Goal: Task Accomplishment & Management: Manage account settings

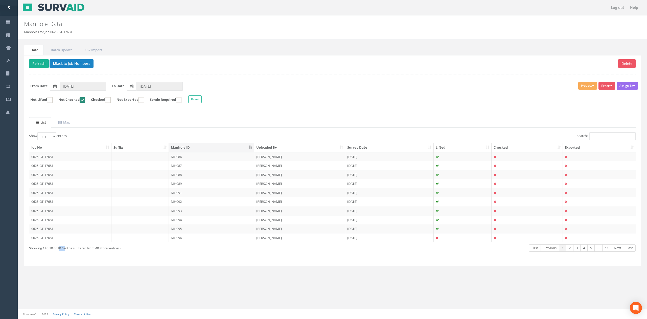
drag, startPoint x: 59, startPoint y: 251, endPoint x: 66, endPoint y: 252, distance: 6.9
click at [66, 250] on div "Showing 1 to 10 of 107 entries (filtered from 403 total entries)" at bounding box center [153, 246] width 249 height 7
click at [231, 159] on td "MH086" at bounding box center [211, 156] width 85 height 9
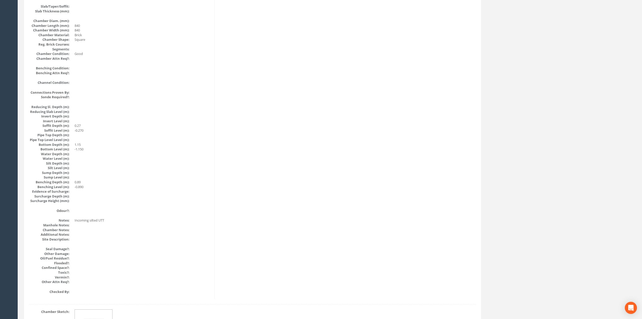
scroll to position [438, 0]
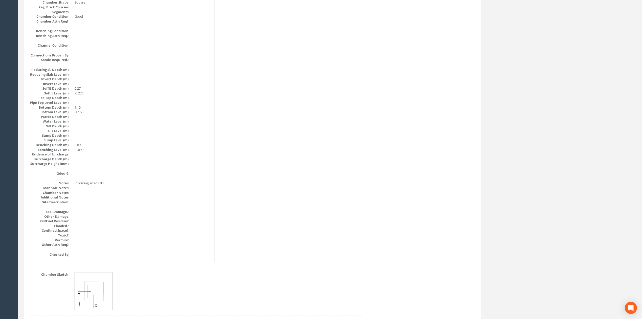
drag, startPoint x: 379, startPoint y: 294, endPoint x: 396, endPoint y: 180, distance: 115.3
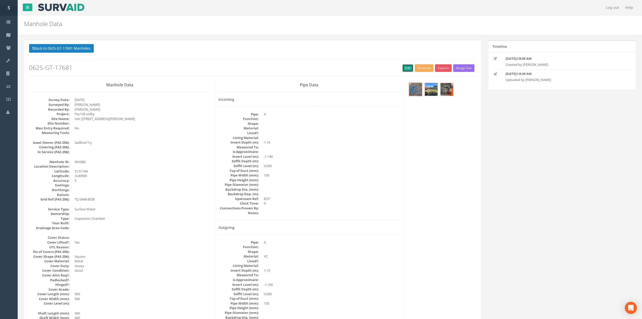
click at [404, 67] on link "Edit" at bounding box center [407, 68] width 11 height 8
click at [74, 51] on button "Back to 0625-GT-17681 Manholes" at bounding box center [61, 48] width 65 height 9
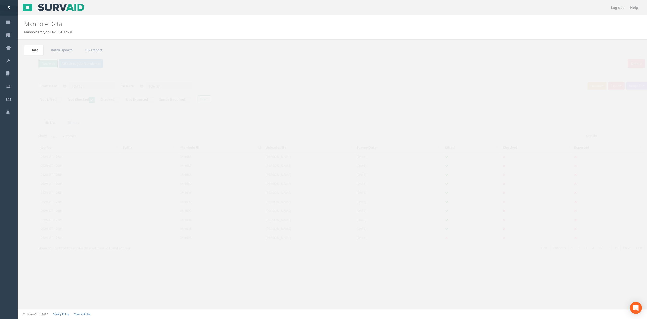
click at [42, 64] on button "Refresh" at bounding box center [39, 63] width 20 height 9
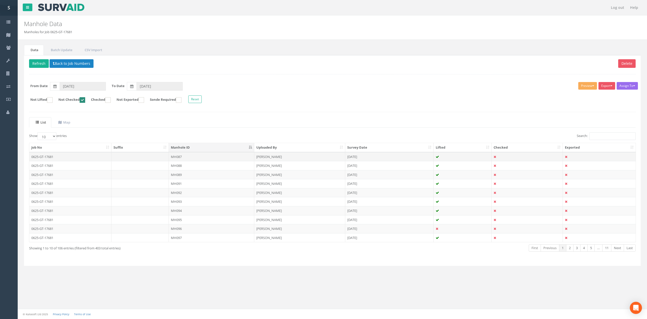
click at [190, 161] on td "MH087" at bounding box center [211, 156] width 85 height 9
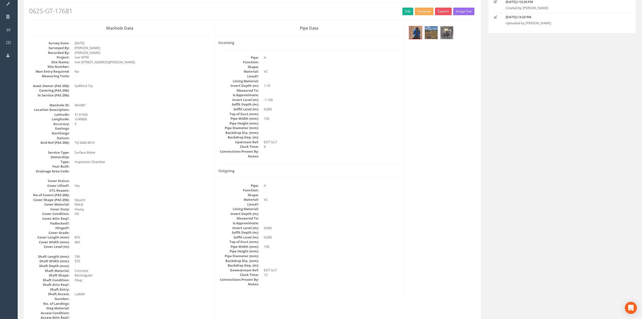
scroll to position [67, 0]
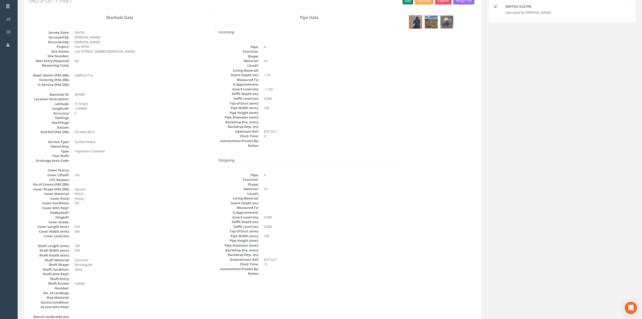
click at [406, 2] on link "Edit" at bounding box center [407, 1] width 11 height 8
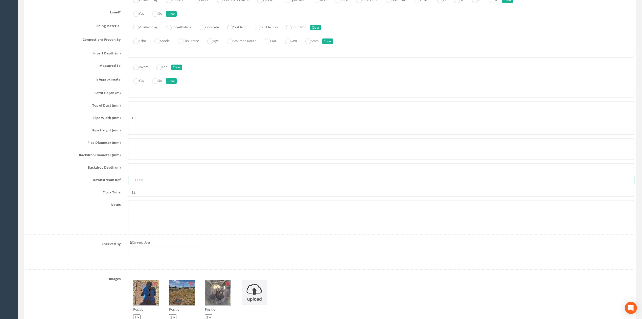
drag, startPoint x: 167, startPoint y: 191, endPoint x: 27, endPoint y: 183, distance: 140.8
click at [27, 183] on div "Pipe X Hide Delete Function Sewer Watercourse Combined Highway [PERSON_NAME] Ou…" at bounding box center [329, 90] width 609 height 287
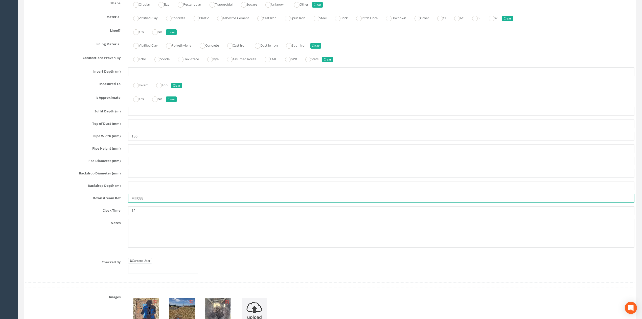
scroll to position [1318, 0]
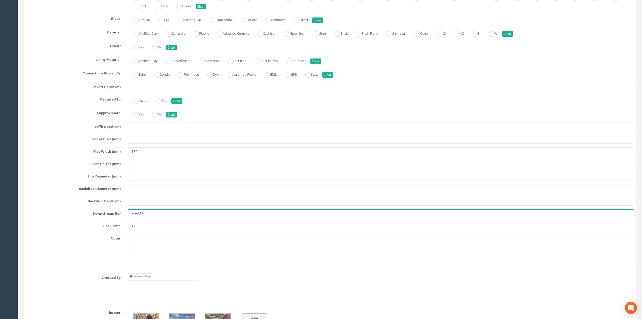
type input "MH088"
click at [137, 91] on input "text" at bounding box center [381, 87] width 506 height 9
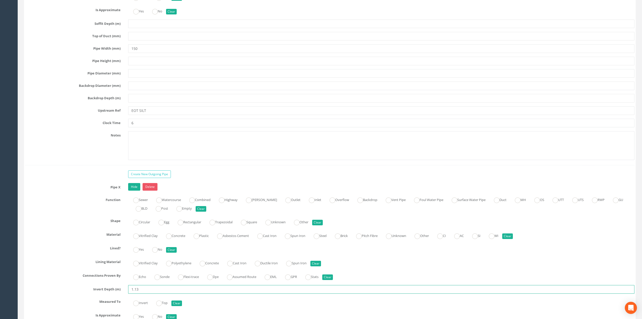
scroll to position [1115, 0]
type input "1.13"
drag, startPoint x: 148, startPoint y: 119, endPoint x: 96, endPoint y: 119, distance: 51.6
click at [101, 115] on div "Upstream Ref EOT SILT" at bounding box center [329, 110] width 617 height 9
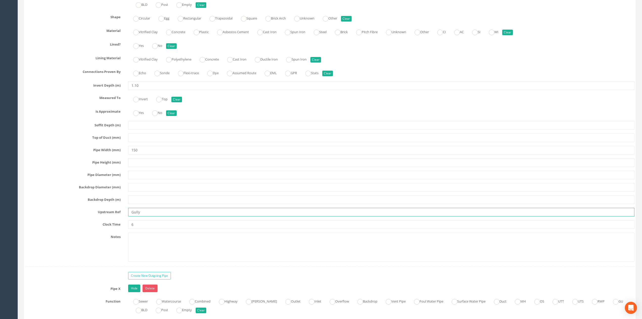
scroll to position [980, 0]
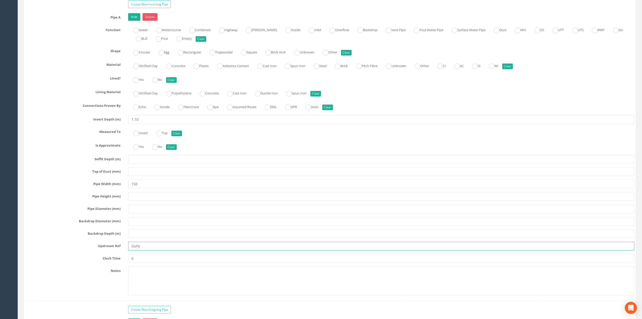
type input "Gully"
click at [135, 124] on input "1.10" at bounding box center [381, 119] width 506 height 9
drag, startPoint x: 136, startPoint y: 125, endPoint x: 146, endPoint y: 126, distance: 10.4
click at [146, 124] on input "1.10" at bounding box center [381, 119] width 506 height 9
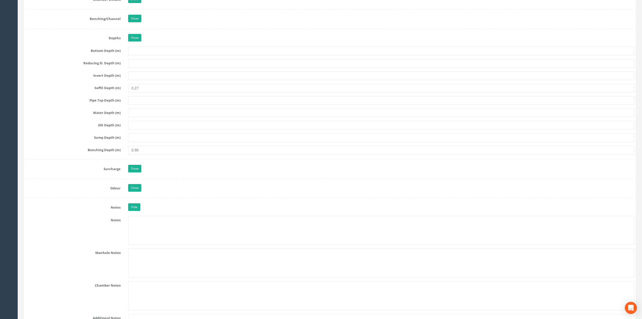
scroll to position [576, 0]
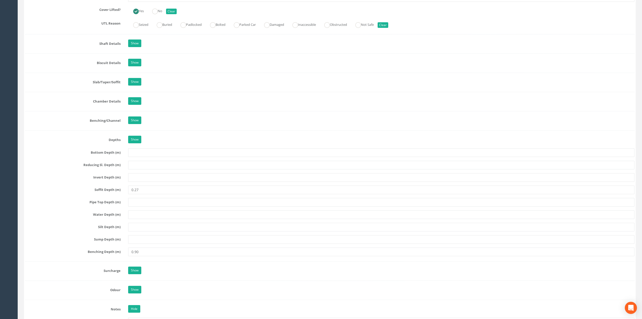
type input "1.11"
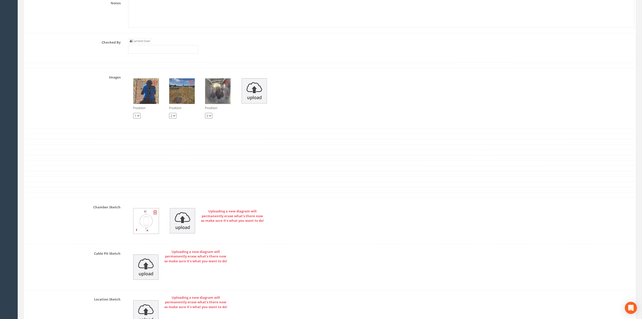
scroll to position [1544, 0]
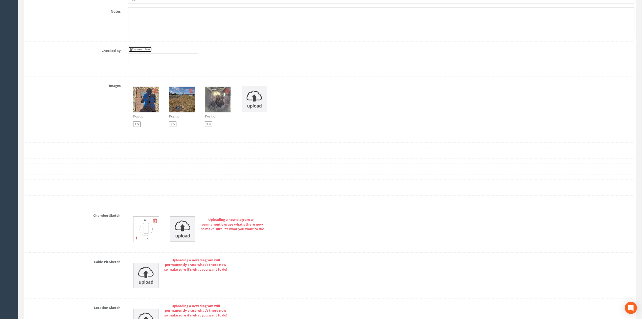
drag, startPoint x: 149, startPoint y: 60, endPoint x: 153, endPoint y: 65, distance: 6.5
click at [149, 52] on link "Current User" at bounding box center [140, 50] width 24 height 6
type input "[PERSON_NAME]"
click at [153, 62] on input "[PERSON_NAME]" at bounding box center [163, 57] width 70 height 9
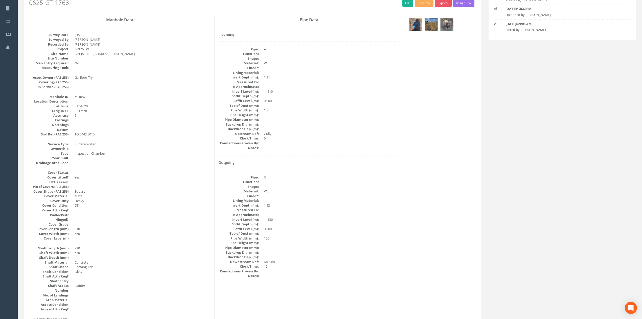
scroll to position [53, 0]
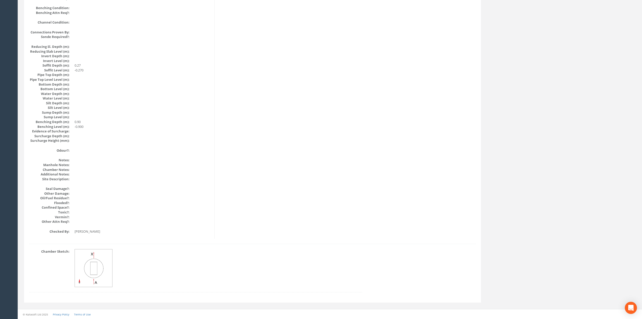
drag, startPoint x: 306, startPoint y: 230, endPoint x: 287, endPoint y: 176, distance: 56.5
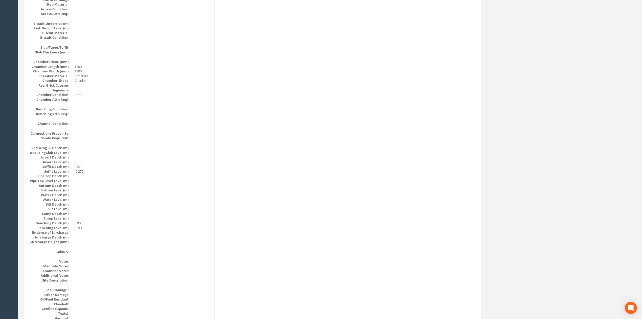
scroll to position [0, 0]
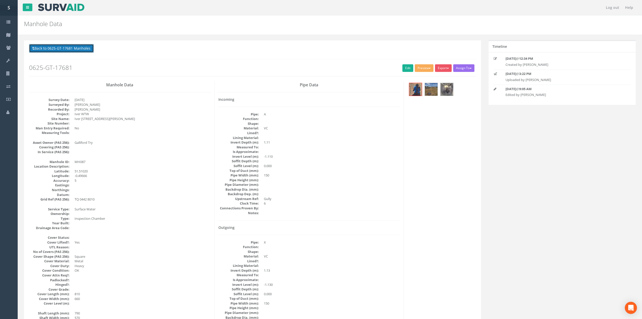
click at [47, 47] on button "Back to 0625-GT-17681 Manholes" at bounding box center [61, 48] width 65 height 9
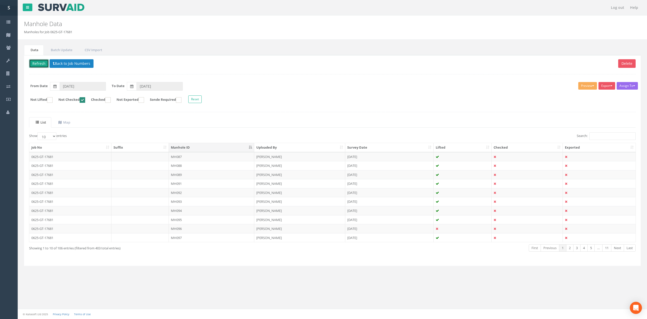
click at [44, 64] on button "Refresh" at bounding box center [39, 63] width 20 height 9
click at [190, 159] on td "MH088" at bounding box center [211, 156] width 85 height 9
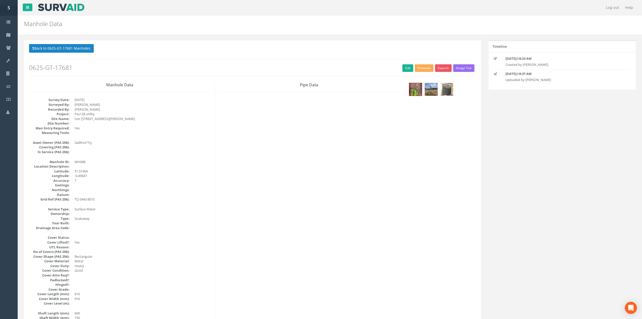
click at [443, 93] on img at bounding box center [447, 89] width 13 height 13
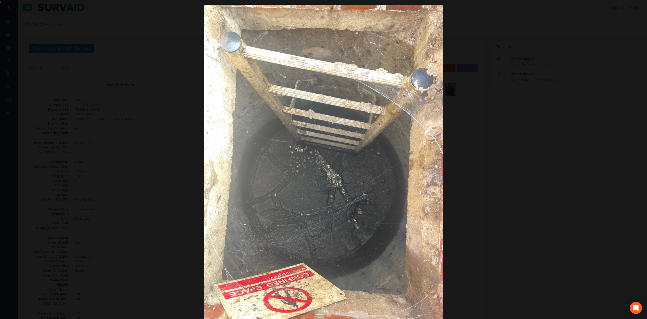
click at [501, 118] on div at bounding box center [323, 164] width 647 height 319
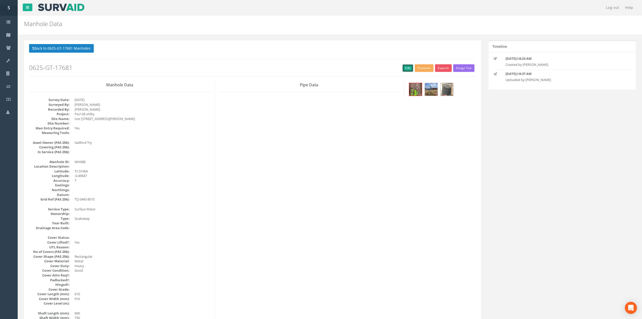
click at [402, 69] on link "Edit" at bounding box center [407, 68] width 11 height 8
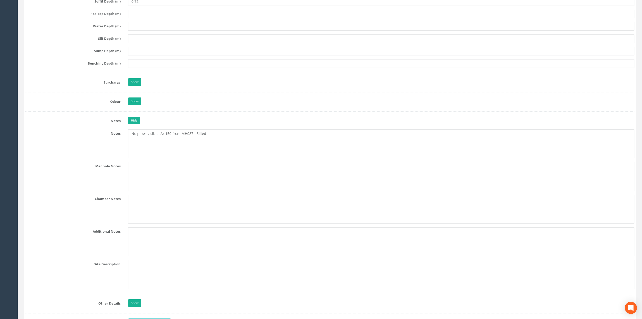
scroll to position [641, 0]
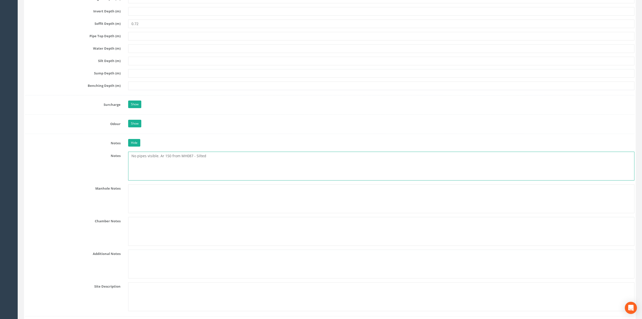
click at [161, 160] on textarea "No pipes visible. Ar 150 from MH087 - Silted" at bounding box center [381, 165] width 506 height 29
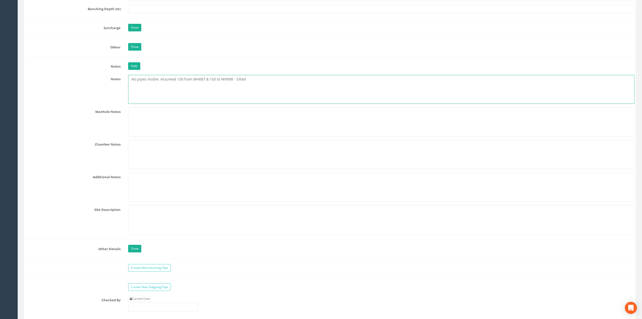
scroll to position [776, 0]
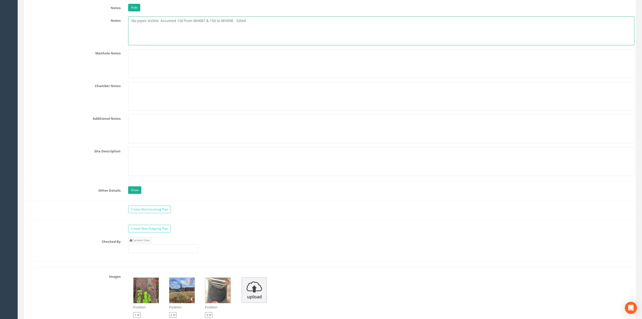
type textarea "No pipes visible. Assumed 150 from MH087 & 150 to MH098 - Silted"
drag, startPoint x: 148, startPoint y: 245, endPoint x: 149, endPoint y: 251, distance: 5.9
click at [148, 243] on link "Current User" at bounding box center [140, 240] width 24 height 6
type input "[PERSON_NAME]"
click at [149, 251] on input "[PERSON_NAME]" at bounding box center [163, 248] width 70 height 9
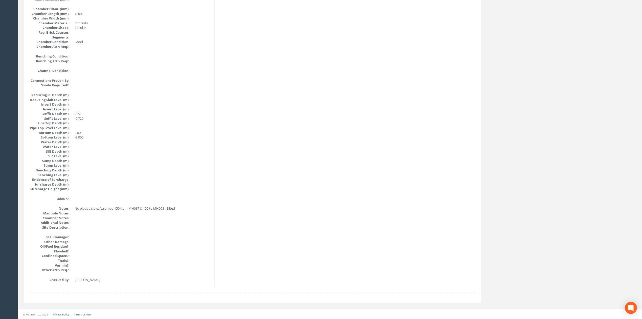
scroll to position [0, 0]
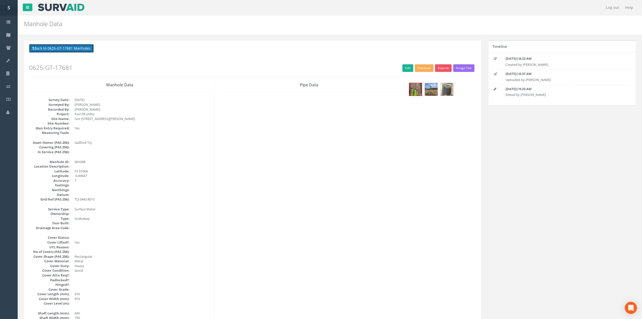
click at [65, 47] on button "Back to 0625-GT-17681 Manholes" at bounding box center [61, 48] width 65 height 9
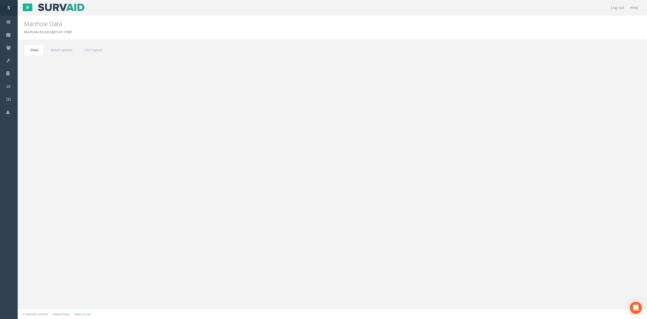
click at [41, 67] on button "Refresh" at bounding box center [39, 63] width 20 height 9
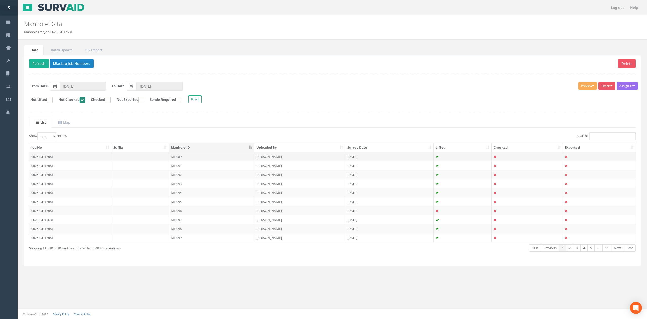
click at [200, 161] on td "MH089" at bounding box center [211, 156] width 85 height 9
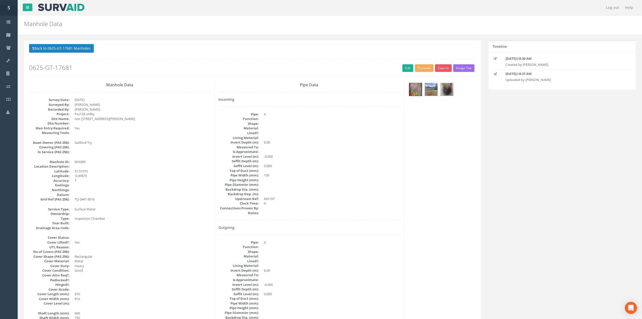
scroll to position [34, 0]
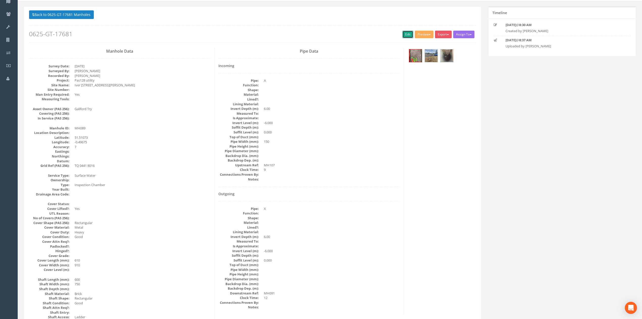
click at [402, 34] on link "Edit" at bounding box center [407, 35] width 11 height 8
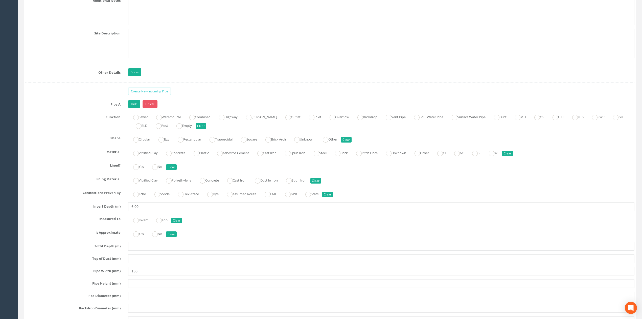
scroll to position [844, 0]
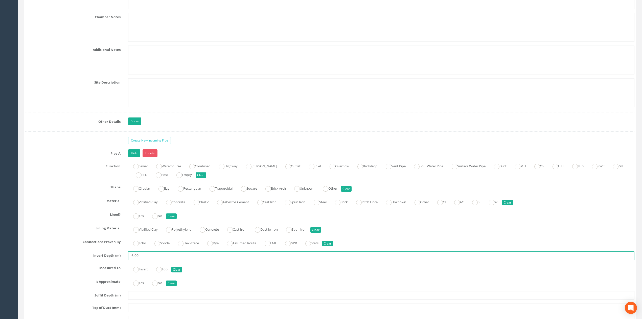
drag, startPoint x: 156, startPoint y: 262, endPoint x: 89, endPoint y: 260, distance: 67.3
click at [94, 260] on div "Invert Depth (m) 6.00" at bounding box center [329, 255] width 617 height 9
type input "5.98"
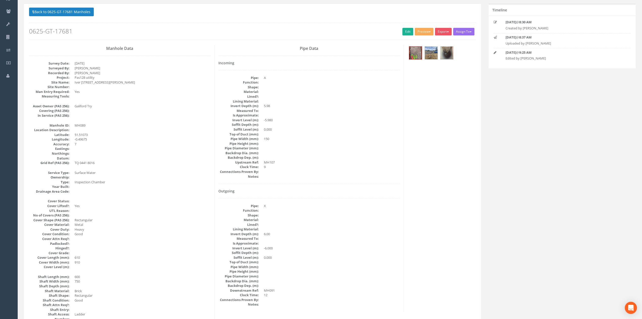
scroll to position [0, 0]
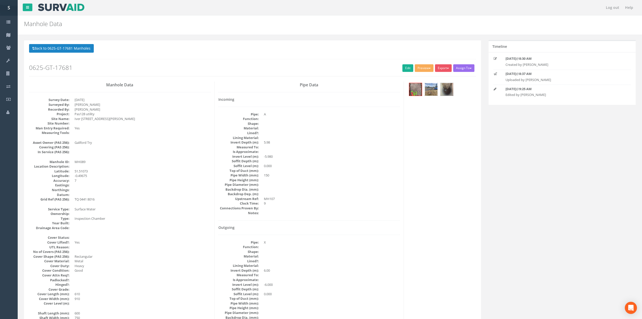
click at [436, 88] on img at bounding box center [431, 89] width 13 height 13
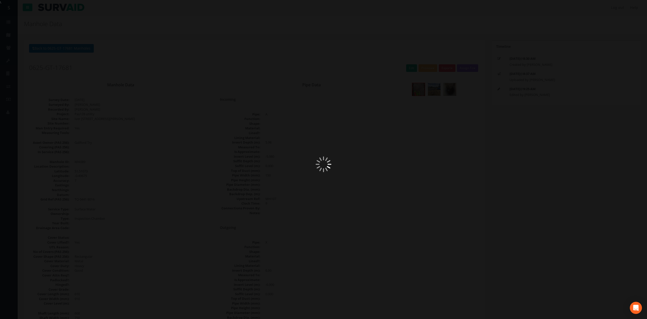
click at [441, 88] on img at bounding box center [323, 164] width 239 height 319
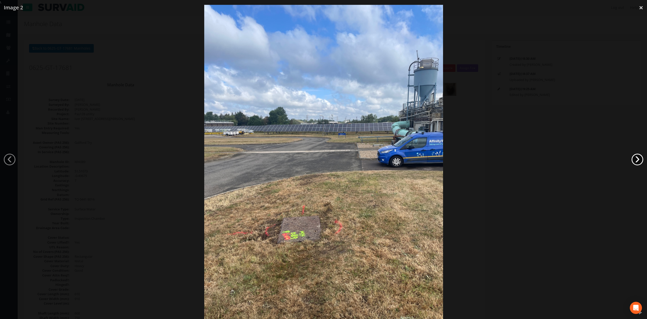
click at [634, 156] on link "›" at bounding box center [638, 159] width 12 height 12
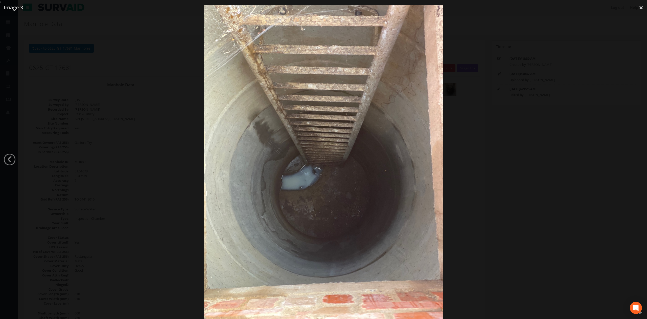
click at [530, 159] on div at bounding box center [323, 164] width 647 height 319
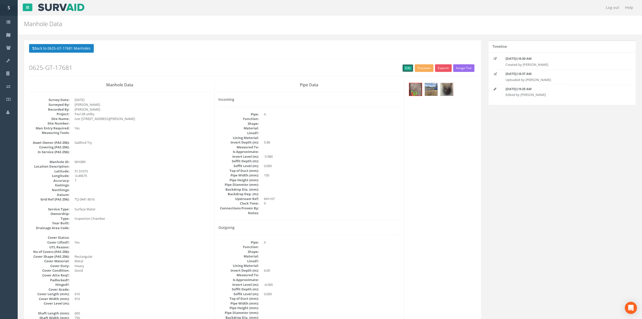
click at [404, 68] on link "Edit" at bounding box center [407, 68] width 11 height 8
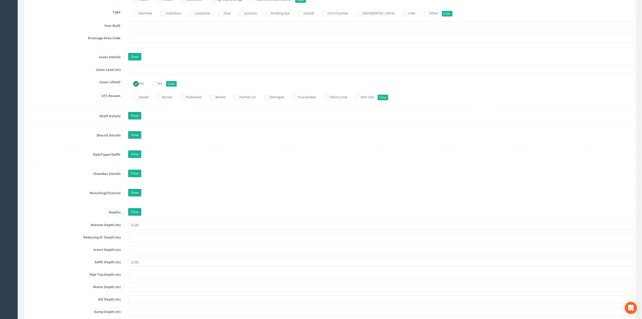
scroll to position [420, 0]
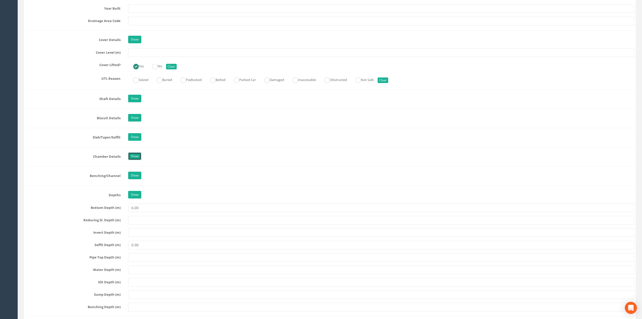
click at [137, 160] on link "Show" at bounding box center [134, 156] width 13 height 8
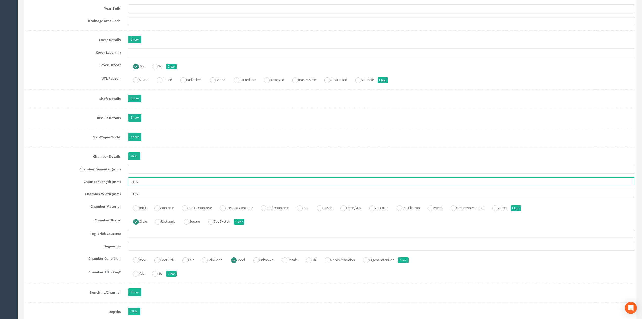
drag, startPoint x: 143, startPoint y: 186, endPoint x: 126, endPoint y: 182, distance: 17.6
click at [126, 182] on div "UTS" at bounding box center [381, 181] width 514 height 9
click at [145, 171] on input "text" at bounding box center [381, 169] width 506 height 9
type input "1200"
drag, startPoint x: 148, startPoint y: 184, endPoint x: 121, endPoint y: 188, distance: 26.7
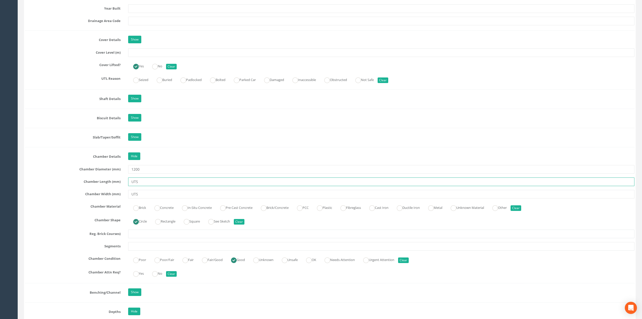
click at [126, 186] on div "UTS" at bounding box center [381, 181] width 514 height 9
drag, startPoint x: 150, startPoint y: 196, endPoint x: 118, endPoint y: 187, distance: 32.9
click at [122, 196] on div "Chamber Width (mm) UTS" at bounding box center [329, 194] width 617 height 9
click at [136, 159] on link "Hide" at bounding box center [134, 156] width 12 height 8
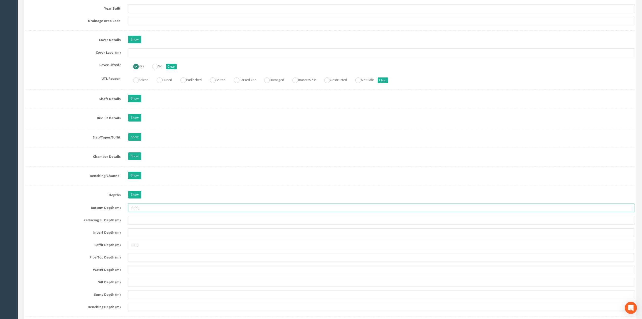
click at [152, 209] on input "6.00" at bounding box center [381, 207] width 506 height 9
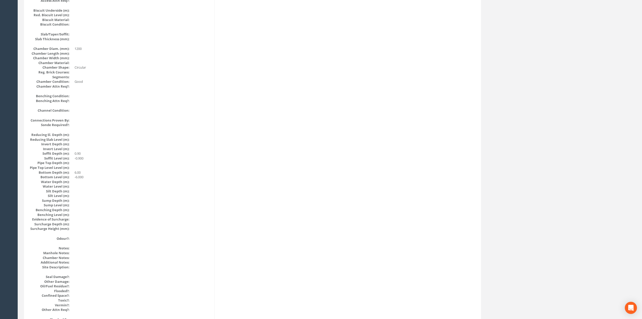
scroll to position [0, 0]
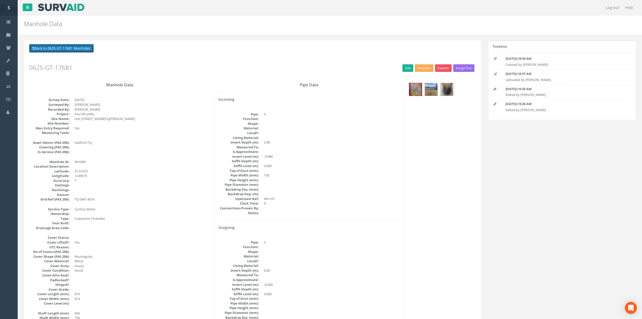
drag, startPoint x: 60, startPoint y: 52, endPoint x: 109, endPoint y: 104, distance: 71.2
click at [405, 67] on link "Edit" at bounding box center [407, 68] width 11 height 8
click at [74, 52] on button "Back to 0625-GT-17681 Manholes" at bounding box center [61, 48] width 65 height 9
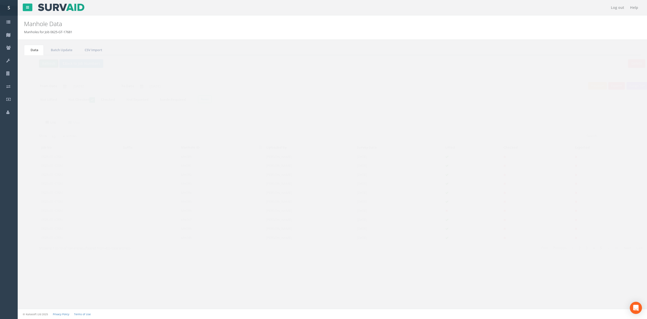
click at [39, 67] on button "Refresh" at bounding box center [39, 63] width 20 height 9
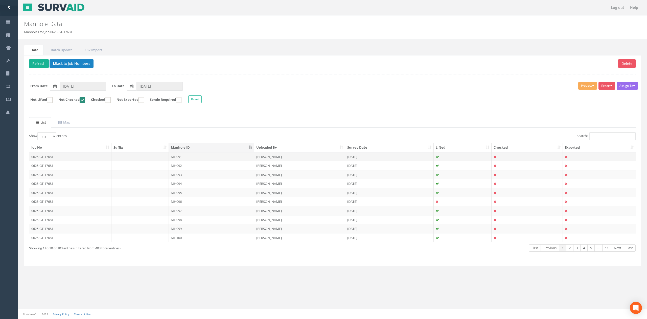
click at [192, 157] on td "MH091" at bounding box center [211, 156] width 85 height 9
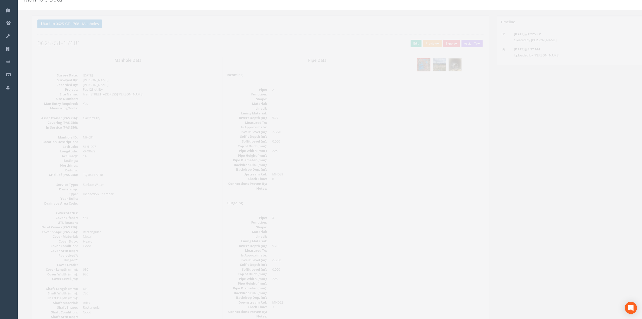
scroll to position [24, 0]
click at [443, 69] on img at bounding box center [447, 65] width 13 height 13
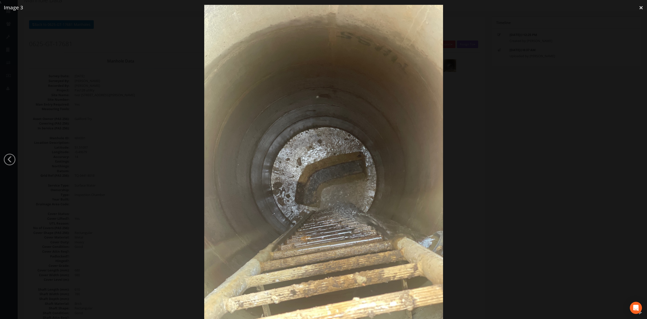
click at [513, 161] on div at bounding box center [323, 164] width 647 height 319
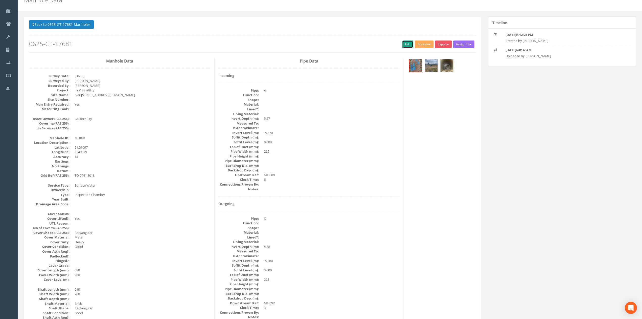
click at [402, 42] on link "Edit" at bounding box center [407, 44] width 11 height 8
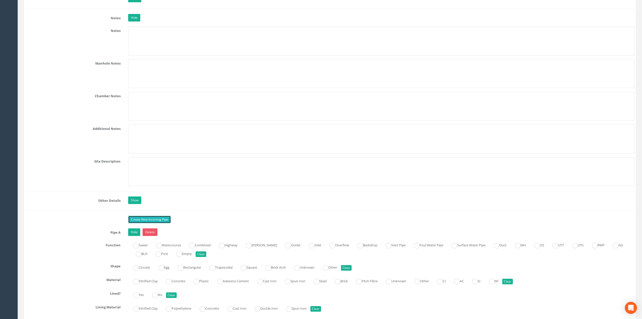
click at [167, 223] on link "Create New Incoming Pipe" at bounding box center [149, 219] width 43 height 8
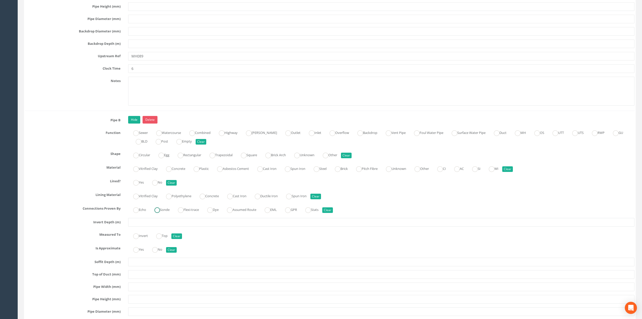
scroll to position [1204, 0]
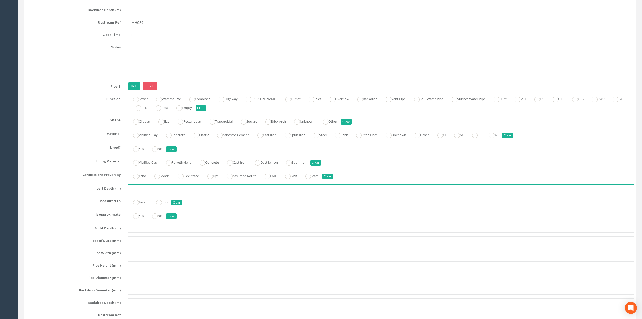
click at [148, 193] on input "text" at bounding box center [381, 188] width 506 height 9
type input "5.27"
click at [135, 257] on input "text" at bounding box center [381, 253] width 506 height 9
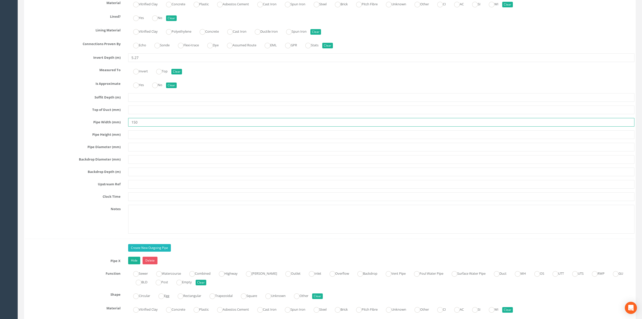
scroll to position [1338, 0]
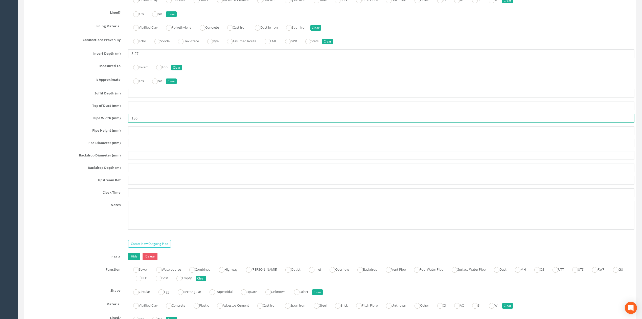
type input "150"
click at [137, 197] on input "text" at bounding box center [381, 192] width 506 height 9
type input "9"
click at [138, 184] on input "text" at bounding box center [381, 180] width 506 height 9
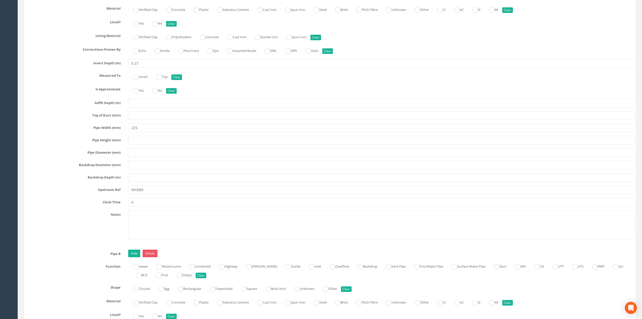
scroll to position [1035, 0]
type input "MH089"
drag, startPoint x: 148, startPoint y: 209, endPoint x: 130, endPoint y: 208, distance: 18.2
click at [130, 208] on input "6" at bounding box center [381, 203] width 506 height 9
drag, startPoint x: 142, startPoint y: 212, endPoint x: 107, endPoint y: 211, distance: 34.1
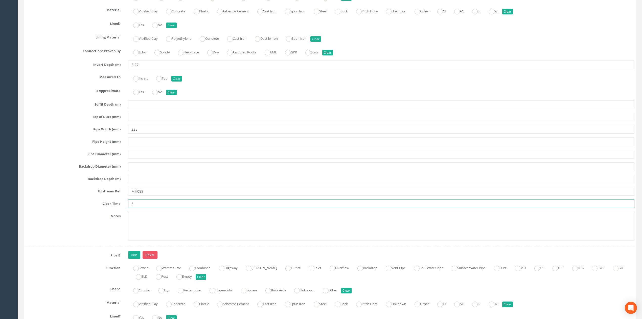
click at [111, 208] on div "Clock Time 3" at bounding box center [329, 203] width 617 height 9
drag, startPoint x: 140, startPoint y: 211, endPoint x: 118, endPoint y: 211, distance: 22.0
click at [118, 208] on div "Clock Time 4" at bounding box center [329, 203] width 617 height 9
drag, startPoint x: 139, startPoint y: 212, endPoint x: 120, endPoint y: 210, distance: 18.9
click at [120, 208] on div "Clock Time 5" at bounding box center [329, 203] width 617 height 9
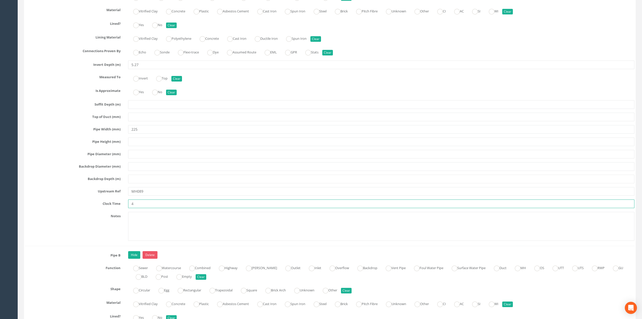
type input "4"
drag, startPoint x: 153, startPoint y: 202, endPoint x: 110, endPoint y: 199, distance: 42.8
click at [110, 195] on div "Upstream Ref MH089" at bounding box center [329, 191] width 617 height 9
type input "SW/G"
drag, startPoint x: 145, startPoint y: 137, endPoint x: 104, endPoint y: 137, distance: 40.2
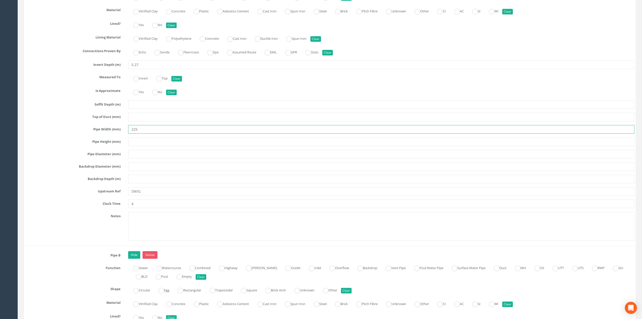
click at [106, 133] on div "Pipe Width (mm) 225" at bounding box center [329, 129] width 617 height 9
type input "100"
drag, startPoint x: 145, startPoint y: 68, endPoint x: 22, endPoint y: 68, distance: 123.4
click at [33, 69] on div "Invert Depth (m) 5.27" at bounding box center [329, 64] width 617 height 9
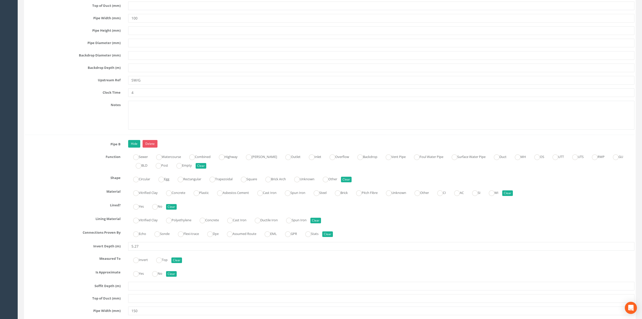
scroll to position [1170, 0]
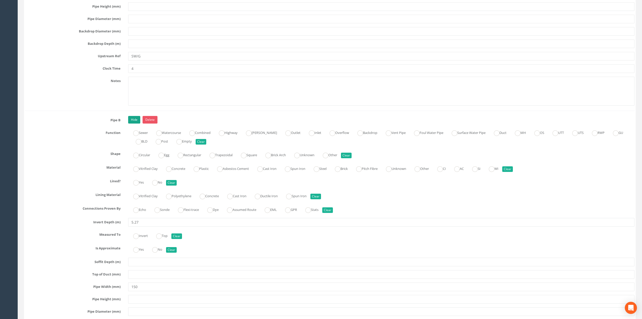
type input "0.90"
click at [133, 123] on link "Hide" at bounding box center [134, 120] width 12 height 8
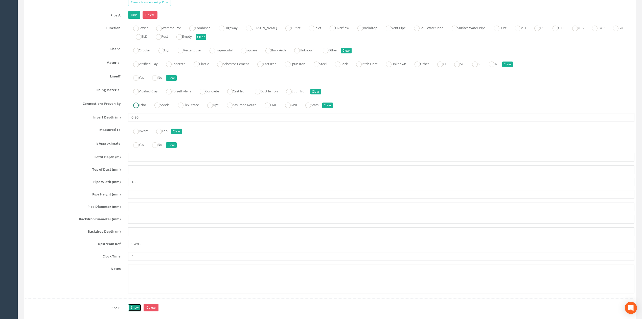
scroll to position [934, 0]
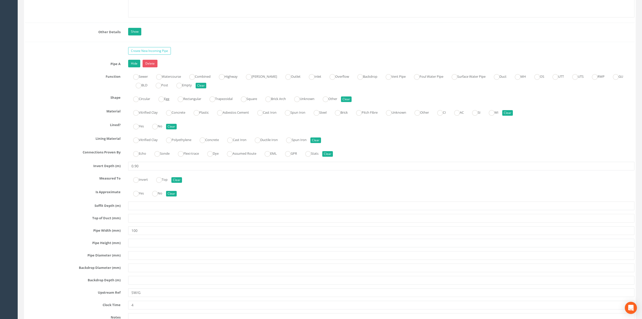
click at [132, 65] on link "Hide" at bounding box center [134, 64] width 12 height 8
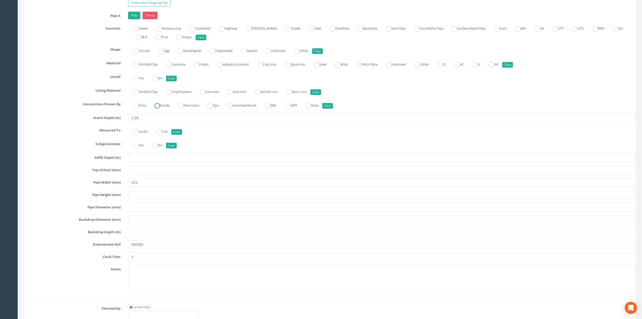
scroll to position [1035, 0]
click at [149, 185] on input "225" at bounding box center [381, 180] width 506 height 9
drag, startPoint x: 149, startPoint y: 190, endPoint x: 106, endPoint y: 186, distance: 42.6
click at [106, 185] on div "Pipe Width (mm) 225" at bounding box center [329, 180] width 617 height 9
drag, startPoint x: 136, startPoint y: 187, endPoint x: 143, endPoint y: 187, distance: 7.3
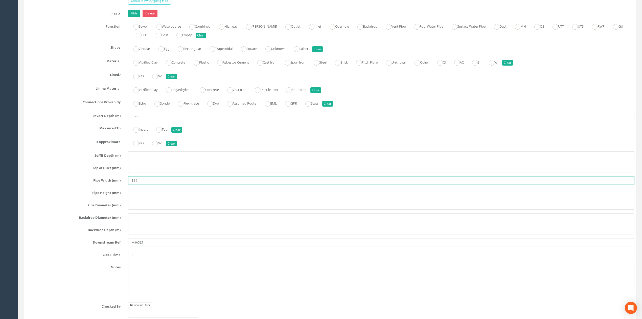
click at [143, 185] on input "152" at bounding box center [381, 180] width 506 height 9
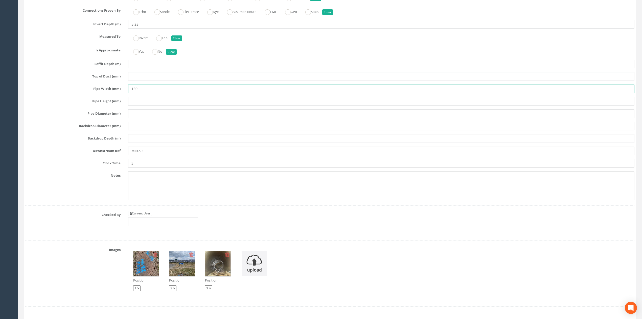
scroll to position [1136, 0]
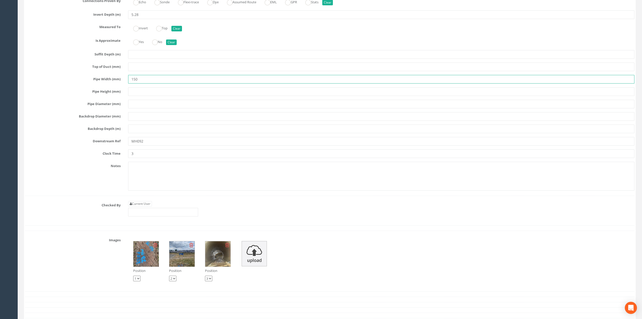
type input "150"
click at [162, 158] on input "3" at bounding box center [381, 153] width 506 height 9
click at [151, 206] on link "Current User" at bounding box center [140, 204] width 24 height 6
type input "[PERSON_NAME]"
click at [165, 216] on input "[PERSON_NAME]" at bounding box center [163, 212] width 70 height 9
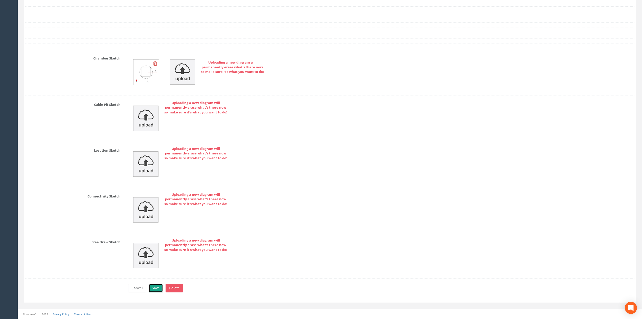
click at [159, 285] on button "Save" at bounding box center [156, 287] width 14 height 9
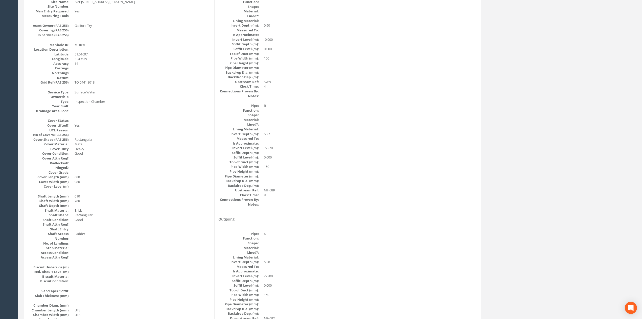
scroll to position [0, 0]
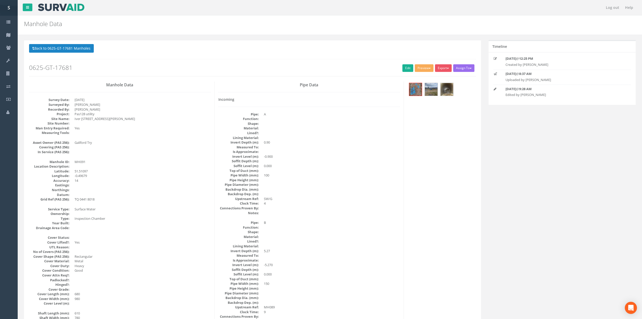
click at [397, 68] on h2 "0625-GT-17681" at bounding box center [252, 67] width 447 height 7
click at [402, 68] on link "Edit" at bounding box center [407, 68] width 11 height 8
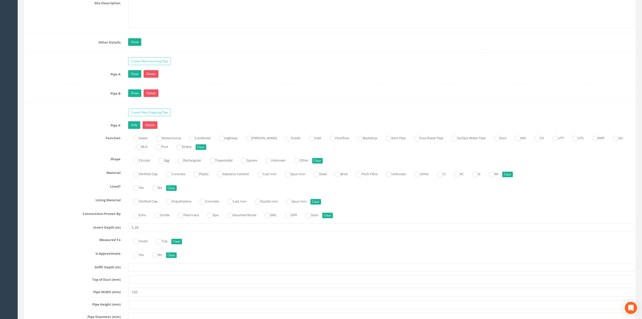
scroll to position [919, 0]
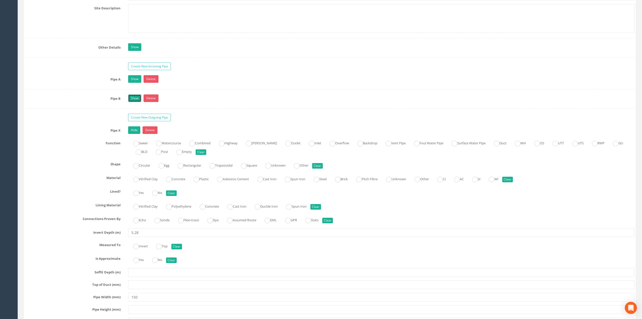
click at [137, 102] on link "Show" at bounding box center [134, 98] width 13 height 8
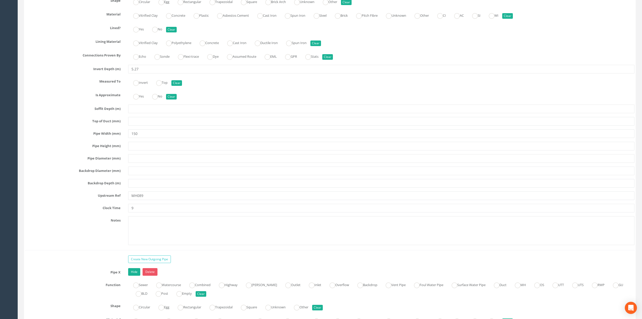
scroll to position [1053, 0]
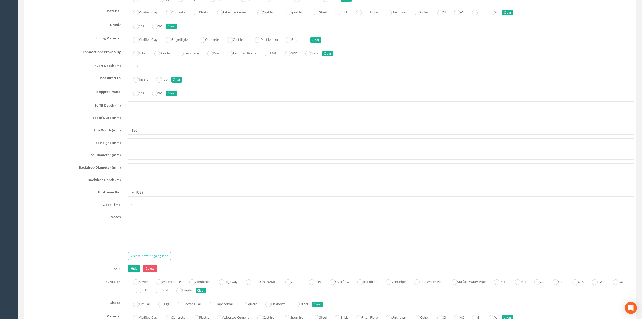
drag, startPoint x: 146, startPoint y: 210, endPoint x: 86, endPoint y: 210, distance: 59.2
click at [117, 209] on div "Clock Time 9" at bounding box center [329, 204] width 617 height 9
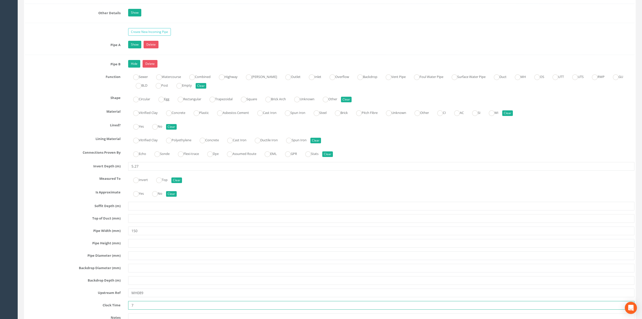
scroll to position [952, 0]
type input "7"
click at [132, 68] on link "Hide" at bounding box center [134, 65] width 12 height 8
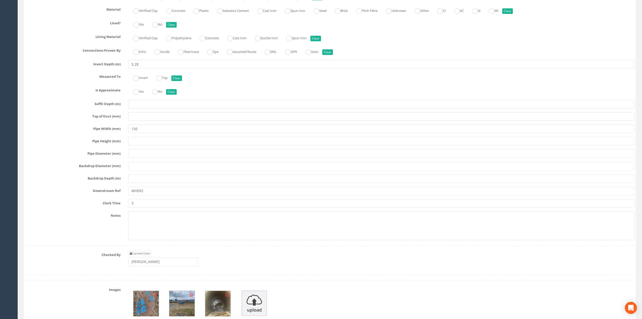
scroll to position [1458, 0]
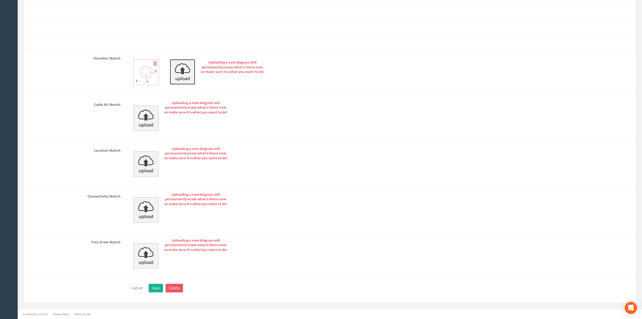
click at [177, 70] on img at bounding box center [182, 71] width 25 height 25
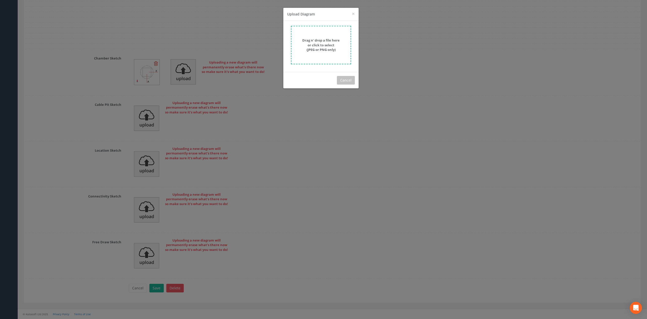
click at [305, 42] on div "Drag n' drop a file here or click to select (JPEG or PNG only)" at bounding box center [321, 45] width 49 height 14
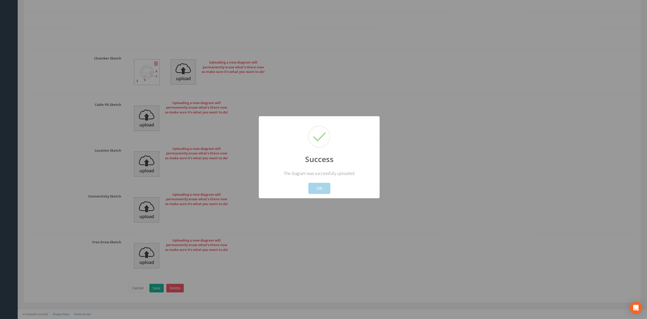
click at [327, 186] on button "OK" at bounding box center [319, 188] width 22 height 11
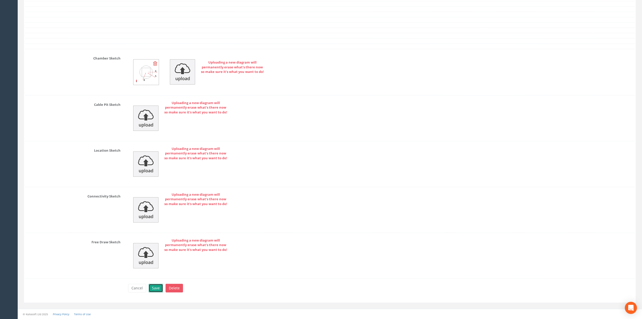
click at [158, 288] on button "Save" at bounding box center [156, 287] width 14 height 9
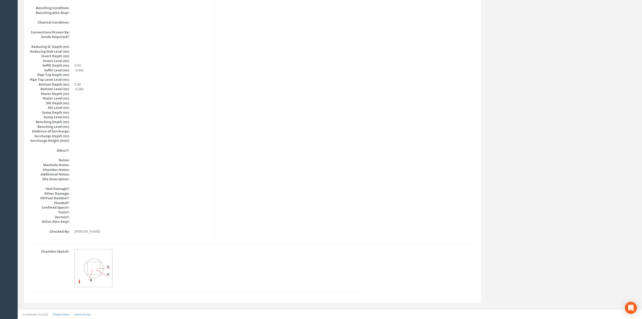
scroll to position [0, 0]
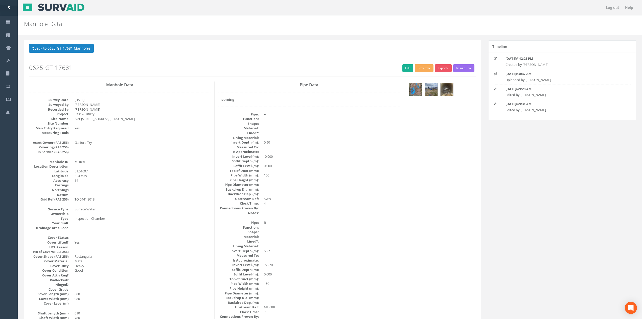
click at [87, 54] on p "Back to 0625-GT-17681 Manholes Back to Map" at bounding box center [252, 49] width 447 height 10
click at [74, 51] on button "Back to 0625-GT-17681 Manholes" at bounding box center [61, 48] width 65 height 9
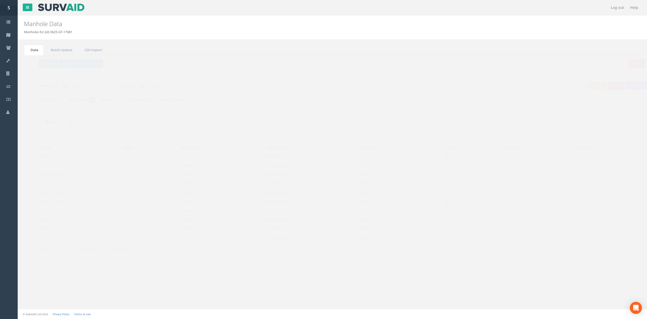
click at [43, 66] on button "Refresh" at bounding box center [39, 63] width 20 height 9
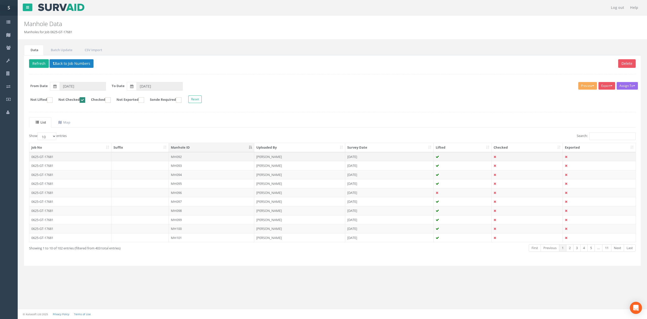
click at [203, 157] on td "MH092" at bounding box center [211, 156] width 85 height 9
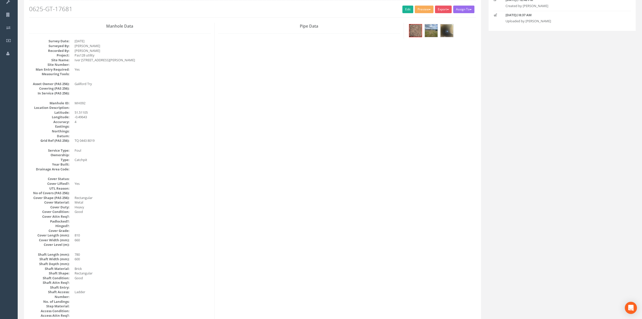
scroll to position [34, 0]
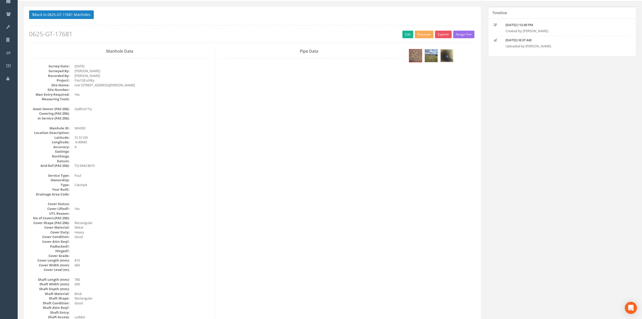
click at [444, 57] on img at bounding box center [447, 55] width 13 height 13
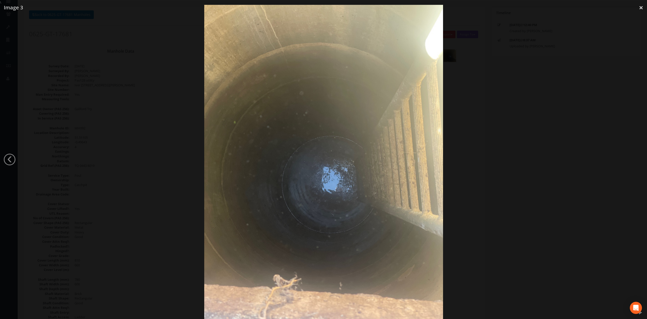
click at [511, 159] on div at bounding box center [323, 164] width 647 height 319
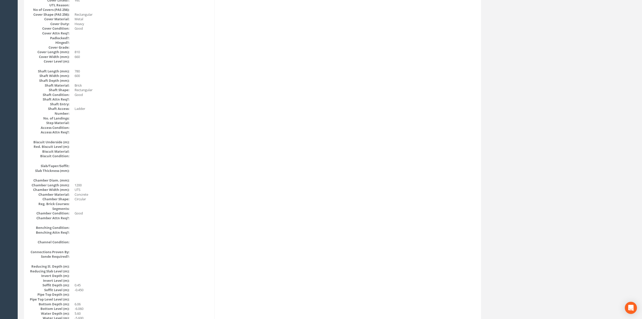
scroll to position [0, 0]
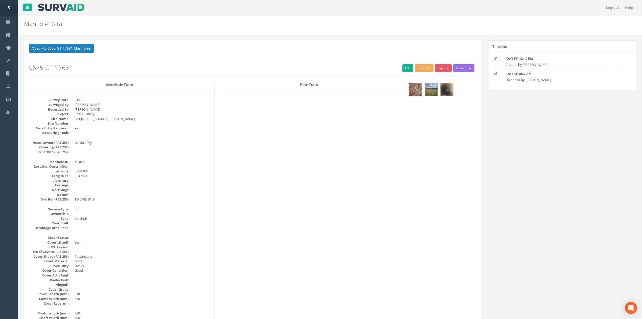
click at [398, 67] on h2 "0625-GT-17681" at bounding box center [252, 67] width 447 height 7
click at [404, 68] on link "Edit" at bounding box center [407, 68] width 11 height 8
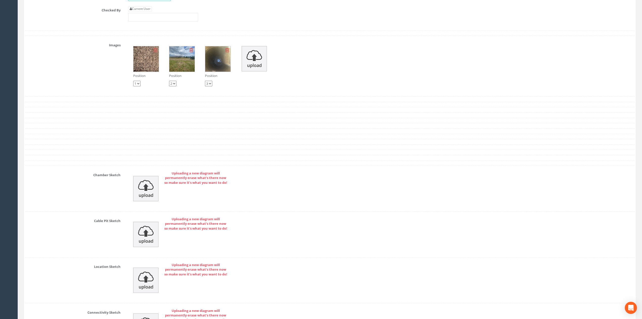
scroll to position [995, 0]
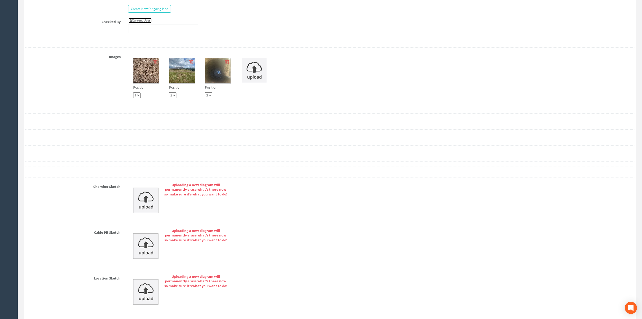
click at [148, 23] on link "Current User" at bounding box center [140, 21] width 24 height 6
type input "[PERSON_NAME]"
click at [158, 33] on input "[PERSON_NAME]" at bounding box center [163, 29] width 70 height 9
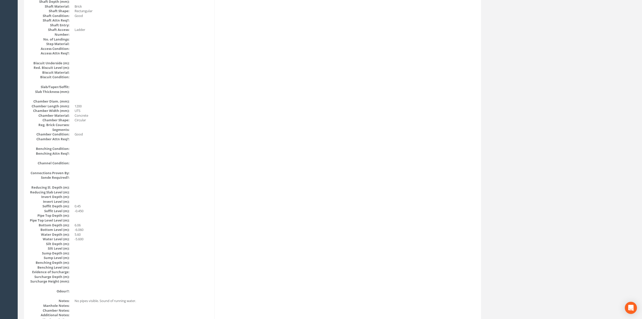
scroll to position [0, 0]
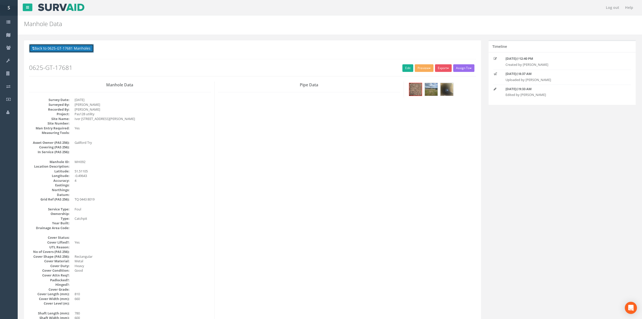
click at [65, 48] on button "Back to 0625-GT-17681 Manholes" at bounding box center [61, 48] width 65 height 9
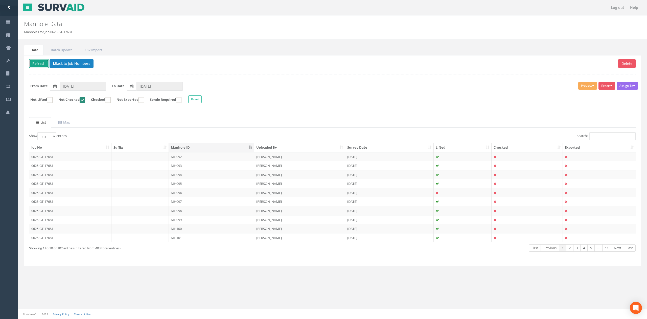
click at [43, 66] on button "Refresh" at bounding box center [39, 63] width 20 height 9
click at [176, 157] on td "MH093" at bounding box center [211, 156] width 85 height 9
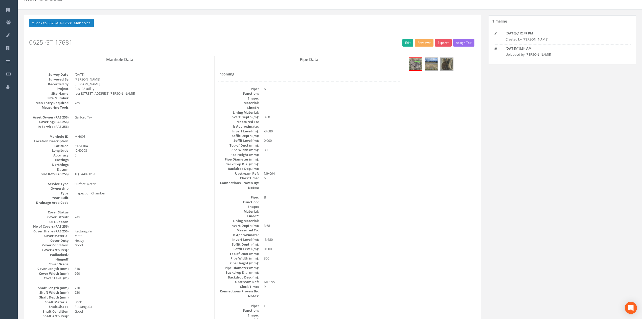
scroll to position [24, 0]
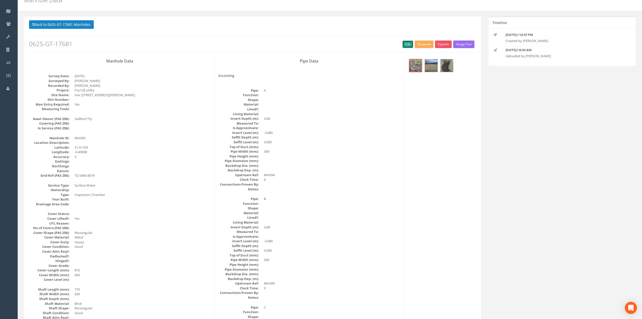
click at [402, 47] on link "Edit" at bounding box center [407, 44] width 11 height 8
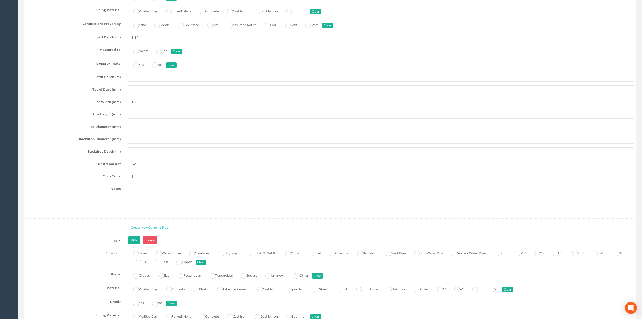
scroll to position [1400, 0]
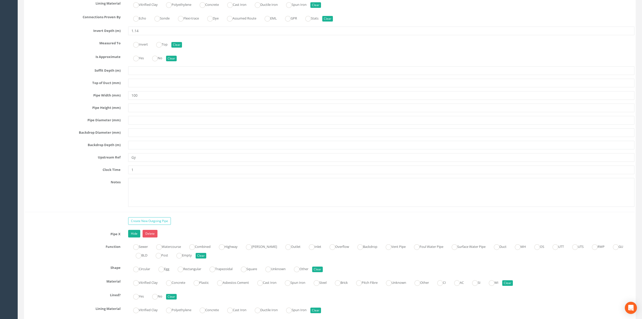
type input "RWP Pit"
drag, startPoint x: 152, startPoint y: 167, endPoint x: 129, endPoint y: 168, distance: 23.3
click at [129, 162] on input "Gy" at bounding box center [381, 157] width 506 height 9
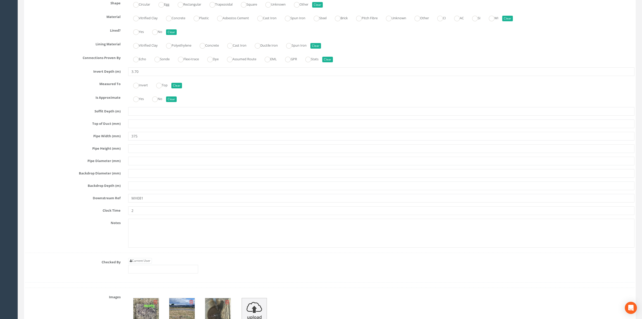
scroll to position [1770, 0]
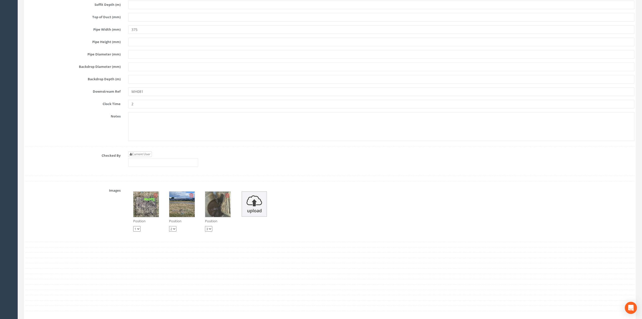
type input "Gully"
click at [150, 157] on link "Current User" at bounding box center [140, 154] width 24 height 6
type input "[PERSON_NAME]"
click at [151, 167] on input "[PERSON_NAME]" at bounding box center [163, 162] width 70 height 9
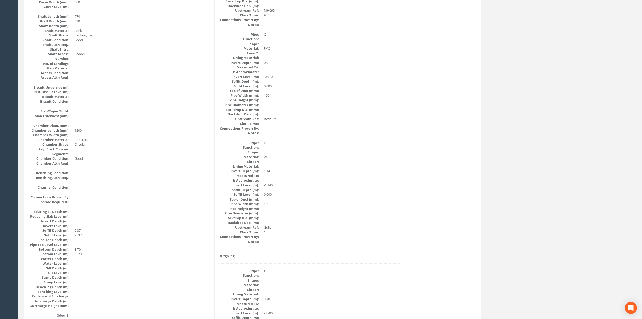
scroll to position [0, 0]
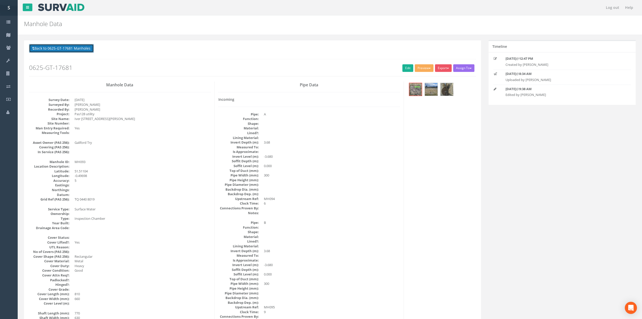
click at [83, 51] on button "Back to 0625-GT-17681 Manholes" at bounding box center [61, 48] width 65 height 9
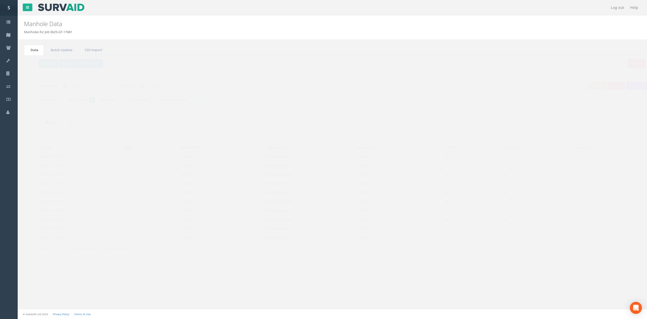
click at [42, 66] on button "Refresh" at bounding box center [39, 63] width 20 height 9
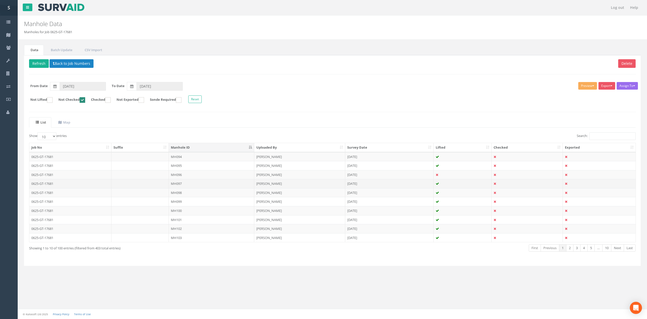
click at [199, 186] on td "MH097" at bounding box center [211, 183] width 85 height 9
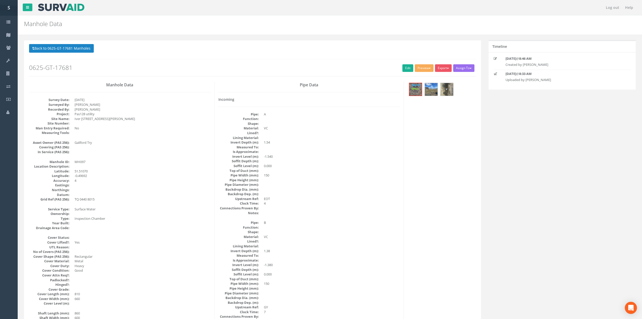
drag, startPoint x: 72, startPoint y: 57, endPoint x: 72, endPoint y: 54, distance: 3.3
click at [72, 57] on div "Back to 0625-GT-17681 Manholes Back to Map Assign To No Companies Added Export …" at bounding box center [252, 60] width 447 height 32
click at [72, 50] on button "Back to 0625-GT-17681 Manholes" at bounding box center [61, 48] width 65 height 9
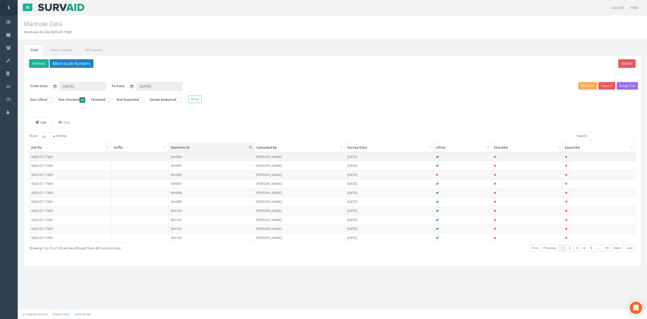
click at [198, 156] on td "MH094" at bounding box center [211, 156] width 85 height 9
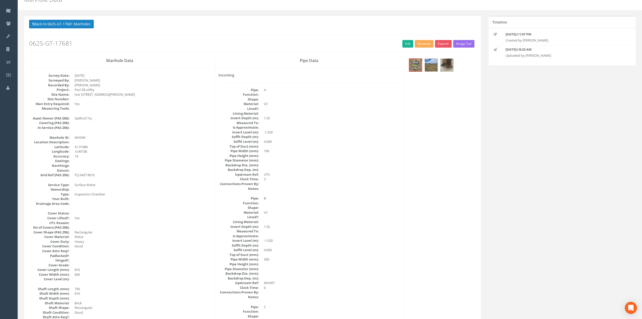
scroll to position [24, 0]
click at [404, 49] on div "Back to 0625-GT-17681 Manholes Back to Map Assign To No Companies Added Export …" at bounding box center [252, 36] width 447 height 32
click at [404, 44] on link "Edit" at bounding box center [407, 44] width 11 height 8
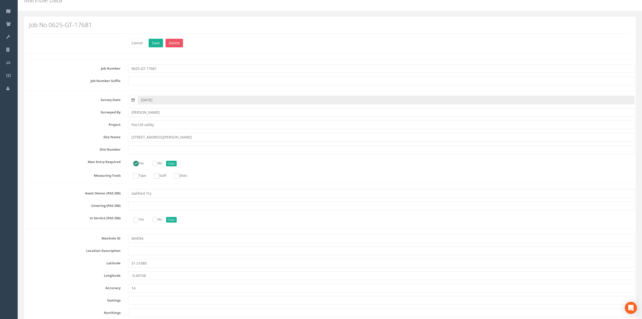
scroll to position [961, 0]
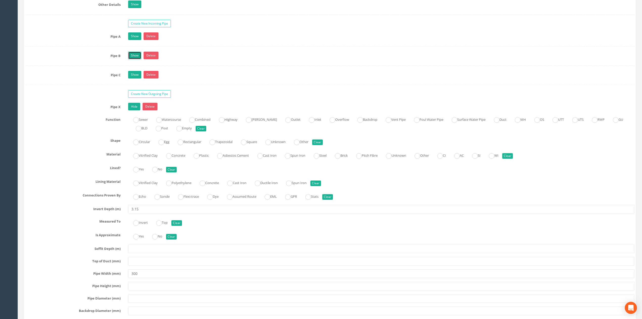
click at [133, 59] on link "Show" at bounding box center [134, 56] width 13 height 8
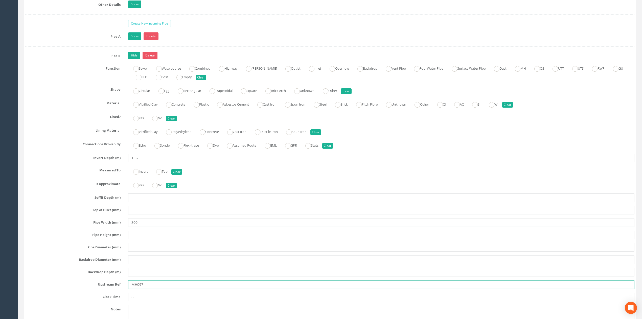
click at [160, 288] on input "MH097" at bounding box center [381, 284] width 506 height 9
type input "MH097+BD"
click at [132, 59] on link "Hide" at bounding box center [134, 56] width 12 height 8
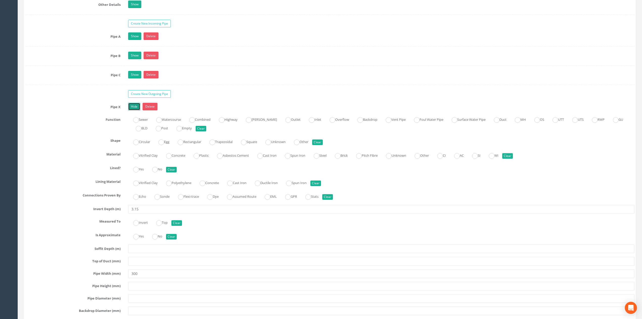
click at [135, 110] on link "Hide" at bounding box center [134, 107] width 12 height 8
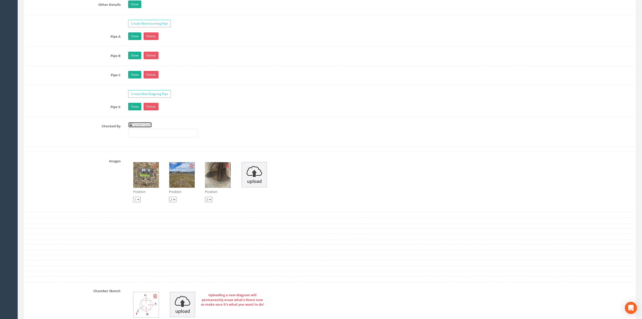
click at [150, 127] on link "Current User" at bounding box center [140, 125] width 24 height 6
type input "[PERSON_NAME]"
click at [158, 141] on div "Current User [PERSON_NAME]" at bounding box center [381, 131] width 514 height 19
click at [159, 137] on input "[PERSON_NAME]" at bounding box center [163, 133] width 70 height 9
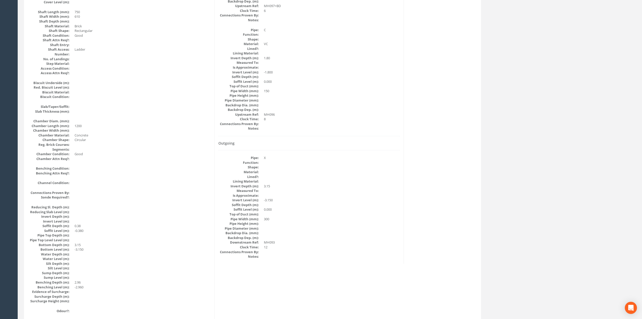
scroll to position [0, 0]
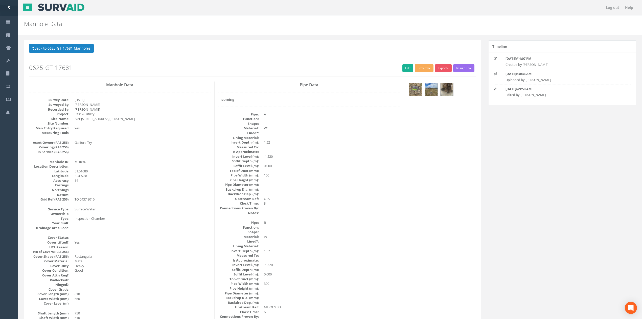
click at [77, 60] on div "Back to 0625-GT-17681 Manholes Back to Map Assign To No Companies Added Export …" at bounding box center [252, 60] width 447 height 32
click at [73, 47] on button "Back to 0625-GT-17681 Manholes" at bounding box center [61, 48] width 65 height 9
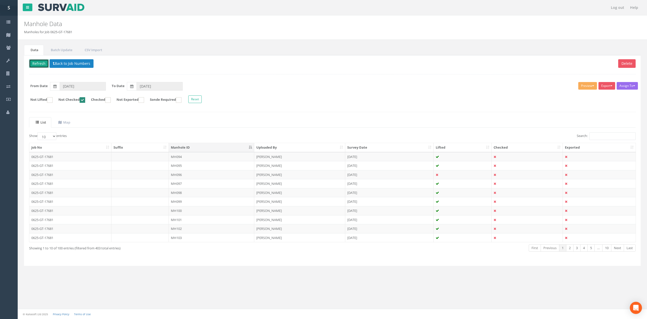
click at [42, 61] on button "Refresh" at bounding box center [39, 63] width 20 height 9
click at [211, 161] on td "MH095" at bounding box center [211, 156] width 85 height 9
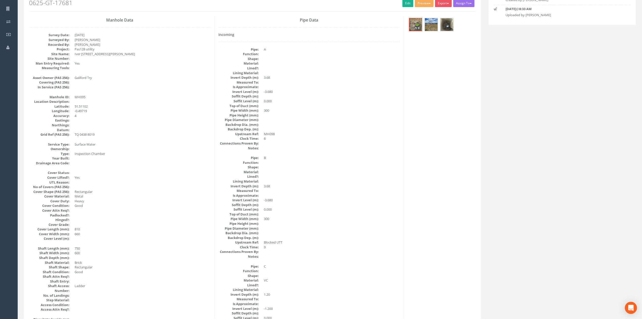
scroll to position [34, 0]
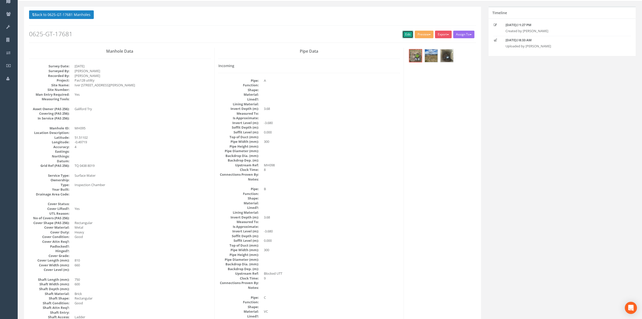
click at [402, 31] on link "Edit" at bounding box center [407, 35] width 11 height 8
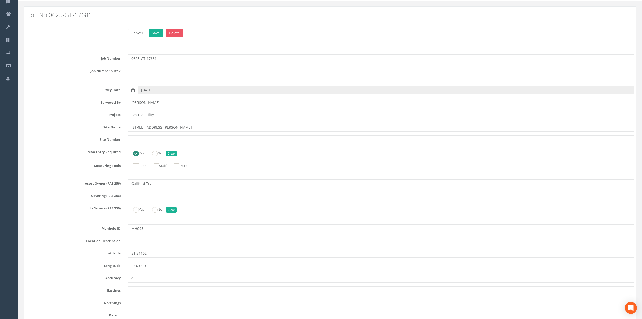
scroll to position [1069, 0]
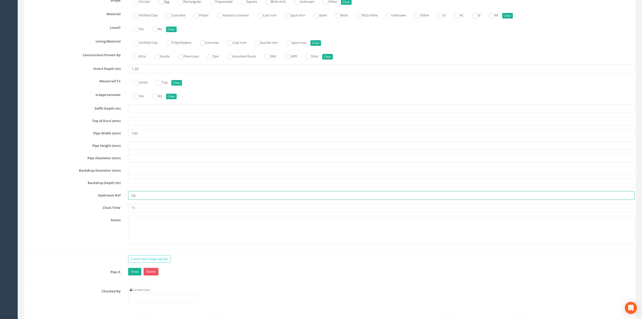
drag, startPoint x: 135, startPoint y: 204, endPoint x: 177, endPoint y: 194, distance: 43.4
click at [177, 194] on div "Pipe C Hide Delete Function Sewer Watercourse Combined Highway [PERSON_NAME] Ou…" at bounding box center [329, 106] width 609 height 287
type input "Gully"
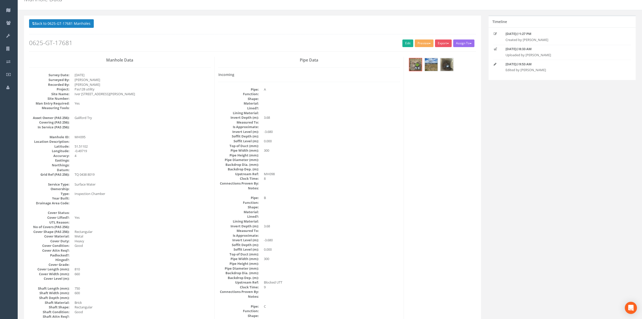
scroll to position [24, 0]
click at [403, 47] on link "Edit" at bounding box center [407, 44] width 11 height 8
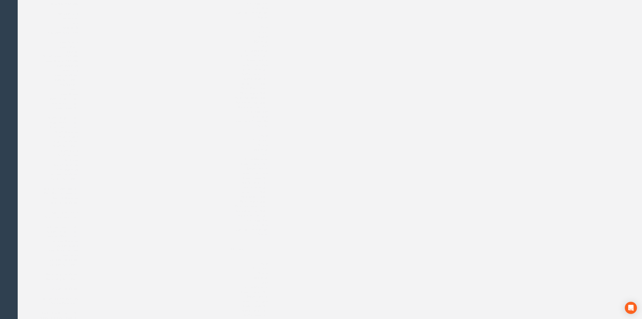
scroll to position [0, 0]
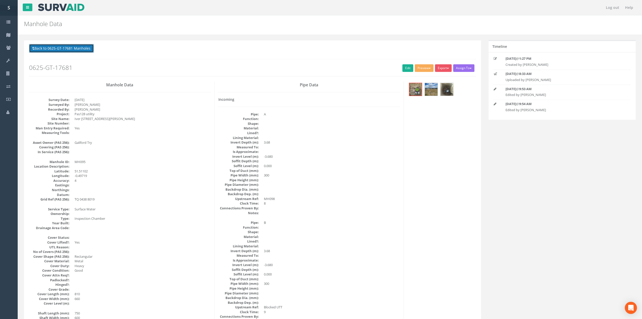
click at [77, 49] on button "Back to 0625-GT-17681 Manholes" at bounding box center [61, 48] width 65 height 9
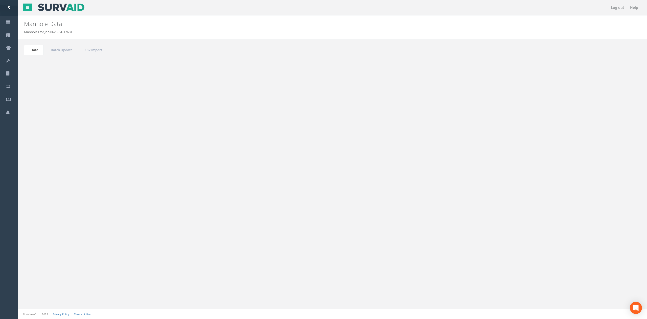
click at [43, 65] on button "Refresh" at bounding box center [39, 63] width 20 height 9
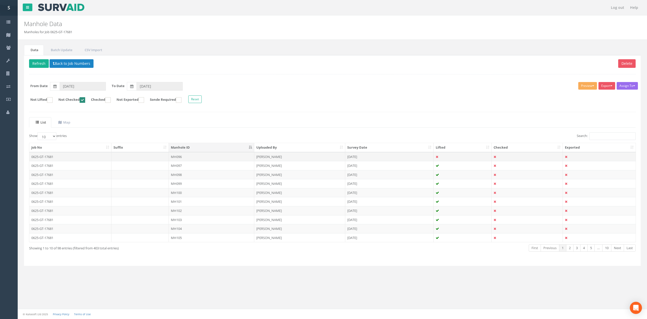
click at [245, 161] on td "MH096" at bounding box center [211, 156] width 85 height 9
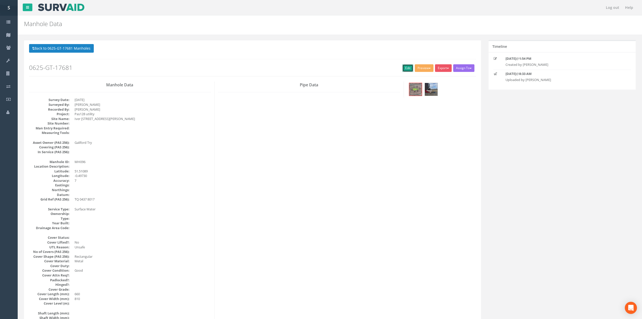
click at [408, 66] on link "Edit" at bounding box center [407, 68] width 11 height 8
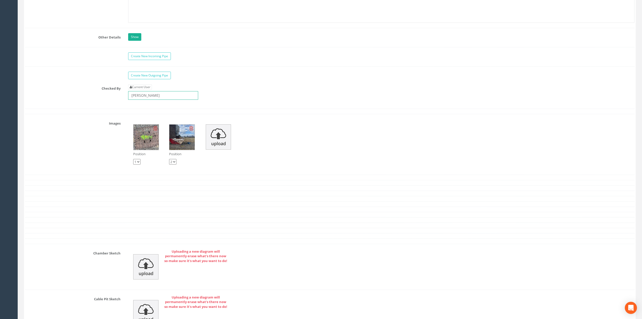
click at [150, 99] on input "[PERSON_NAME]" at bounding box center [163, 95] width 70 height 9
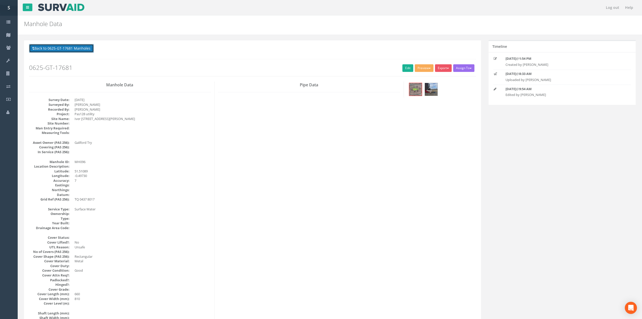
click at [69, 52] on button "Back to 0625-GT-17681 Manholes" at bounding box center [61, 48] width 65 height 9
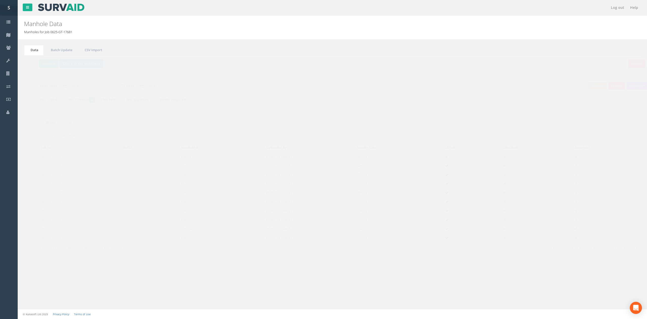
drag, startPoint x: 33, startPoint y: 59, endPoint x: 35, endPoint y: 62, distance: 3.4
click at [33, 59] on div "Delete Refresh Back to Job Numbers Assign To No Companies Added Export SVS IC S…" at bounding box center [332, 160] width 617 height 211
click at [35, 62] on button "Refresh" at bounding box center [39, 63] width 20 height 9
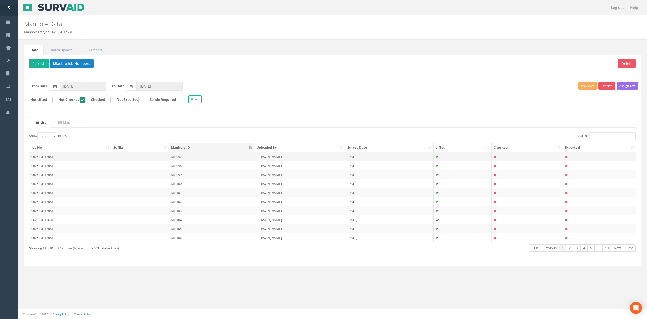
click at [226, 157] on td "MH097" at bounding box center [211, 156] width 85 height 9
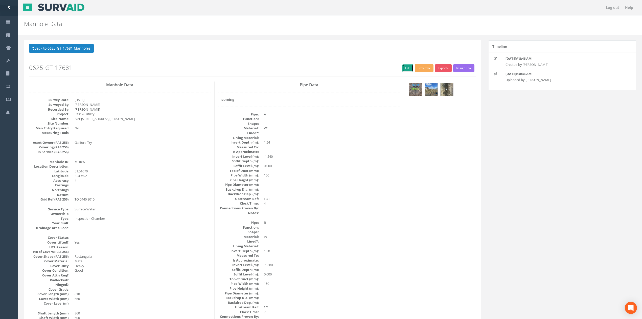
click at [404, 67] on link "Edit" at bounding box center [407, 68] width 11 height 8
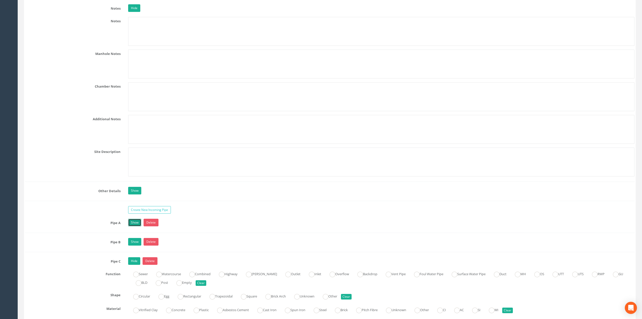
click at [136, 226] on link "Show" at bounding box center [134, 222] width 13 height 8
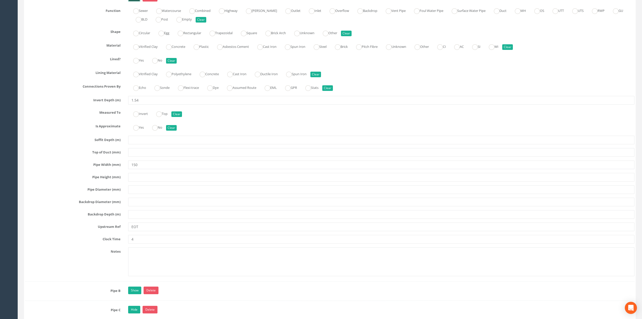
scroll to position [1011, 0]
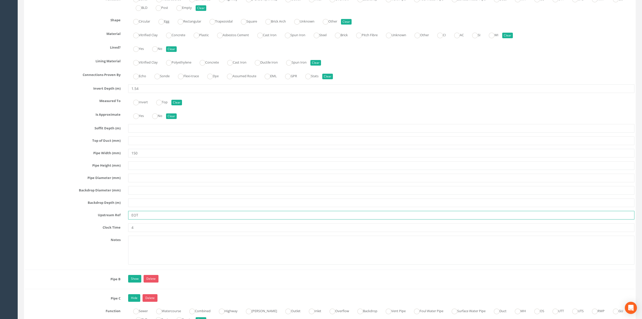
drag, startPoint x: 135, startPoint y: 224, endPoint x: 102, endPoint y: 226, distance: 32.1
click at [98, 219] on div "Upstream Ref EOT" at bounding box center [329, 215] width 617 height 9
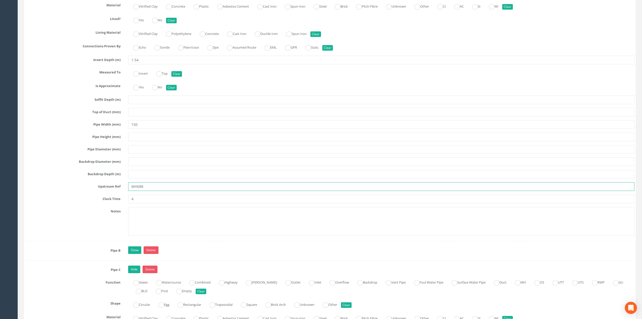
scroll to position [1079, 0]
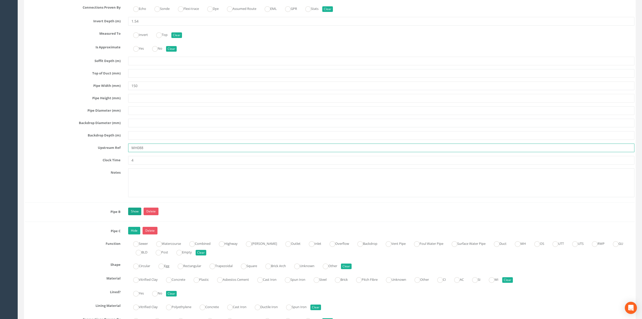
type input "MH088"
click at [133, 215] on link "Show" at bounding box center [134, 211] width 13 height 8
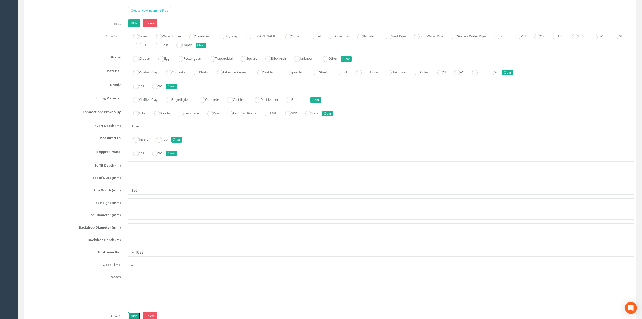
scroll to position [944, 0]
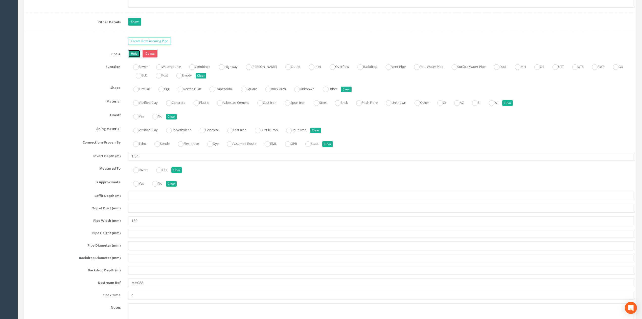
click at [137, 57] on link "Hide" at bounding box center [134, 54] width 12 height 8
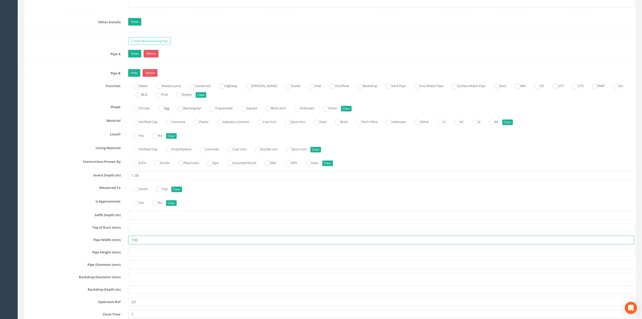
click at [144, 244] on input "150" at bounding box center [381, 239] width 506 height 9
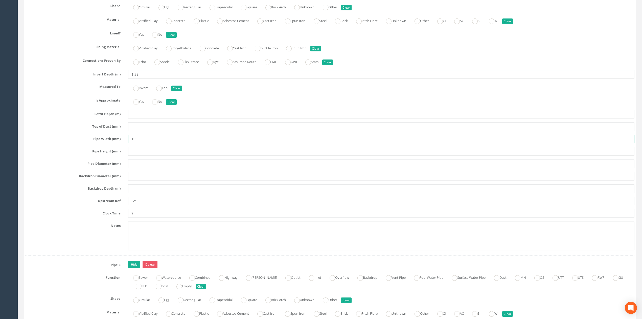
scroll to position [1045, 0]
type input "100"
click at [145, 205] on input "GY" at bounding box center [381, 200] width 506 height 9
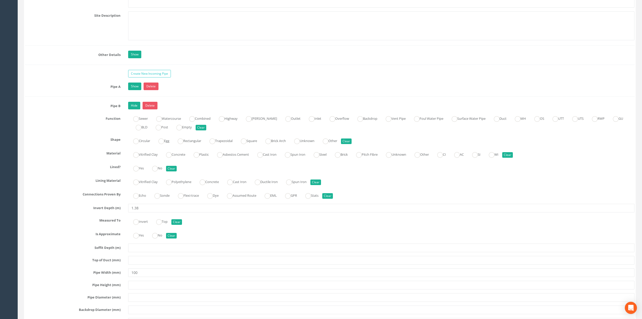
scroll to position [910, 0]
type input "Gully"
click at [136, 110] on link "Hide" at bounding box center [134, 107] width 12 height 8
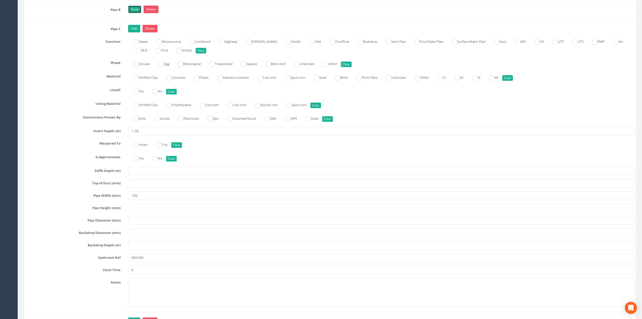
scroll to position [1011, 0]
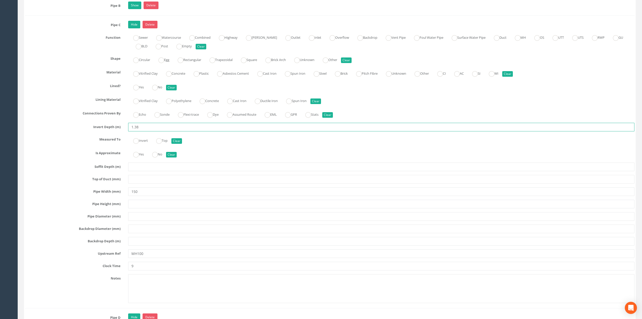
click at [150, 131] on input "1.38" at bounding box center [381, 127] width 506 height 9
type input "1.50"
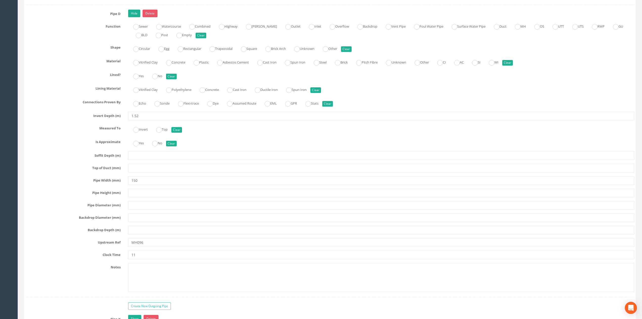
scroll to position [1416, 0]
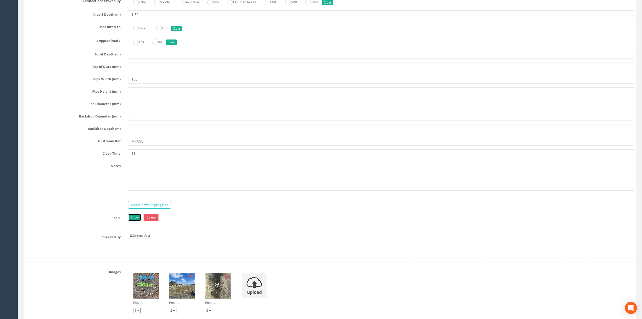
click at [137, 221] on link "Show" at bounding box center [134, 217] width 13 height 8
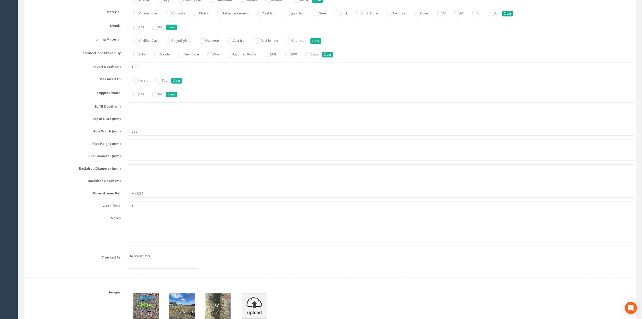
scroll to position [1685, 0]
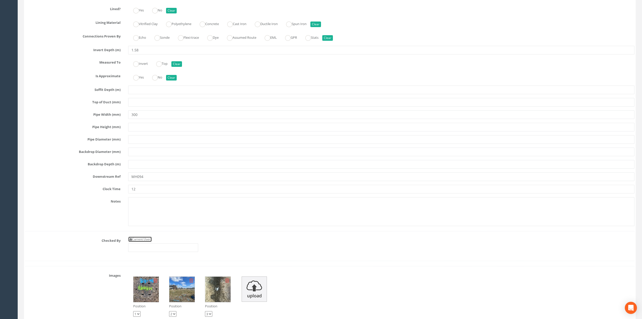
click at [147, 242] on link "Current User" at bounding box center [140, 239] width 24 height 6
type input "[PERSON_NAME]"
click at [153, 252] on input "[PERSON_NAME]" at bounding box center [163, 247] width 70 height 9
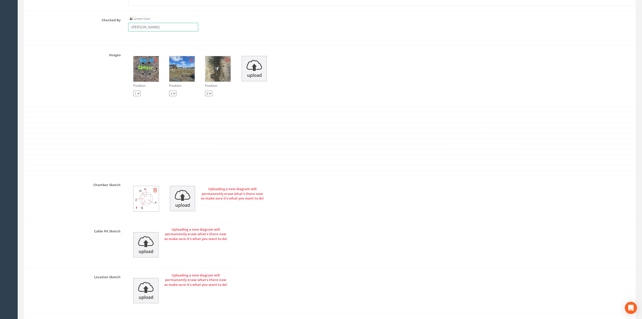
scroll to position [1921, 0]
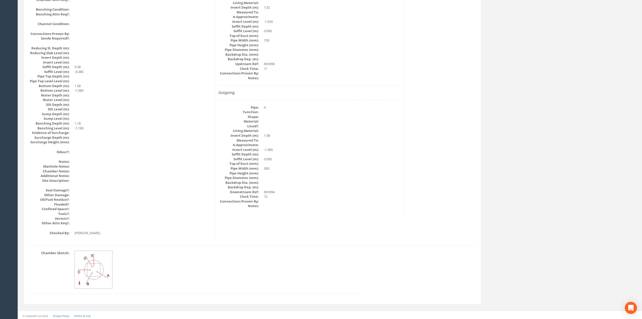
scroll to position [0, 0]
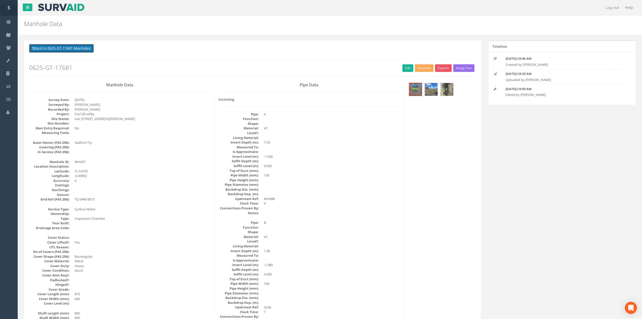
click at [64, 46] on button "Back to 0625-GT-17681 Manholes" at bounding box center [61, 48] width 65 height 9
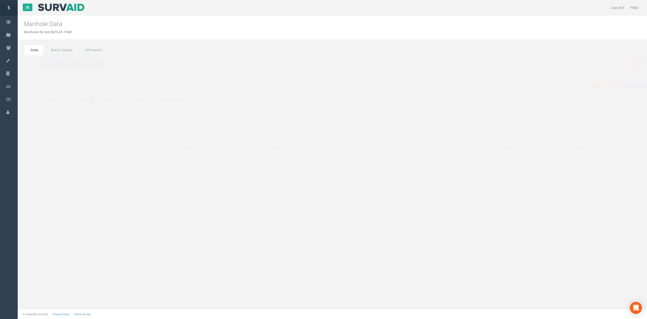
click at [44, 64] on button "Refresh" at bounding box center [39, 63] width 20 height 9
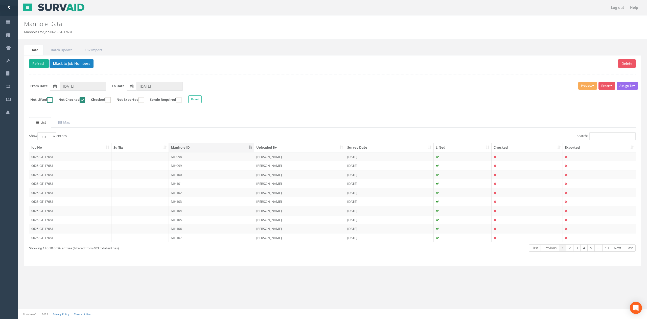
click at [37, 99] on label "Not Lifted" at bounding box center [38, 100] width 27 height 6
checkbox input "false"
click at [218, 161] on td "MH098" at bounding box center [211, 156] width 85 height 9
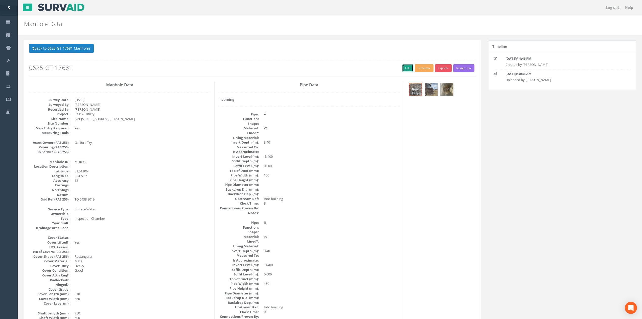
click at [407, 68] on link "Edit" at bounding box center [407, 68] width 11 height 8
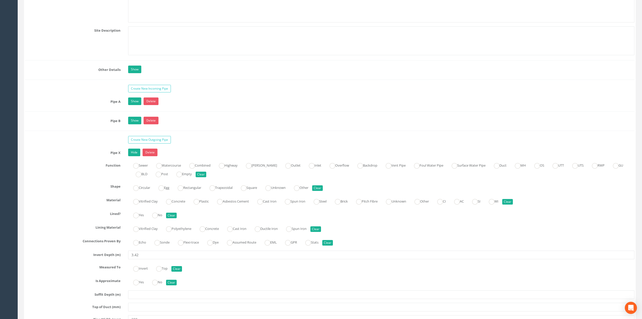
scroll to position [910, 0]
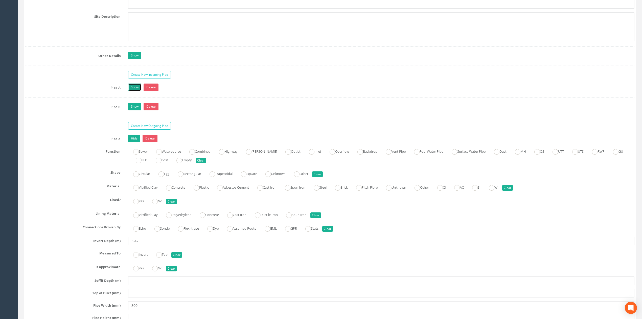
click at [132, 91] on link "Show" at bounding box center [134, 87] width 13 height 8
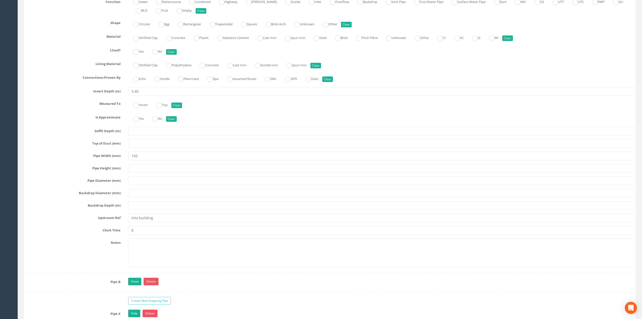
scroll to position [1011, 0]
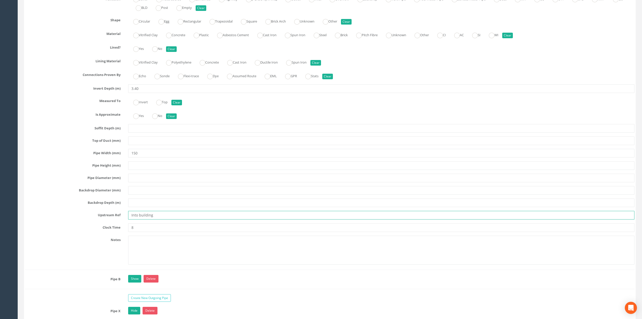
drag, startPoint x: 153, startPoint y: 220, endPoint x: 115, endPoint y: 215, distance: 38.7
click at [108, 217] on div "Pipe A Hide Delete Function Sewer Watercourse Combined Highway [PERSON_NAME] Ou…" at bounding box center [329, 125] width 609 height 287
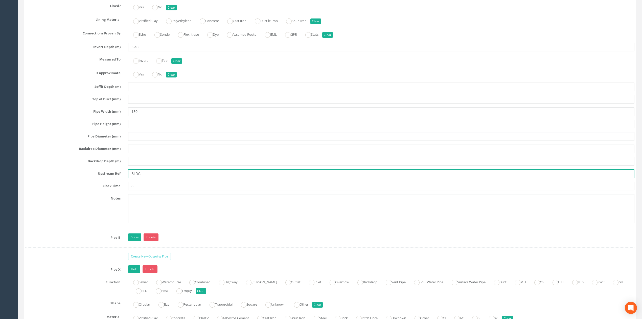
scroll to position [1146, 0]
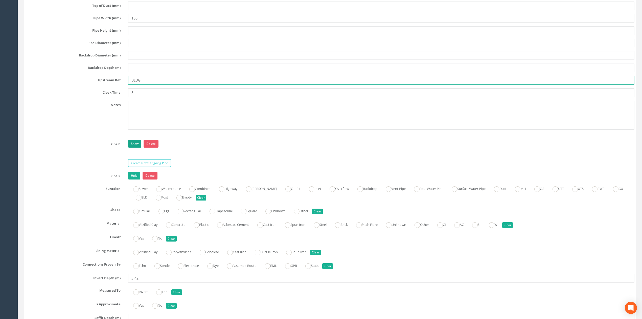
type input "BLDG"
click at [134, 147] on link "Show" at bounding box center [134, 144] width 13 height 8
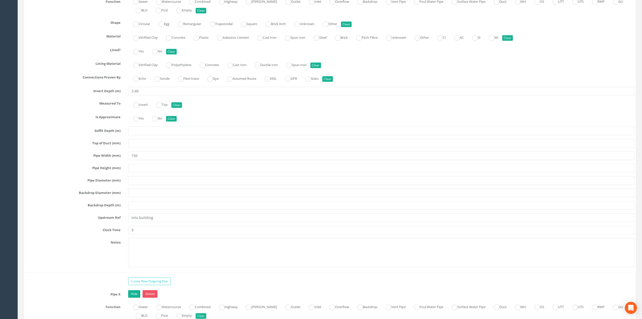
scroll to position [1315, 0]
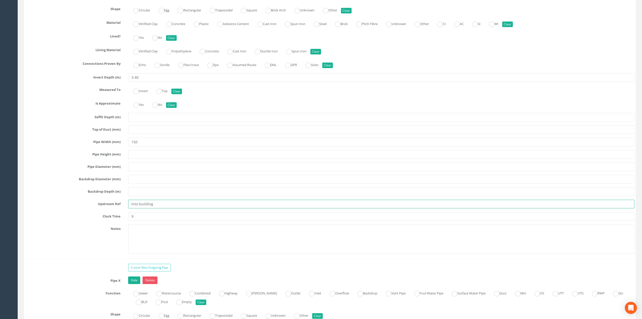
drag, startPoint x: 159, startPoint y: 214, endPoint x: 73, endPoint y: 209, distance: 85.9
click at [46, 208] on div "Upstream Ref Into building" at bounding box center [329, 203] width 617 height 9
type input "BLDG"
click at [159, 220] on input "9" at bounding box center [381, 216] width 506 height 9
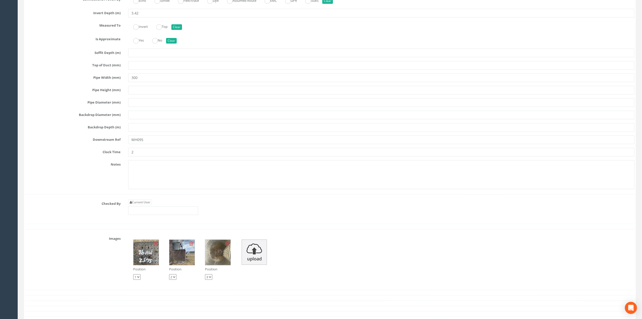
scroll to position [1685, 0]
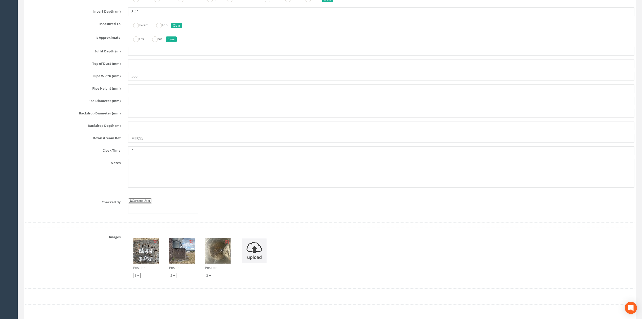
click at [149, 203] on link "Current User" at bounding box center [140, 201] width 24 height 6
type input "[PERSON_NAME]"
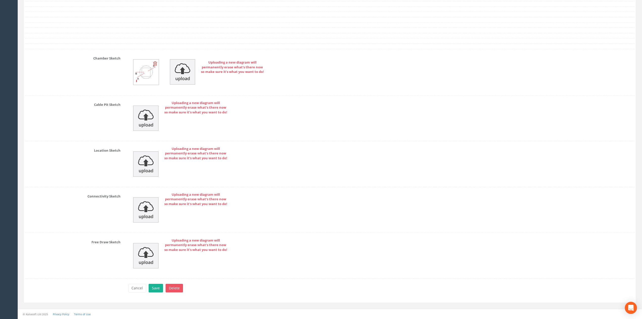
scroll to position [2007, 0]
click at [154, 284] on button "Save" at bounding box center [156, 287] width 14 height 9
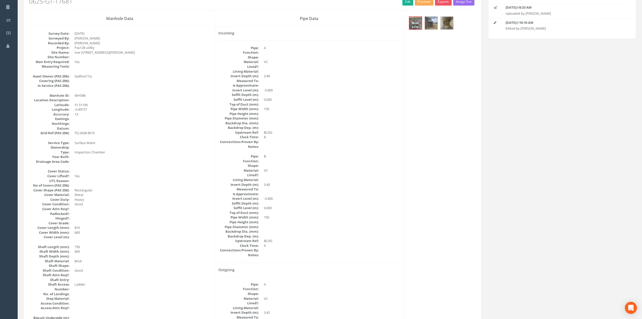
scroll to position [0, 0]
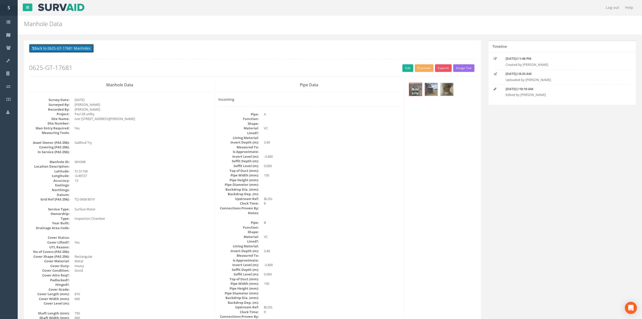
click at [75, 50] on button "Back to 0625-GT-17681 Manholes" at bounding box center [61, 48] width 65 height 9
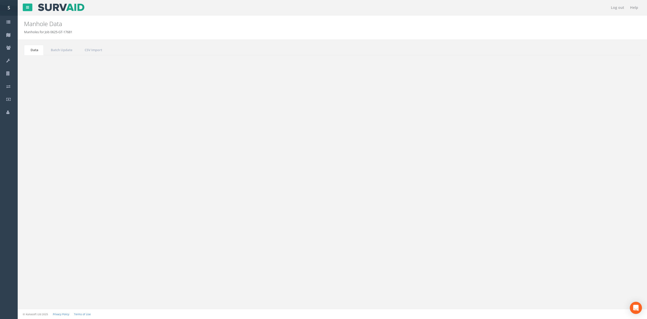
click at [40, 65] on button "Refresh" at bounding box center [39, 63] width 20 height 9
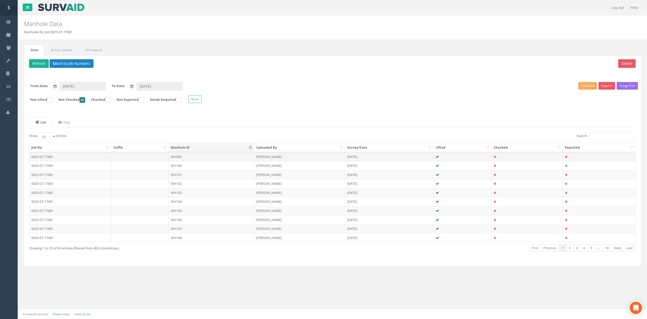
click at [194, 159] on td "MH099" at bounding box center [211, 156] width 85 height 9
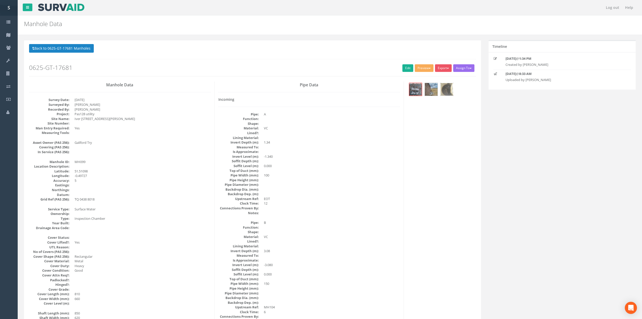
click at [447, 92] on img at bounding box center [447, 89] width 13 height 13
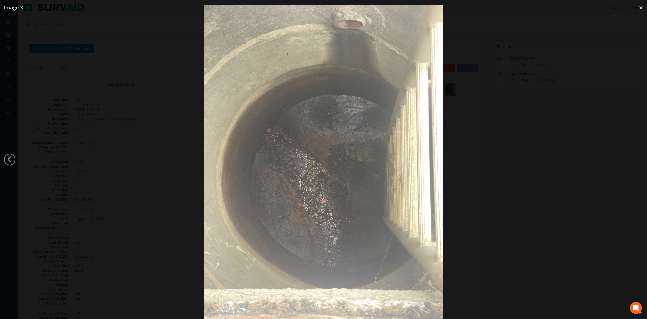
click at [512, 171] on div at bounding box center [323, 164] width 647 height 319
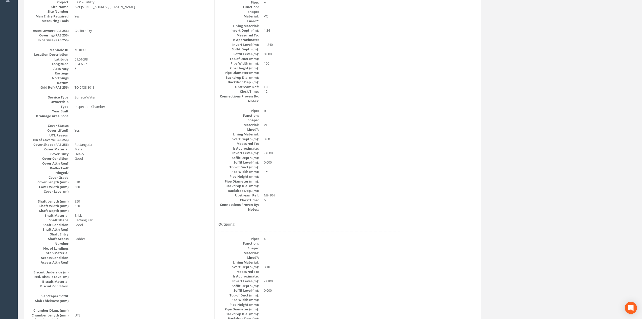
scroll to position [34, 0]
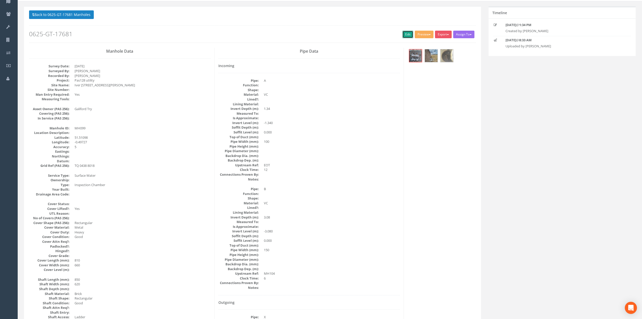
click at [405, 34] on link "Edit" at bounding box center [407, 35] width 11 height 8
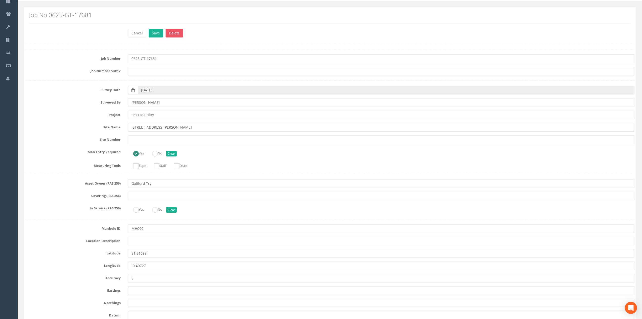
scroll to position [1609, 0]
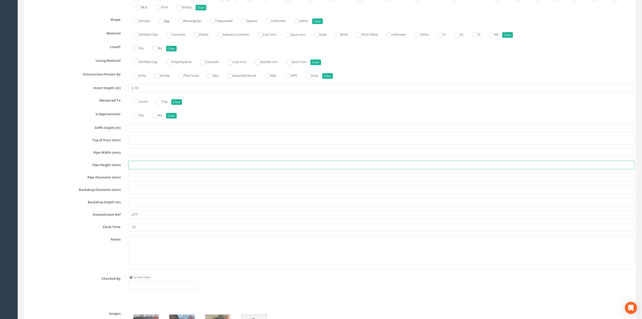
click at [137, 169] on input "text" at bounding box center [381, 165] width 506 height 9
click at [138, 157] on input "text" at bounding box center [381, 152] width 506 height 9
type input "150"
drag, startPoint x: 146, startPoint y: 226, endPoint x: 91, endPoint y: 222, distance: 54.7
click at [98, 219] on div "Downstream Ref UTT" at bounding box center [329, 214] width 617 height 9
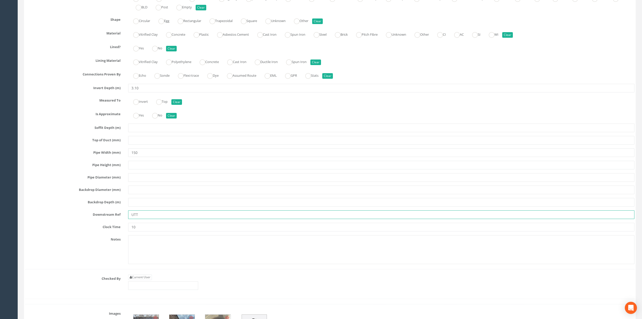
click at [149, 219] on input "UTT" at bounding box center [381, 214] width 506 height 9
click at [151, 219] on input "UTT" at bounding box center [381, 214] width 506 height 9
type input "MH110"
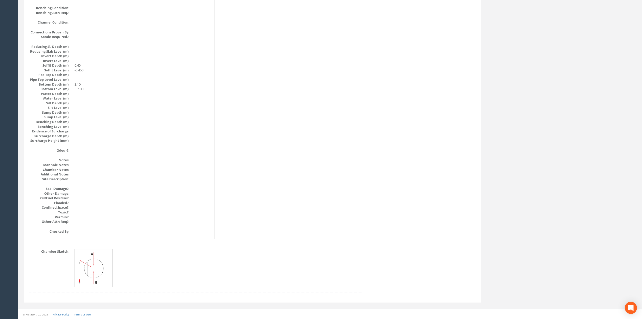
scroll to position [0, 0]
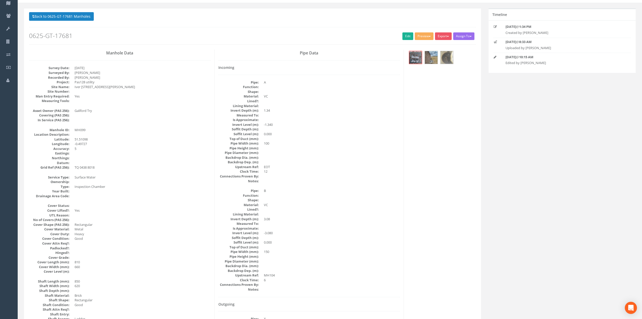
drag, startPoint x: 383, startPoint y: 211, endPoint x: 380, endPoint y: 222, distance: 12.0
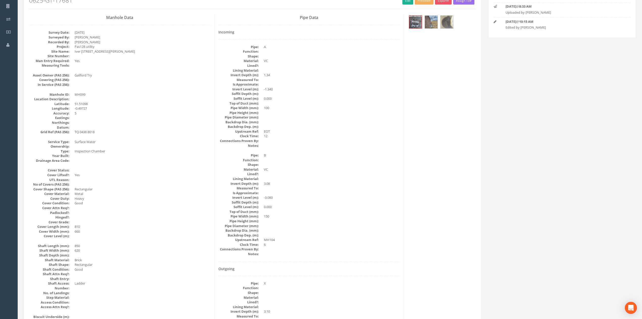
click at [371, 274] on div "Outgoing Pipe: X Function: Shape: Material: Lined?: Lining Material: Invert Dep…" at bounding box center [309, 325] width 182 height 118
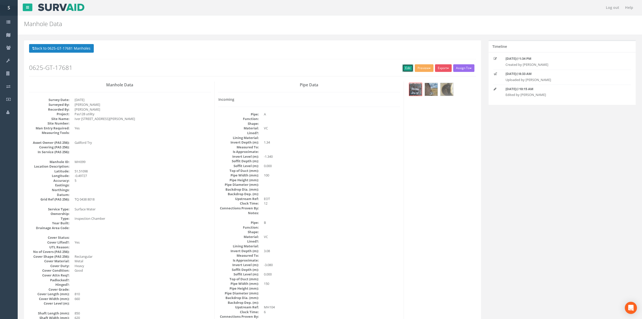
click at [402, 67] on link "Edit" at bounding box center [407, 68] width 11 height 8
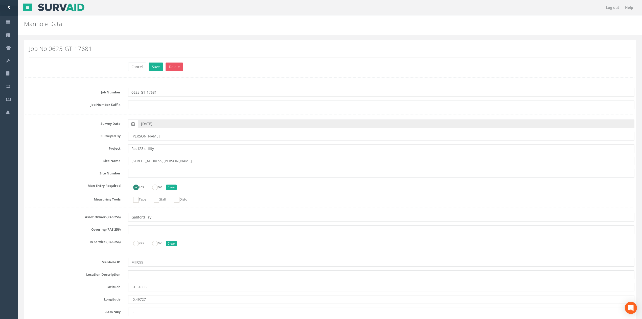
scroll to position [1739, 0]
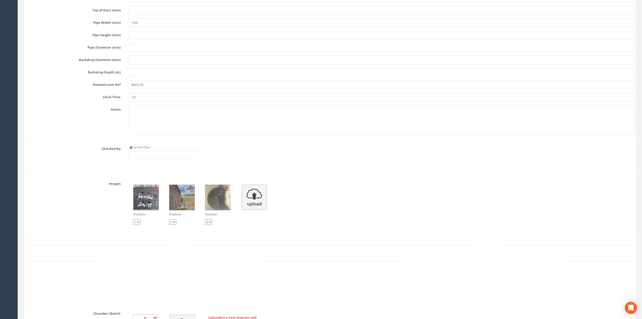
drag, startPoint x: 140, startPoint y: 105, endPoint x: 80, endPoint y: 102, distance: 59.5
drag, startPoint x: 157, startPoint y: 95, endPoint x: 99, endPoint y: 96, distance: 57.9
click at [102, 89] on div "Downstream Ref MH110" at bounding box center [329, 84] width 617 height 9
type input "Sump"
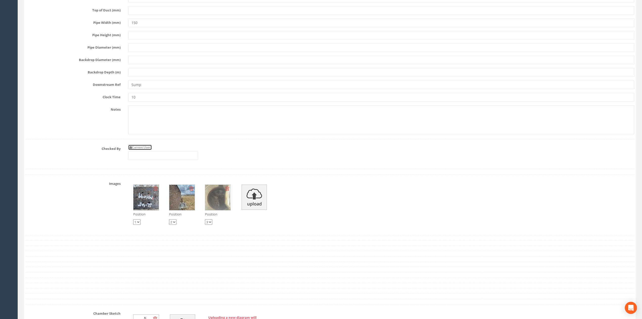
click at [143, 150] on link "Current User" at bounding box center [140, 147] width 24 height 6
type input "[PERSON_NAME]"
click at [165, 160] on input "[PERSON_NAME]" at bounding box center [163, 155] width 70 height 9
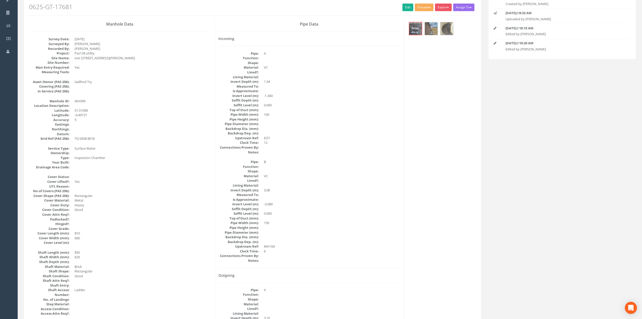
scroll to position [0, 0]
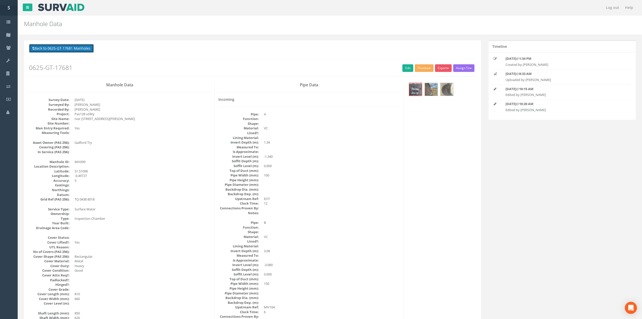
click at [82, 52] on button "Back to 0625-GT-17681 Manholes" at bounding box center [61, 48] width 65 height 9
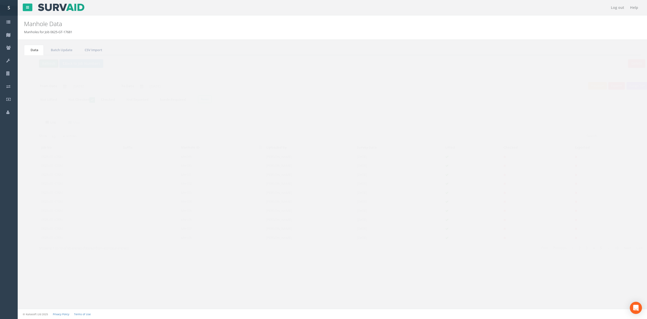
click at [42, 63] on button "Refresh" at bounding box center [39, 63] width 20 height 9
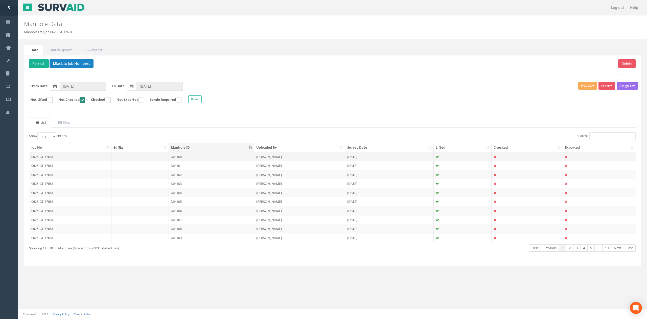
click at [362, 156] on td "[DATE]" at bounding box center [389, 156] width 88 height 9
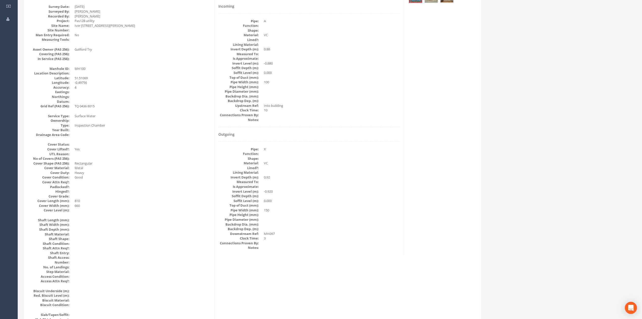
scroll to position [69, 0]
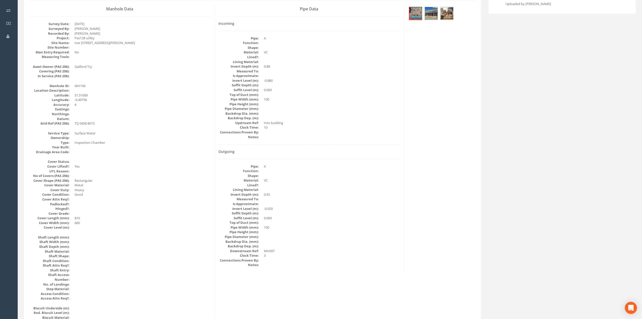
drag, startPoint x: 548, startPoint y: 194, endPoint x: 877, endPoint y: 166, distance: 329.7
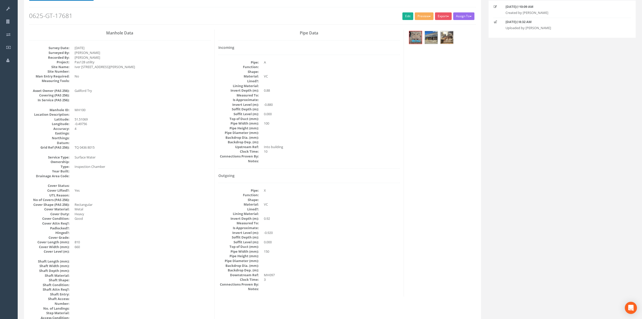
scroll to position [0, 0]
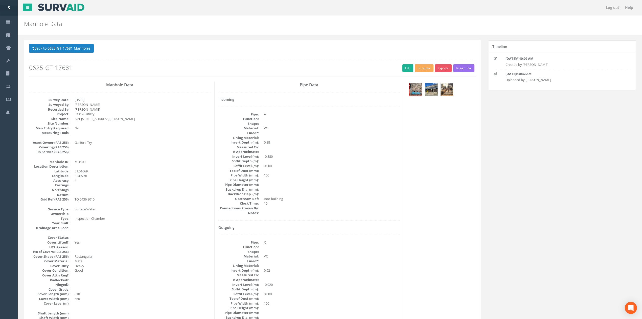
click at [452, 92] on img at bounding box center [447, 89] width 13 height 13
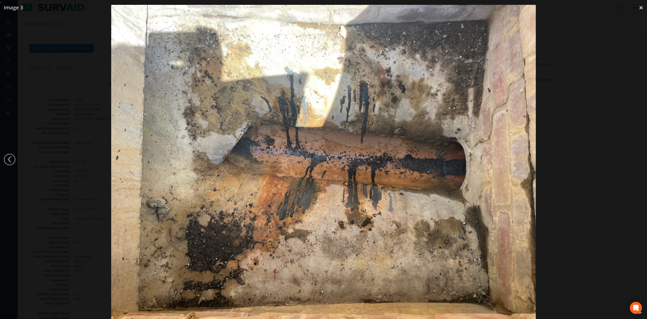
click at [588, 150] on div at bounding box center [323, 164] width 647 height 319
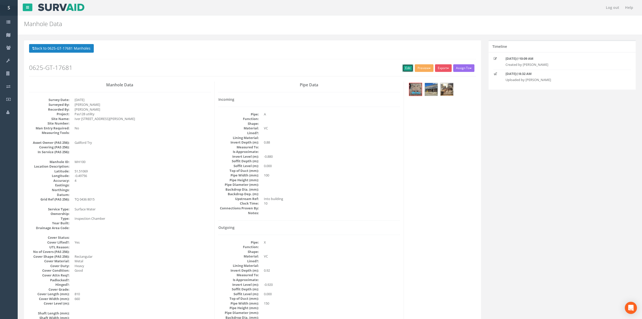
click at [407, 69] on link "Edit" at bounding box center [407, 68] width 11 height 8
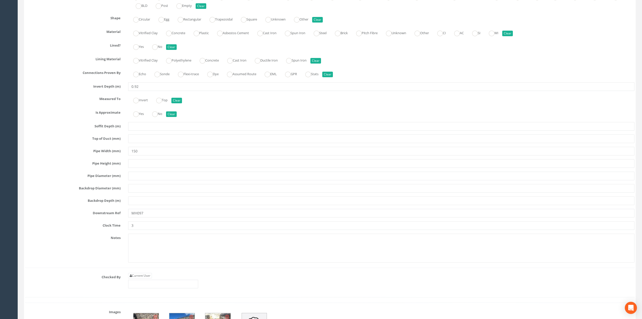
scroll to position [1391, 0]
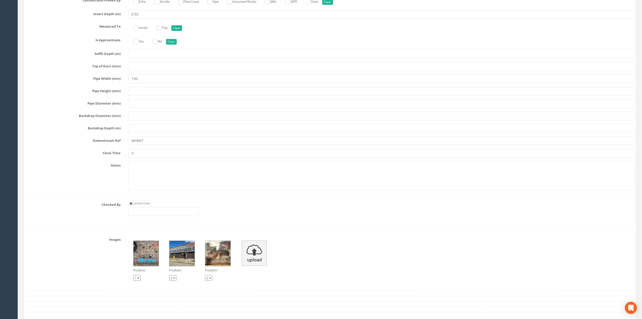
type input "BLDG"
click at [150, 210] on div "Current User" at bounding box center [163, 207] width 70 height 15
click at [150, 206] on link "Current User" at bounding box center [140, 203] width 24 height 6
type input "[PERSON_NAME]"
click at [153, 216] on input "[PERSON_NAME]" at bounding box center [163, 211] width 70 height 9
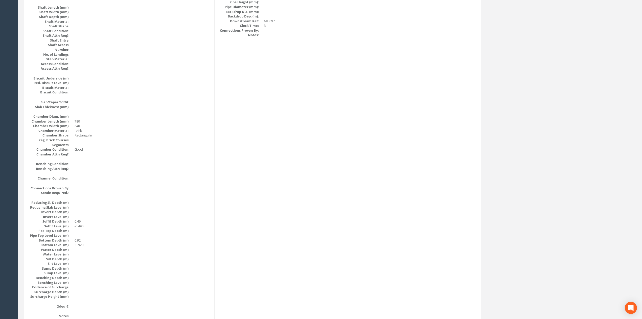
scroll to position [0, 0]
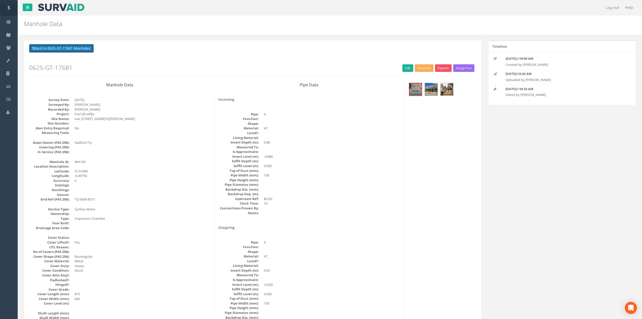
click at [77, 49] on button "Back to 0625-GT-17681 Manholes" at bounding box center [61, 48] width 65 height 9
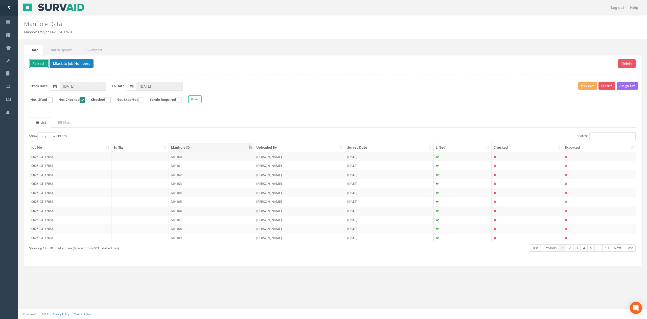
click at [47, 65] on button "Refresh" at bounding box center [39, 63] width 20 height 9
click at [199, 157] on td "MH101" at bounding box center [211, 156] width 85 height 9
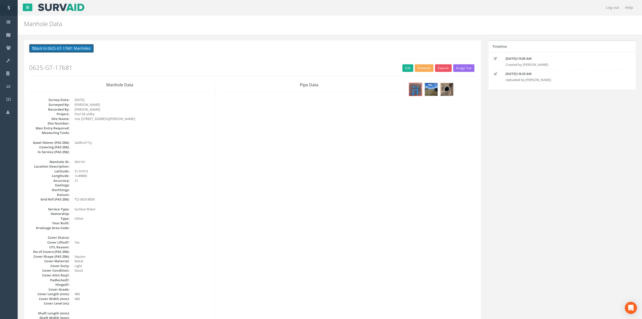
click at [56, 53] on button "Back to 0625-GT-17681 Manholes" at bounding box center [61, 48] width 65 height 9
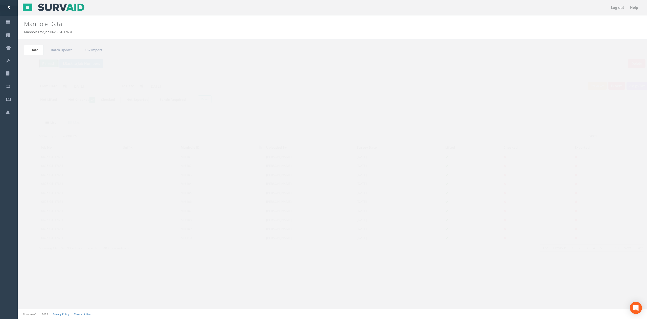
click at [39, 65] on button "Refresh" at bounding box center [39, 63] width 20 height 9
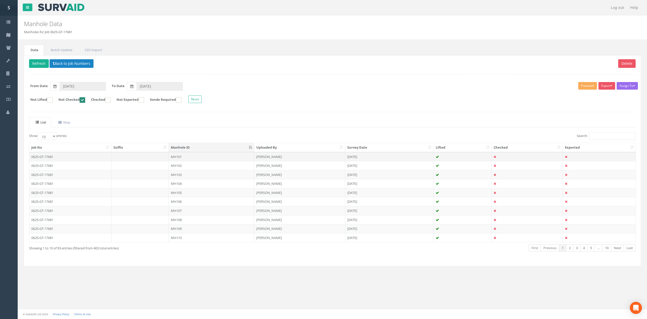
click at [183, 158] on td "MH101" at bounding box center [211, 156] width 85 height 9
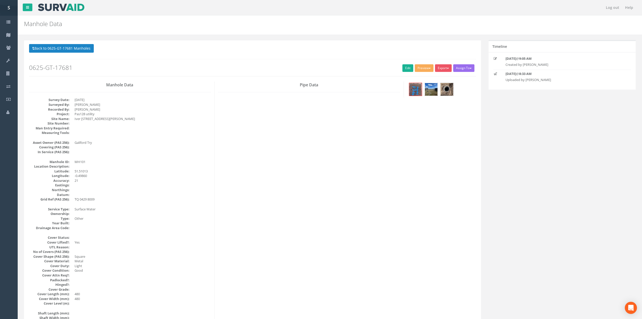
click at [430, 88] on img at bounding box center [431, 89] width 13 height 13
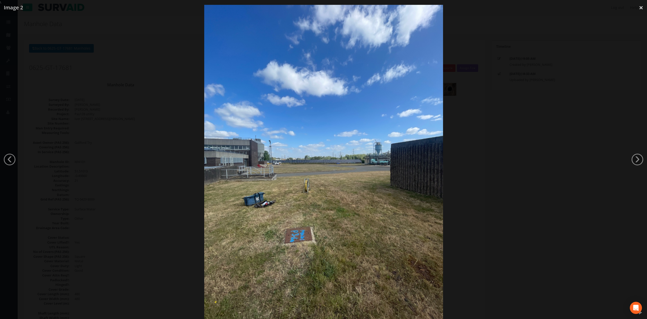
click at [520, 165] on div at bounding box center [323, 164] width 647 height 319
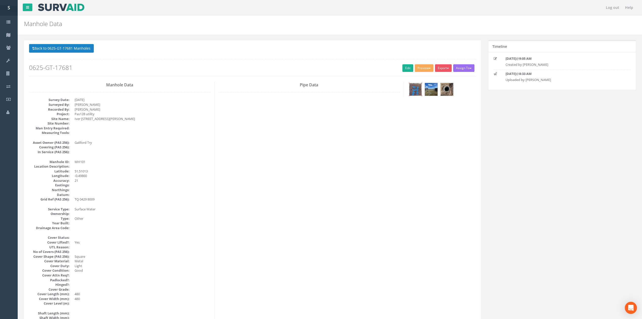
click at [416, 90] on img at bounding box center [415, 89] width 13 height 13
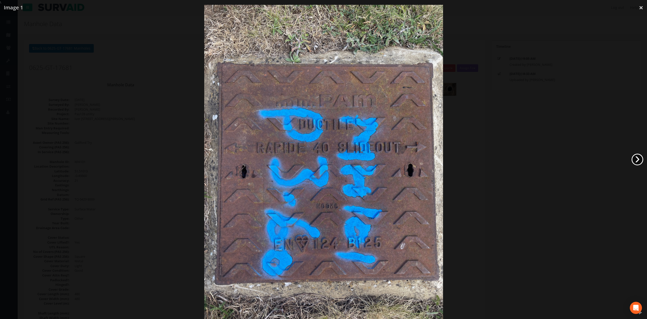
click at [635, 158] on link "›" at bounding box center [638, 159] width 12 height 12
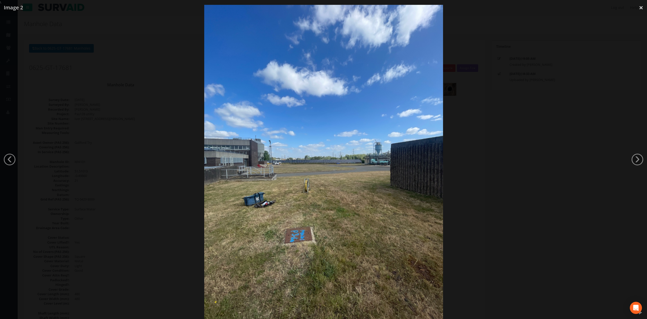
click at [152, 191] on div at bounding box center [323, 164] width 647 height 319
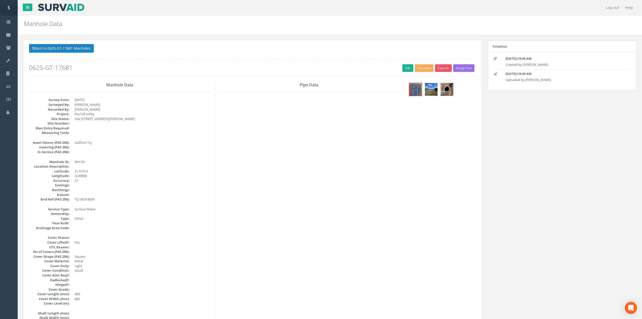
click at [431, 89] on img at bounding box center [431, 89] width 13 height 13
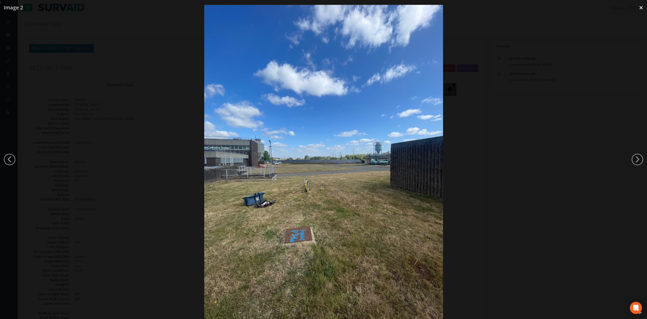
click at [517, 140] on div at bounding box center [323, 164] width 647 height 319
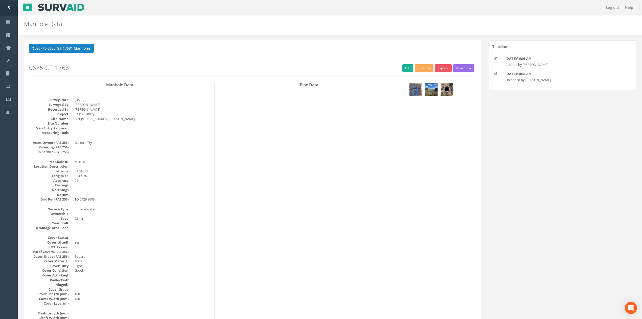
click at [451, 87] on img at bounding box center [447, 89] width 13 height 13
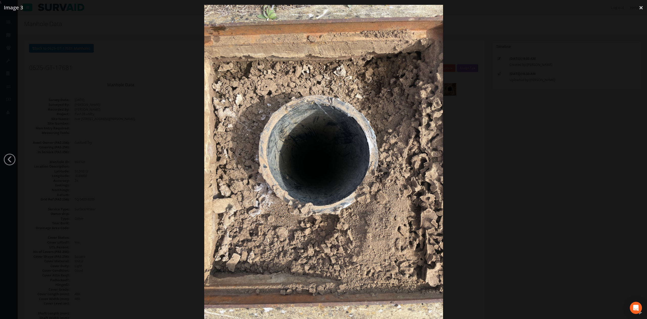
click at [490, 158] on div at bounding box center [323, 164] width 647 height 319
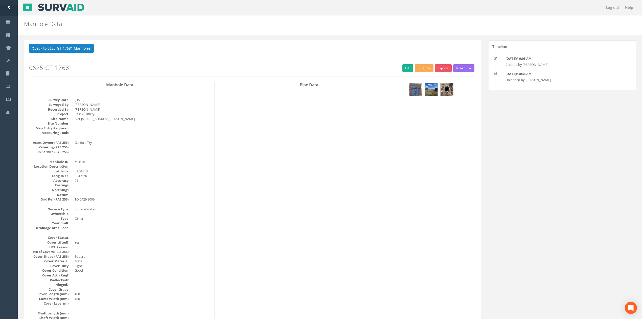
click at [411, 94] on img at bounding box center [415, 89] width 13 height 13
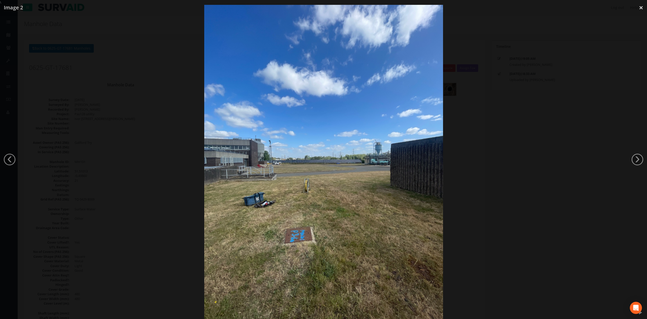
click at [487, 139] on div at bounding box center [323, 164] width 647 height 319
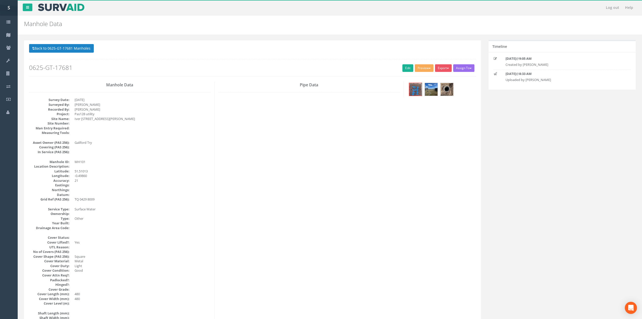
drag, startPoint x: 252, startPoint y: 161, endPoint x: 263, endPoint y: 240, distance: 79.4
drag, startPoint x: 234, startPoint y: 123, endPoint x: 253, endPoint y: 209, distance: 88.6
click at [408, 69] on link "Edit" at bounding box center [407, 68] width 11 height 8
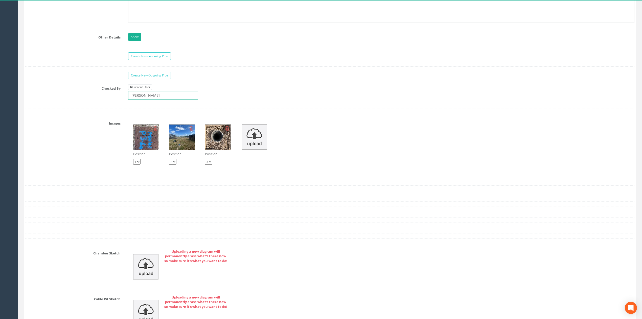
click at [159, 100] on input "[PERSON_NAME]" at bounding box center [163, 95] width 70 height 9
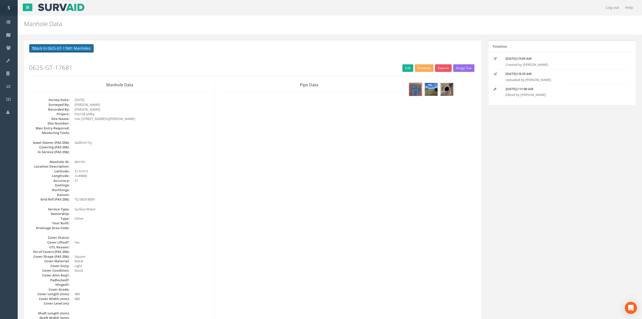
click at [83, 50] on button "Back to 0625-GT-17681 Manholes" at bounding box center [61, 48] width 65 height 9
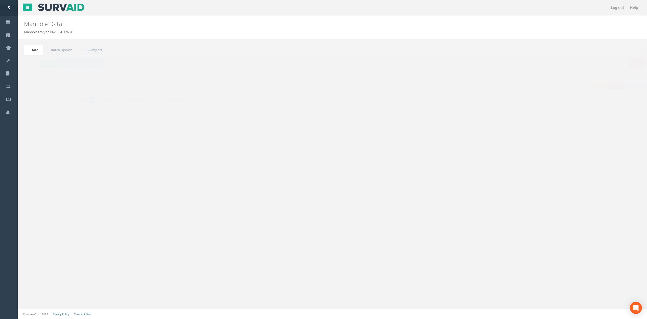
click at [33, 63] on button "Refresh" at bounding box center [39, 63] width 20 height 9
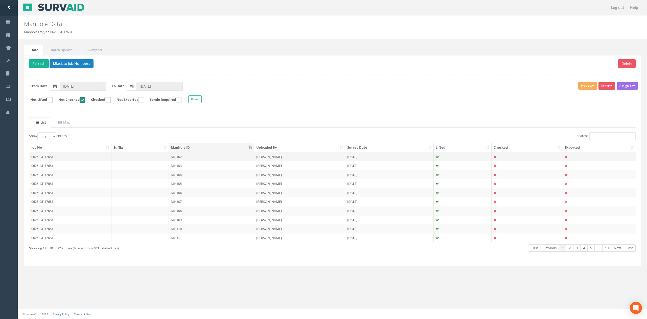
click at [193, 161] on td "MH102" at bounding box center [211, 156] width 85 height 9
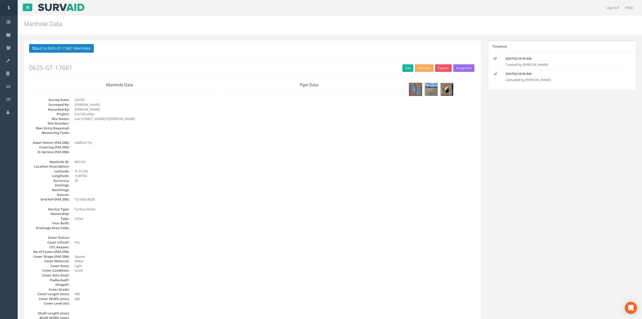
click at [103, 153] on dd at bounding box center [143, 151] width 136 height 5
click at [406, 73] on div "Back to 0625-GT-17681 Manholes Back to Map Assign To No Companies Added Export …" at bounding box center [252, 60] width 447 height 32
click at [405, 72] on link "Edit" at bounding box center [407, 68] width 11 height 8
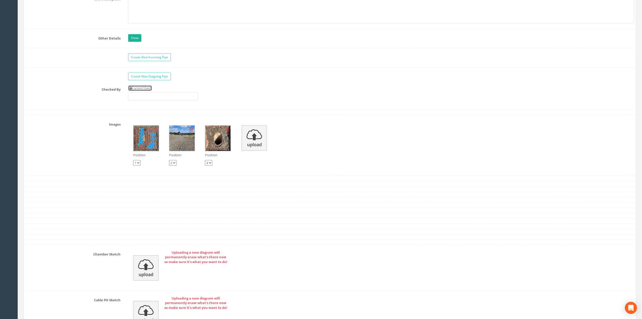
click at [145, 91] on link "Current User" at bounding box center [140, 88] width 24 height 6
type input "[PERSON_NAME]"
click at [154, 101] on input "[PERSON_NAME]" at bounding box center [163, 96] width 70 height 9
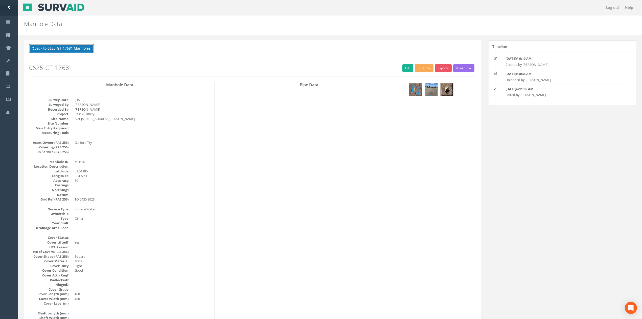
click at [59, 52] on button "Back to 0625-GT-17681 Manholes" at bounding box center [61, 48] width 65 height 9
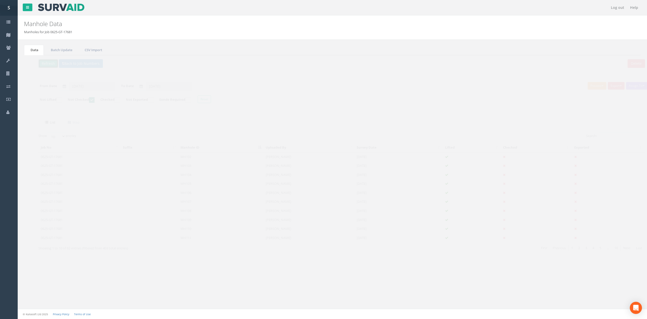
click at [42, 63] on button "Refresh" at bounding box center [39, 63] width 20 height 9
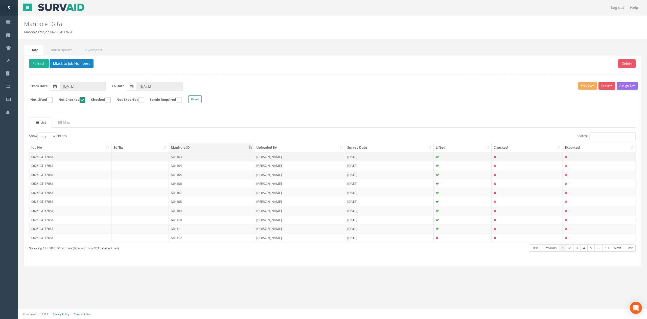
click at [194, 159] on td "MH103" at bounding box center [211, 156] width 85 height 9
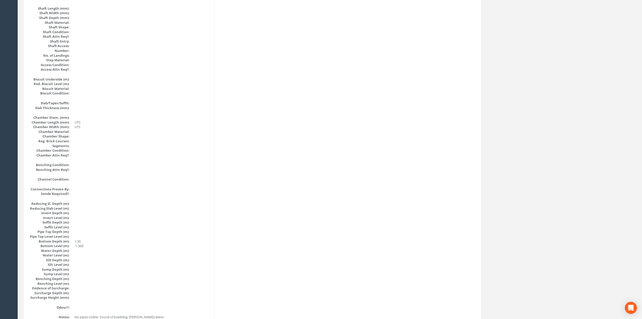
scroll to position [405, 0]
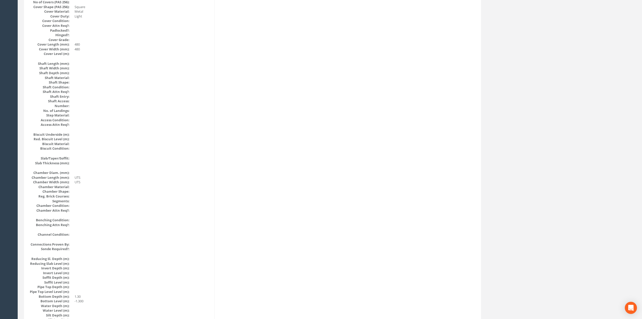
scroll to position [0, 0]
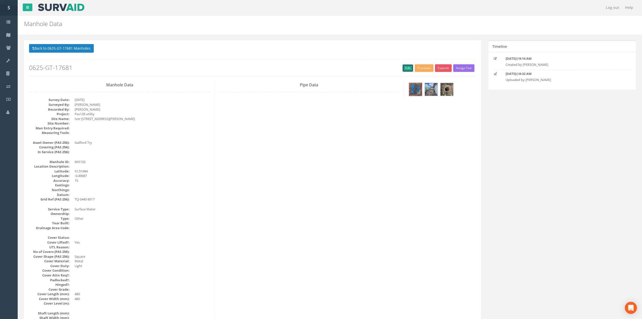
click at [408, 69] on link "Edit" at bounding box center [407, 68] width 11 height 8
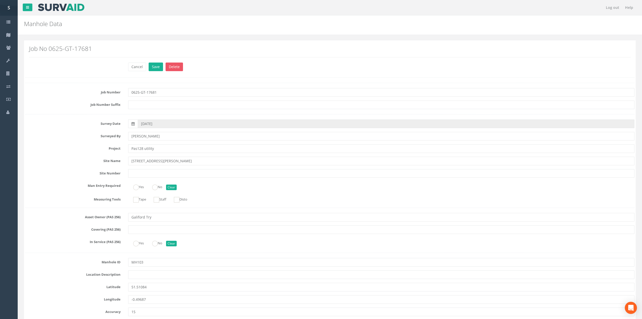
scroll to position [995, 0]
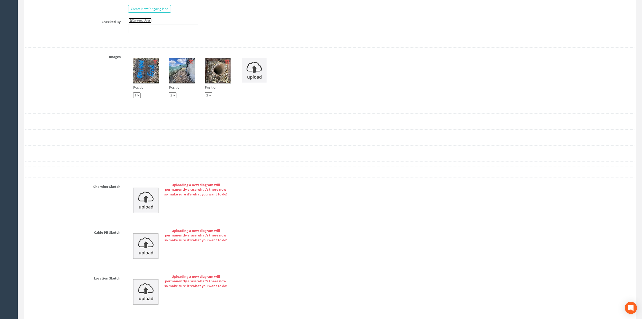
drag, startPoint x: 148, startPoint y: 28, endPoint x: 154, endPoint y: 35, distance: 9.5
click at [148, 23] on link "Current User" at bounding box center [140, 21] width 24 height 6
type input "[PERSON_NAME]"
click at [154, 33] on input "[PERSON_NAME]" at bounding box center [163, 29] width 70 height 9
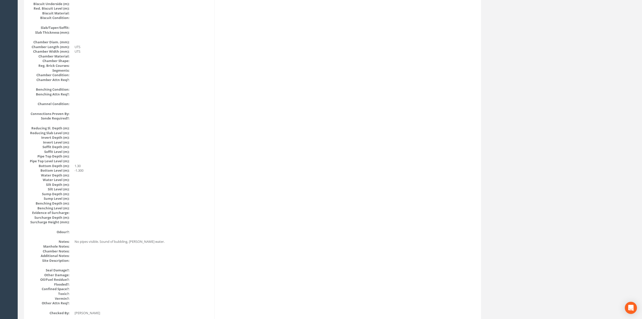
scroll to position [0, 0]
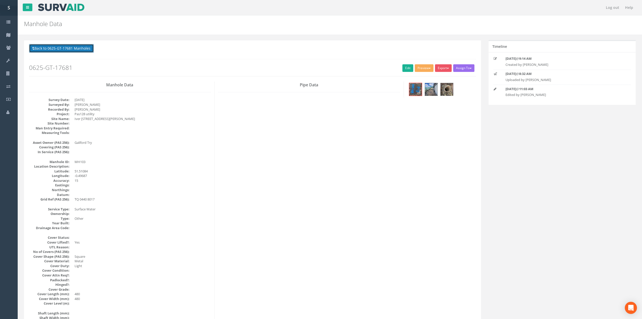
click at [82, 49] on button "Back to 0625-GT-17681 Manholes" at bounding box center [61, 48] width 65 height 9
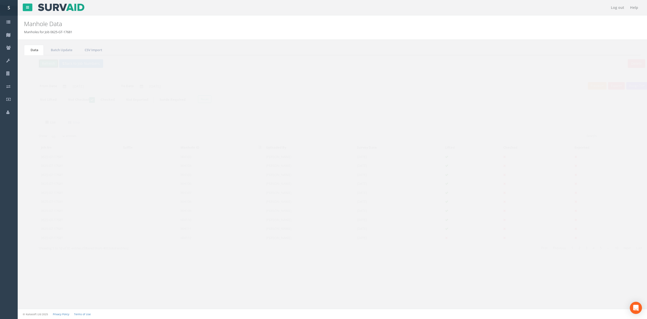
click at [33, 68] on button "Refresh" at bounding box center [39, 63] width 20 height 9
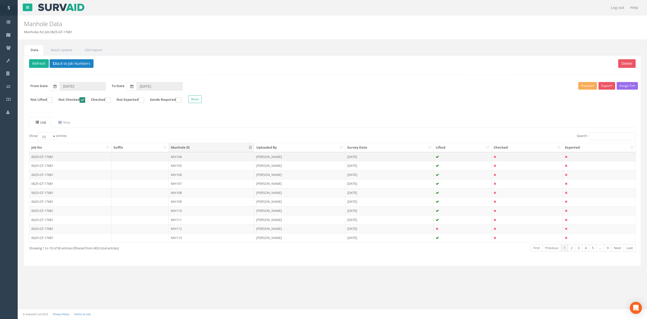
click at [210, 160] on td "MH104" at bounding box center [211, 156] width 85 height 9
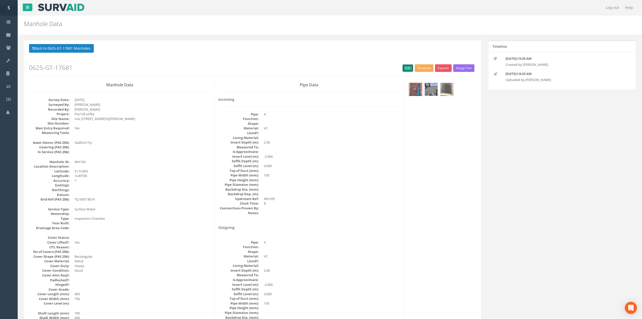
click at [402, 68] on link "Edit" at bounding box center [407, 68] width 11 height 8
click at [69, 52] on button "Back to 0625-GT-17681 Manholes" at bounding box center [61, 48] width 65 height 9
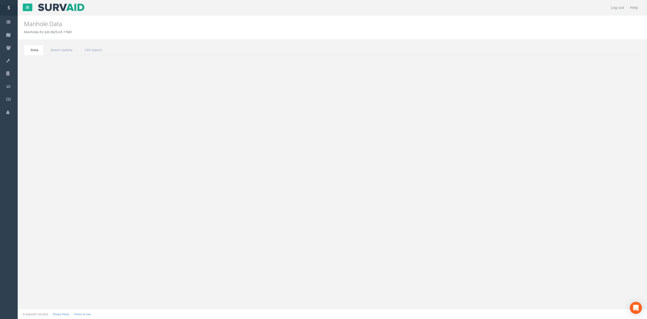
click at [43, 66] on button "Refresh" at bounding box center [39, 63] width 20 height 9
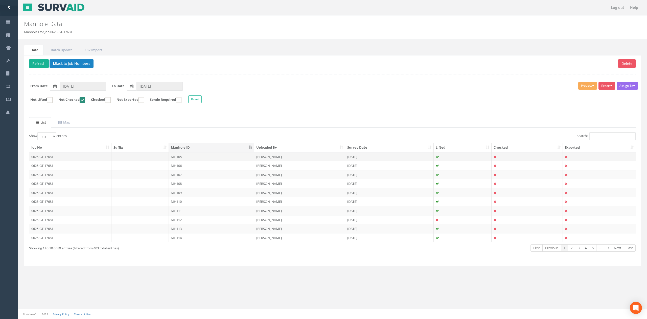
click at [212, 160] on td "MH105" at bounding box center [211, 156] width 85 height 9
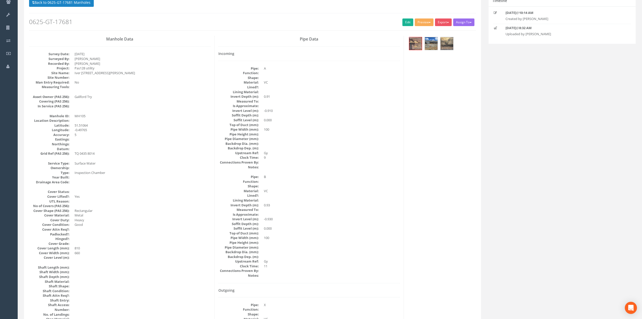
scroll to position [34, 0]
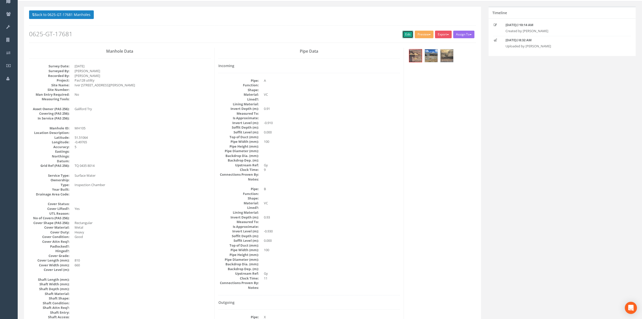
click at [406, 35] on link "Edit" at bounding box center [407, 35] width 11 height 8
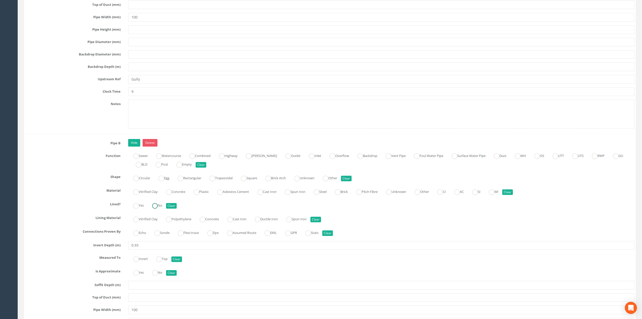
scroll to position [1148, 0]
type input "Gully"
drag, startPoint x: 137, startPoint y: 251, endPoint x: 167, endPoint y: 249, distance: 30.7
click at [160, 248] on input "0.93" at bounding box center [381, 243] width 506 height 9
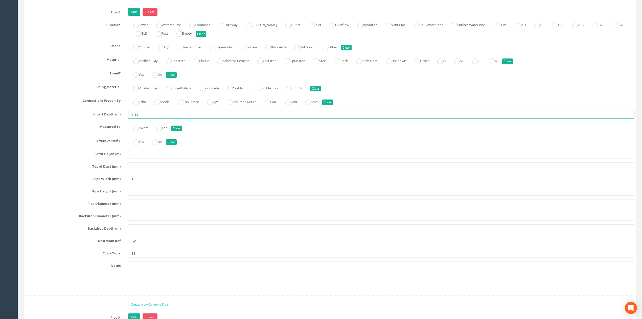
scroll to position [1283, 0]
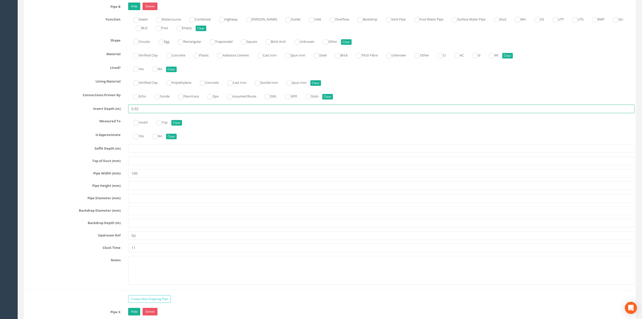
type input "0.92"
drag, startPoint x: 133, startPoint y: 245, endPoint x: 160, endPoint y: 244, distance: 26.3
click at [160, 239] on input "Gy" at bounding box center [381, 235] width 506 height 9
type input "Gully"
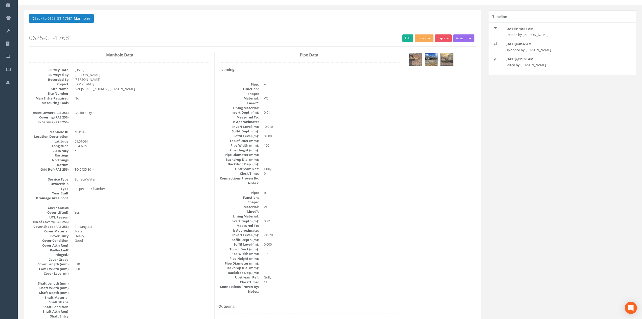
scroll to position [0, 0]
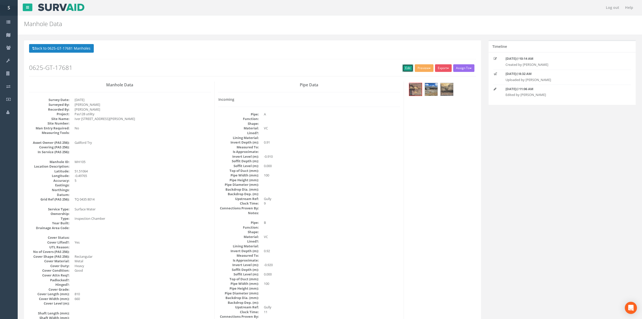
click at [407, 67] on link "Edit" at bounding box center [407, 68] width 11 height 8
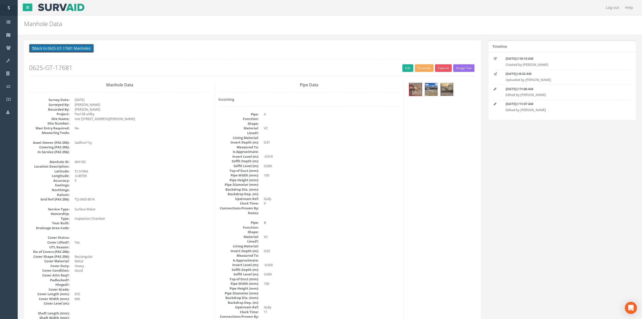
click at [74, 49] on button "Back to 0625-GT-17681 Manholes" at bounding box center [61, 48] width 65 height 9
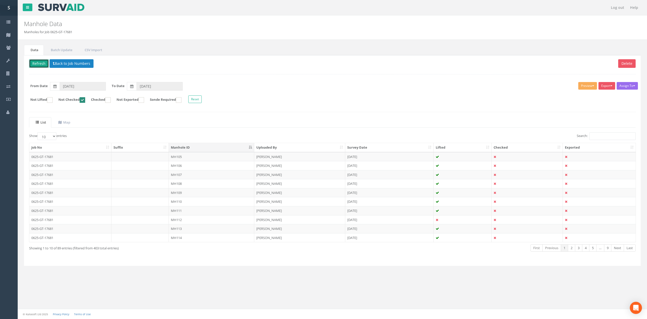
click at [42, 63] on button "Refresh" at bounding box center [39, 63] width 20 height 9
click at [193, 157] on td "MH106" at bounding box center [211, 156] width 85 height 9
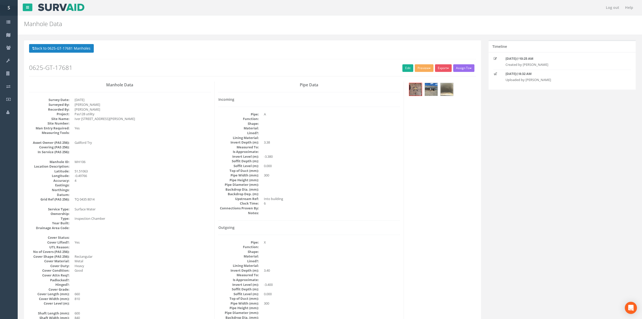
click at [438, 89] on div at bounding box center [442, 89] width 68 height 17
click at [444, 91] on img at bounding box center [447, 89] width 13 height 13
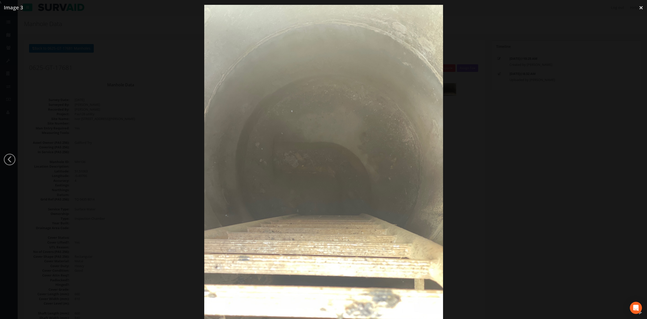
click at [497, 148] on div at bounding box center [323, 164] width 647 height 319
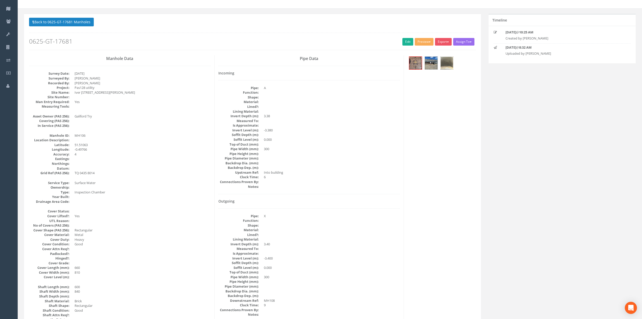
scroll to position [34, 0]
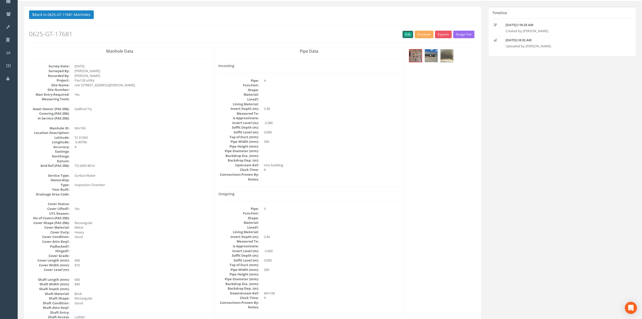
click at [404, 36] on link "Edit" at bounding box center [407, 35] width 11 height 8
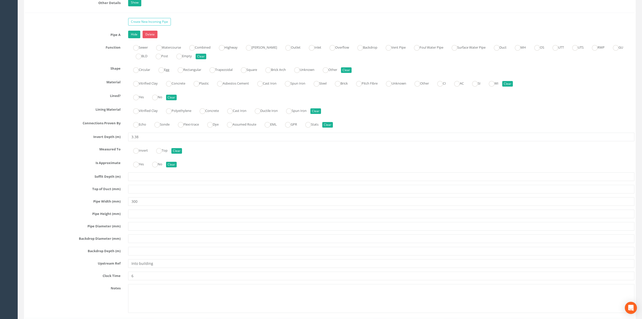
scroll to position [1011, 0]
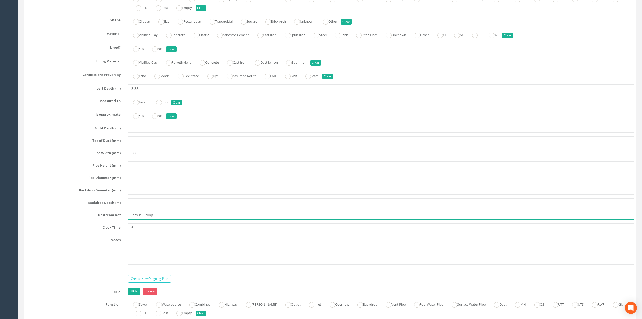
drag, startPoint x: 160, startPoint y: 223, endPoint x: 88, endPoint y: 221, distance: 72.1
click at [89, 219] on div "Upstream Ref Into building" at bounding box center [329, 215] width 617 height 9
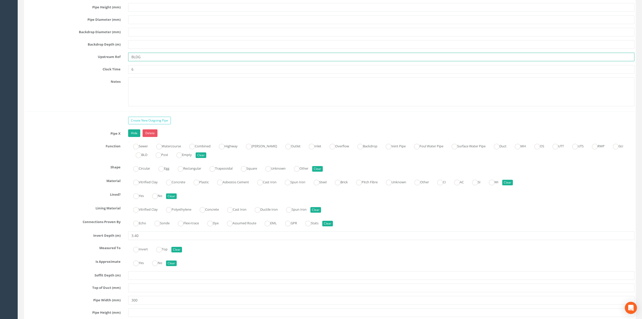
scroll to position [1315, 0]
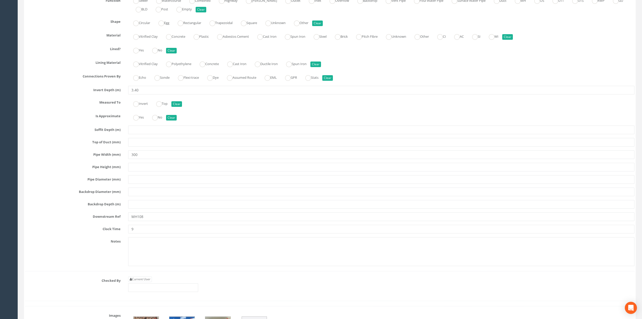
type input "BLDG"
click at [158, 221] on input "MH108" at bounding box center [381, 216] width 506 height 9
click at [144, 282] on link "Current User" at bounding box center [140, 279] width 24 height 6
type input "[PERSON_NAME]"
click at [150, 292] on input "[PERSON_NAME]" at bounding box center [163, 287] width 70 height 9
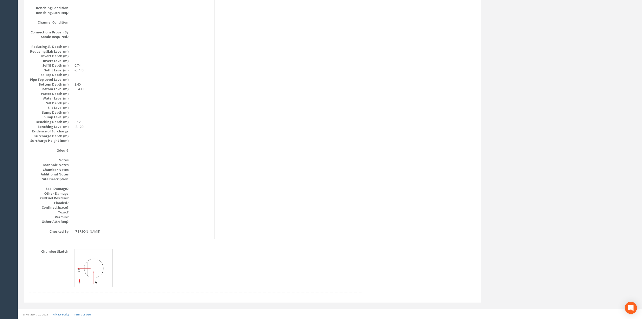
scroll to position [0, 0]
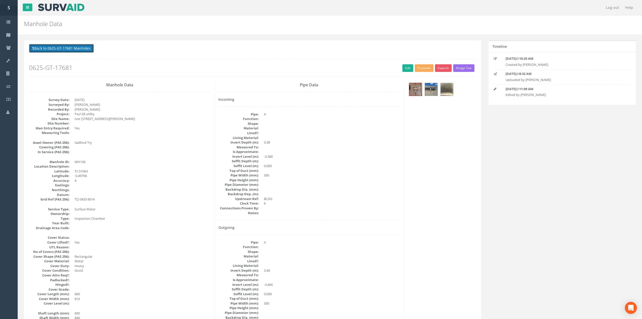
click at [79, 52] on button "Back to 0625-GT-17681 Manholes" at bounding box center [61, 48] width 65 height 9
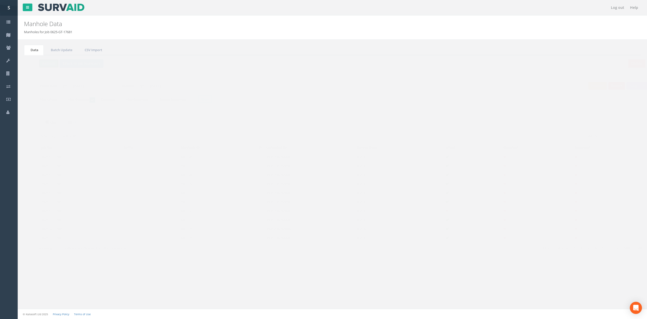
click at [37, 65] on button "Refresh" at bounding box center [39, 63] width 20 height 9
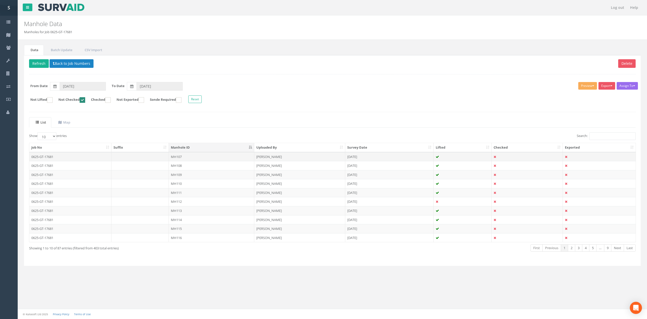
click at [203, 160] on td "MH107" at bounding box center [211, 156] width 85 height 9
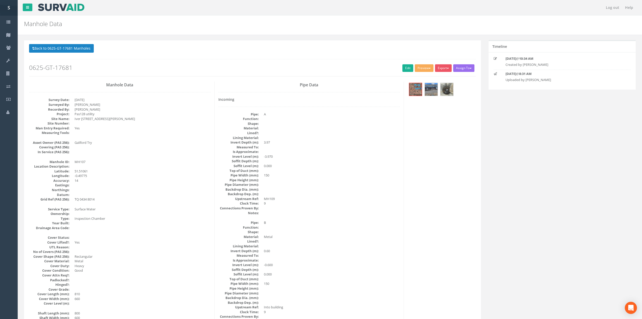
scroll to position [34, 0]
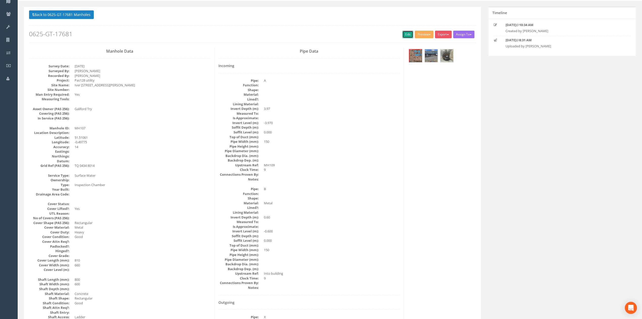
click at [402, 31] on link "Edit" at bounding box center [407, 35] width 11 height 8
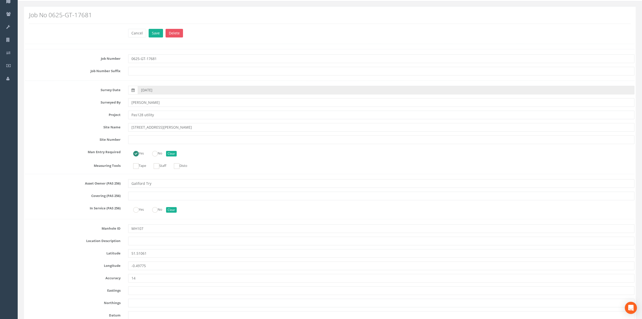
scroll to position [1315, 0]
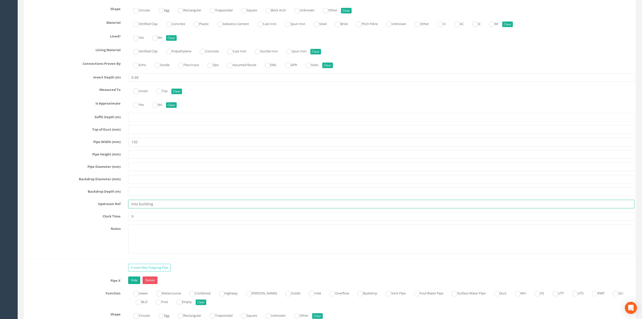
drag, startPoint x: 185, startPoint y: 214, endPoint x: 62, endPoint y: 199, distance: 124.2
click at [62, 199] on div "Pipe B Hide Delete Function Sewer Watercourse Combined Highway [PERSON_NAME] Ou…" at bounding box center [329, 114] width 609 height 287
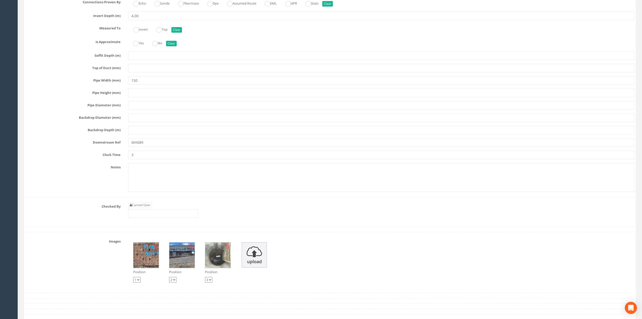
scroll to position [1753, 0]
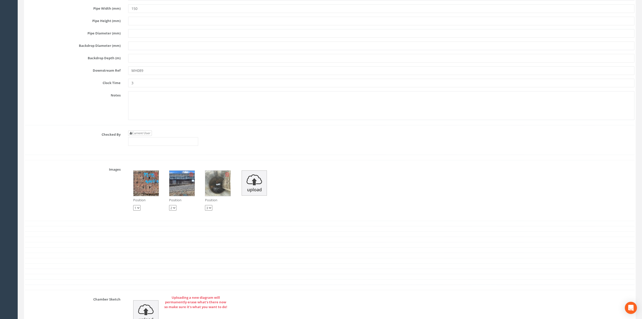
type input "BLDG"
click at [151, 136] on link "Current User" at bounding box center [140, 133] width 24 height 6
type input "[PERSON_NAME]"
click at [155, 146] on input "[PERSON_NAME]" at bounding box center [163, 141] width 70 height 9
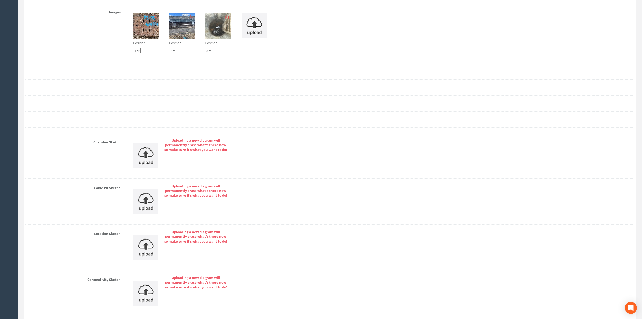
scroll to position [1888, 0]
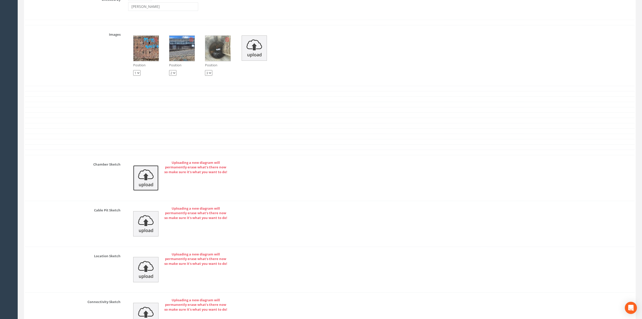
click at [136, 188] on img at bounding box center [145, 177] width 25 height 25
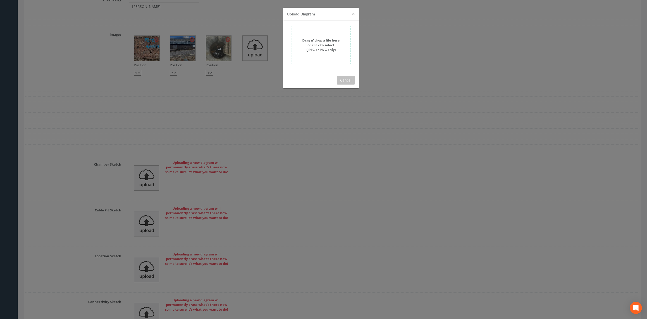
click at [326, 55] on form "Drag n' drop a file here or click to select (JPEG or PNG only)" at bounding box center [321, 45] width 60 height 38
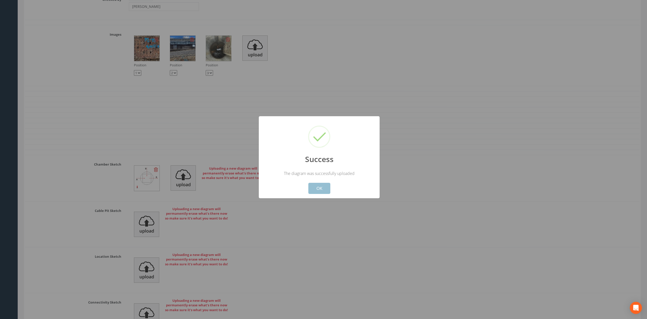
click at [328, 189] on button "OK" at bounding box center [319, 188] width 22 height 11
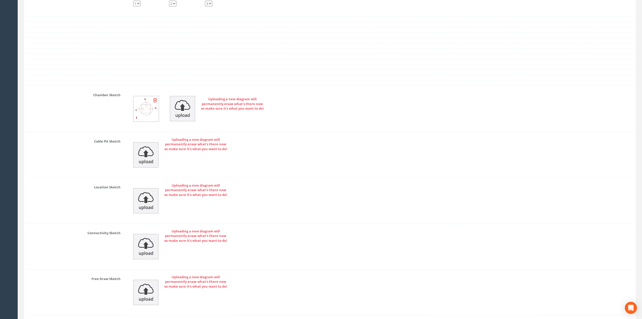
scroll to position [2007, 0]
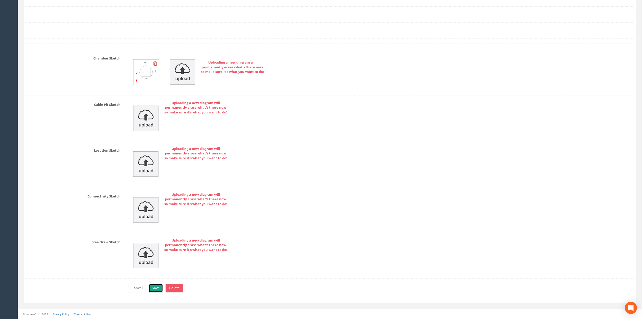
click at [152, 286] on button "Save" at bounding box center [156, 287] width 14 height 9
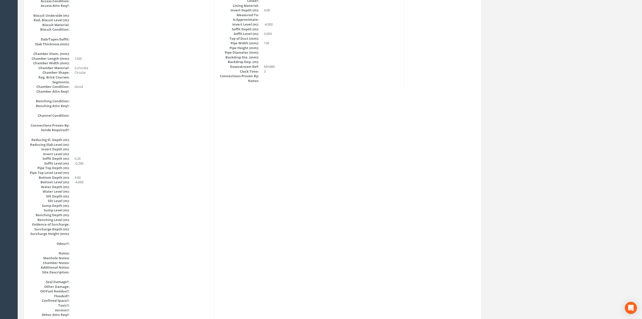
scroll to position [0, 0]
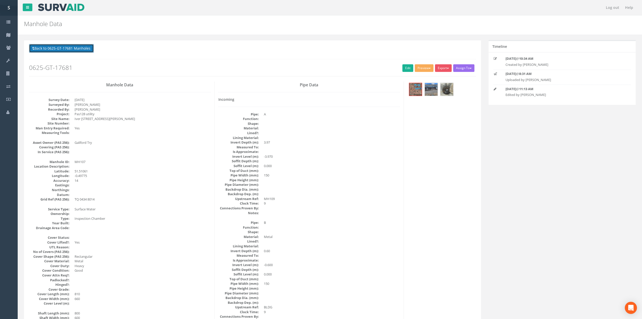
click at [62, 52] on button "Back to 0625-GT-17681 Manholes" at bounding box center [61, 48] width 65 height 9
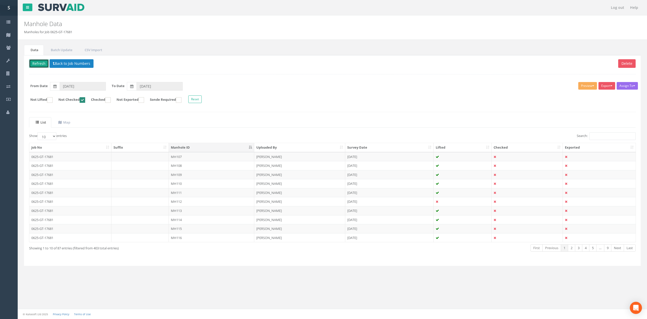
click at [38, 64] on button "Refresh" at bounding box center [39, 63] width 20 height 9
click at [622, 251] on link "Next" at bounding box center [617, 247] width 13 height 7
click at [191, 187] on td "MH121" at bounding box center [211, 183] width 85 height 9
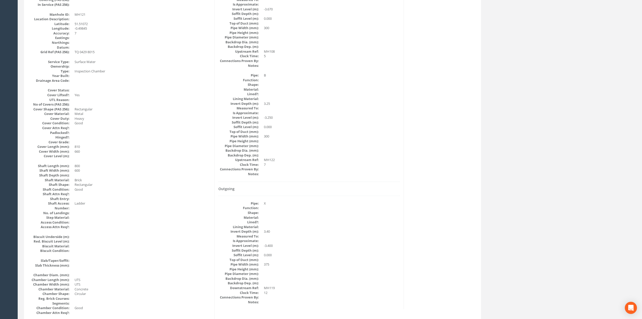
scroll to position [34, 0]
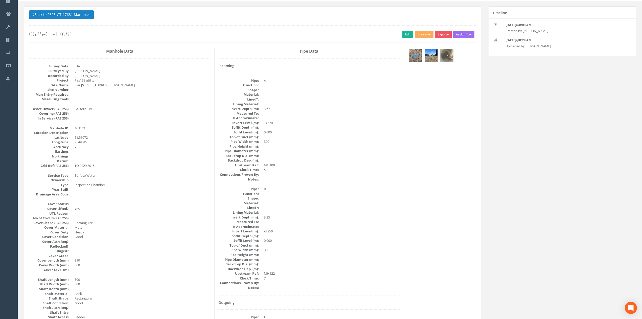
click at [455, 59] on div at bounding box center [442, 56] width 68 height 17
click at [451, 57] on img at bounding box center [447, 55] width 13 height 13
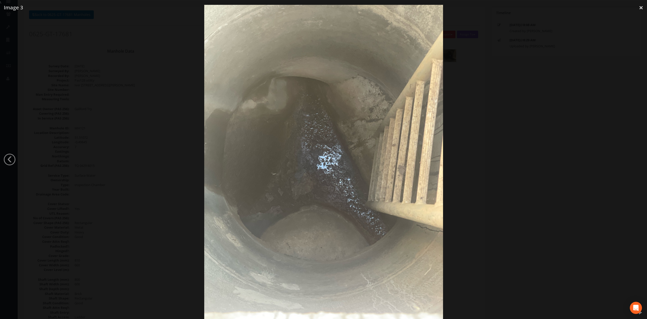
click at [504, 155] on div at bounding box center [323, 164] width 647 height 319
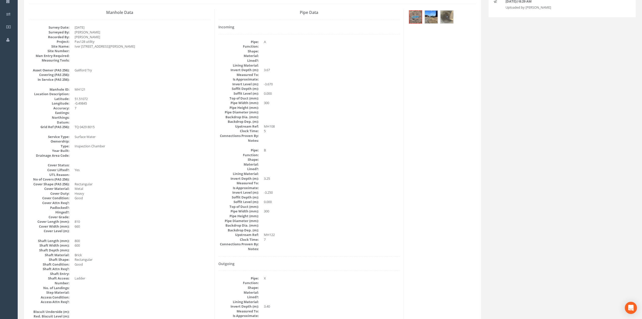
scroll to position [67, 0]
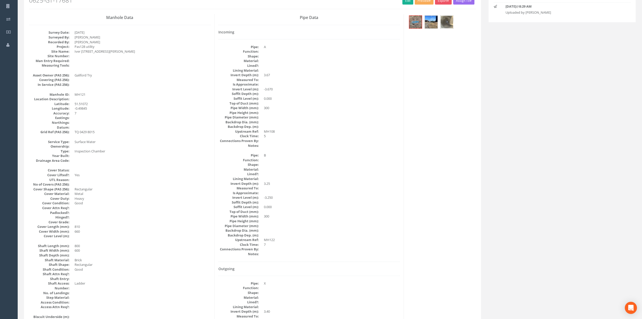
click at [443, 25] on img at bounding box center [447, 22] width 13 height 13
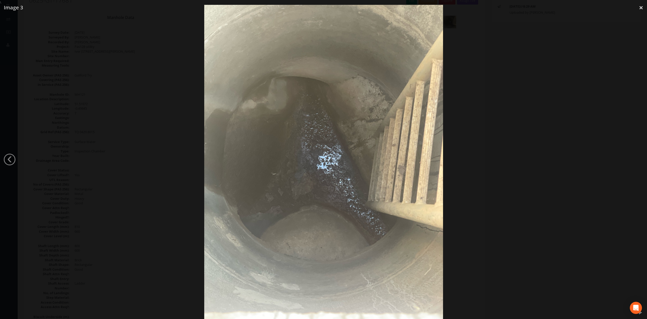
click at [506, 98] on div at bounding box center [323, 164] width 647 height 319
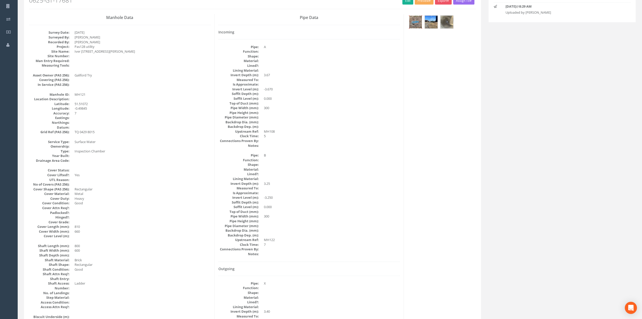
click at [417, 24] on img at bounding box center [415, 22] width 13 height 13
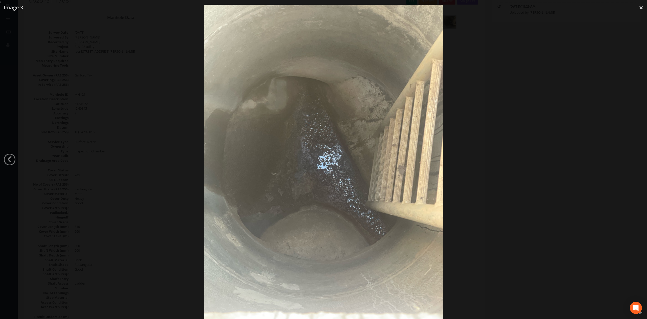
click at [531, 130] on div at bounding box center [323, 164] width 647 height 319
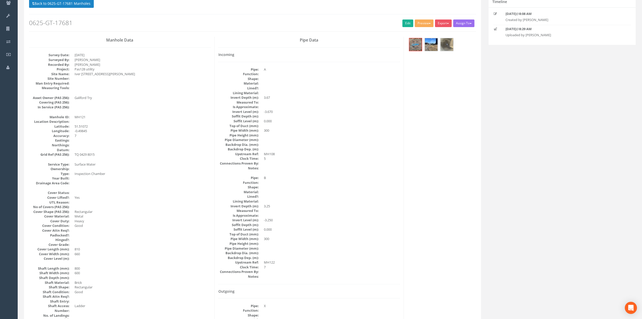
scroll to position [0, 0]
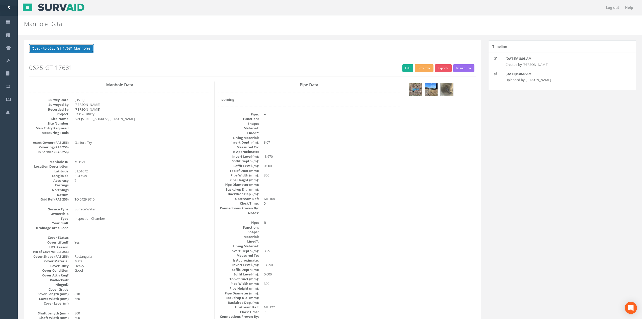
click at [79, 48] on button "Back to 0625-GT-17681 Manholes" at bounding box center [61, 48] width 65 height 9
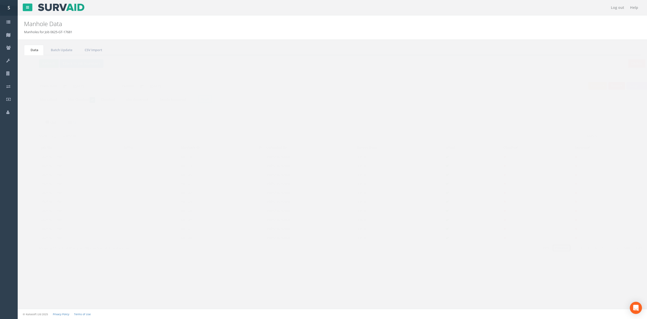
drag, startPoint x: 549, startPoint y: 249, endPoint x: 521, endPoint y: 250, distance: 28.1
click at [549, 249] on link "Previous" at bounding box center [552, 247] width 19 height 7
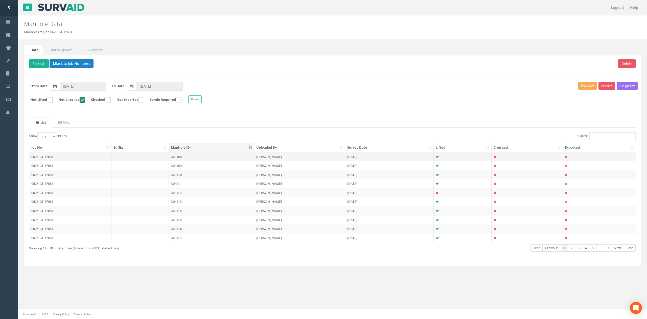
click at [160, 159] on td at bounding box center [140, 156] width 58 height 9
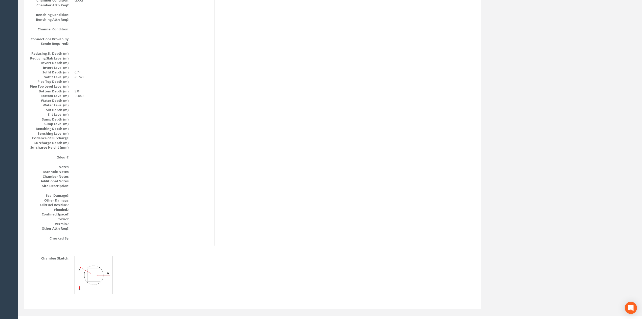
scroll to position [462, 0]
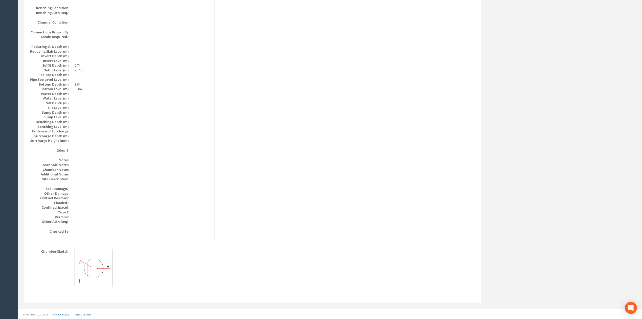
drag, startPoint x: 336, startPoint y: 232, endPoint x: 329, endPoint y: 166, distance: 66.1
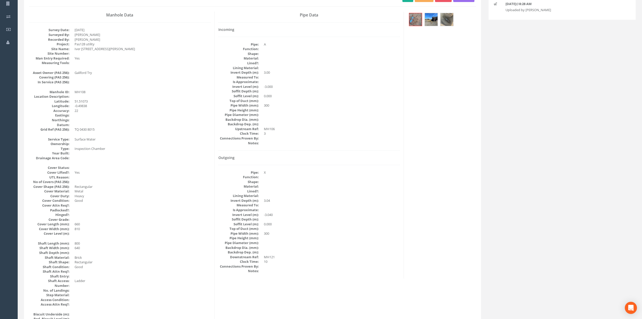
scroll to position [0, 0]
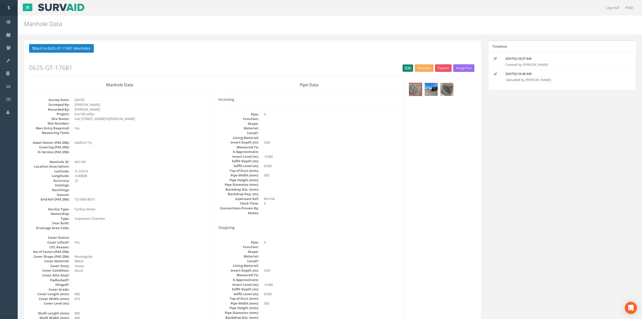
click at [402, 68] on link "Edit" at bounding box center [407, 68] width 11 height 8
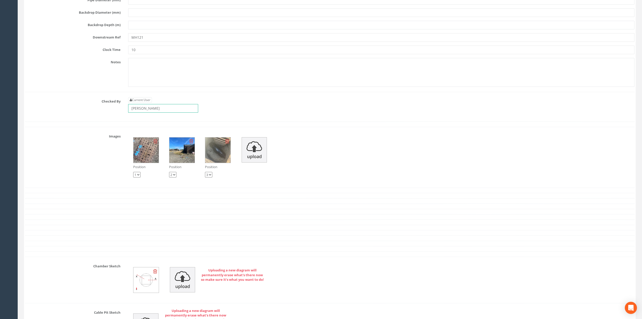
click at [169, 113] on input "[PERSON_NAME]" at bounding box center [163, 108] width 70 height 9
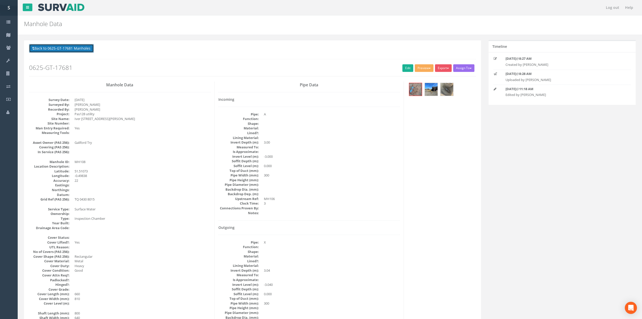
click at [66, 50] on button "Back to 0625-GT-17681 Manholes" at bounding box center [61, 48] width 65 height 9
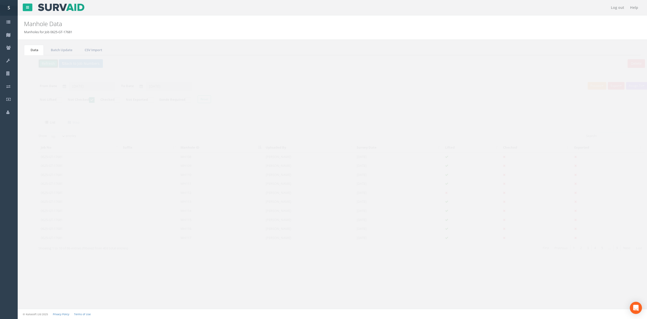
click at [36, 66] on button "Refresh" at bounding box center [39, 63] width 20 height 9
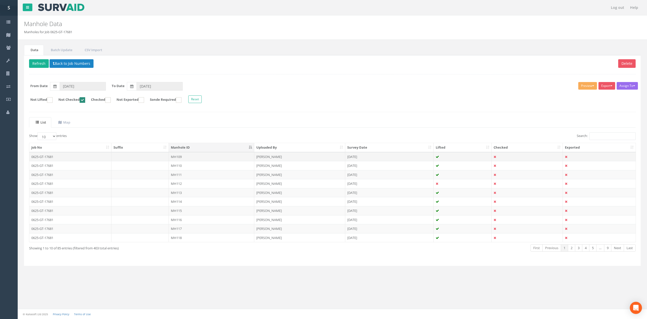
click at [196, 156] on td "MH109" at bounding box center [211, 156] width 85 height 9
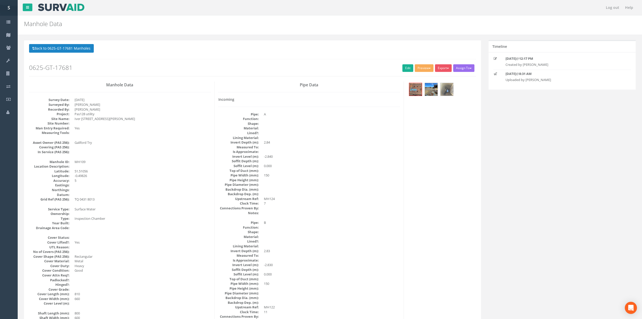
drag, startPoint x: 377, startPoint y: 158, endPoint x: 365, endPoint y: 217, distance: 60.7
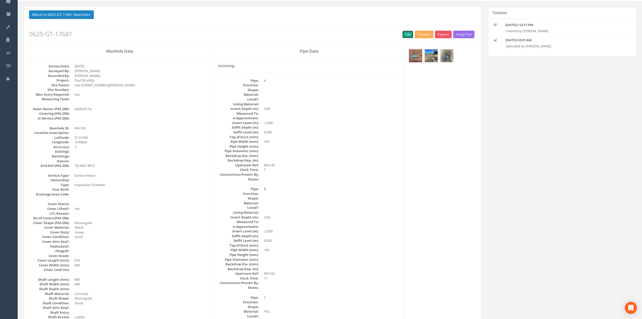
click at [404, 36] on link "Edit" at bounding box center [407, 35] width 11 height 8
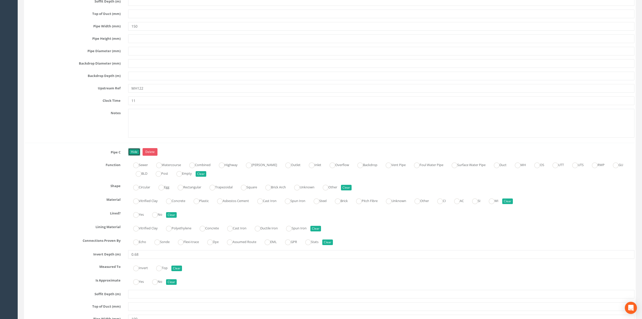
click at [137, 155] on link "Hide" at bounding box center [134, 152] width 12 height 8
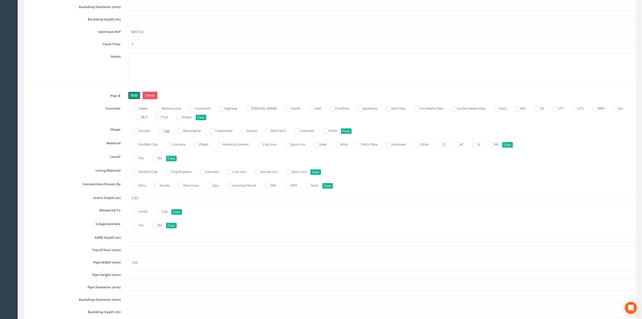
click at [137, 99] on link "Hide" at bounding box center [134, 96] width 12 height 8
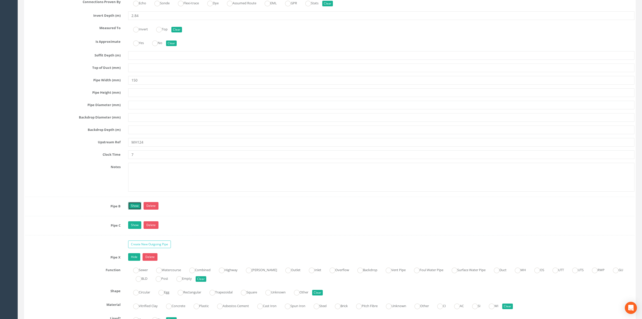
scroll to position [1026, 0]
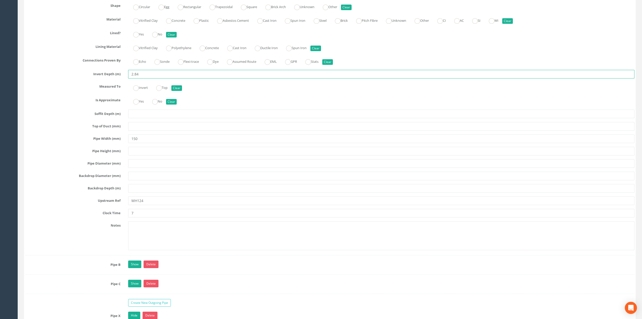
drag, startPoint x: 136, startPoint y: 80, endPoint x: 167, endPoint y: 76, distance: 31.6
click at [160, 75] on div "Pipe A Hide Delete Function Sewer Watercourse Combined Highway [PERSON_NAME] Ou…" at bounding box center [329, 111] width 609 height 287
type input "2.85"
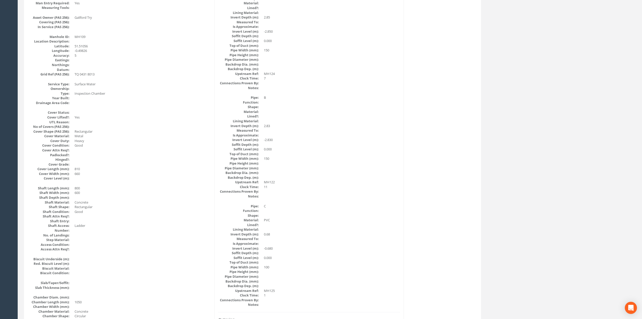
scroll to position [0, 0]
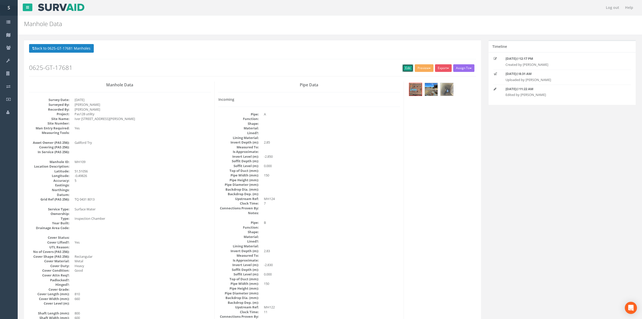
click at [407, 67] on link "Edit" at bounding box center [407, 68] width 11 height 8
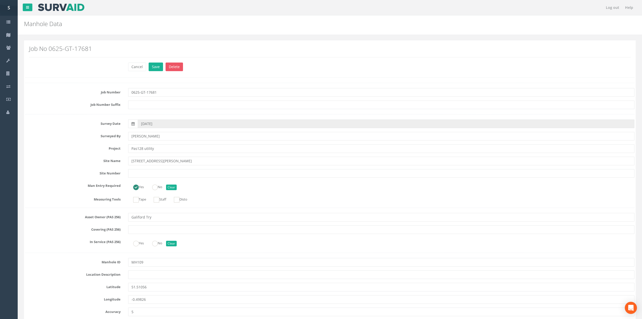
scroll to position [1287, 0]
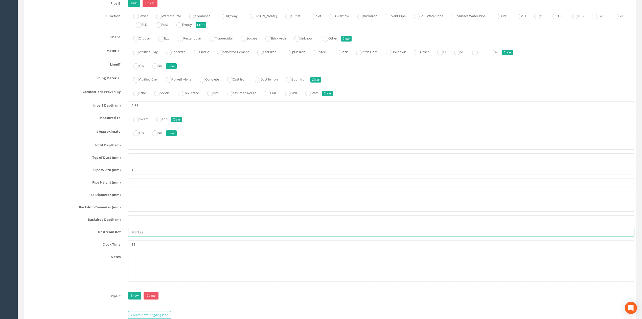
drag, startPoint x: 141, startPoint y: 239, endPoint x: 167, endPoint y: 239, distance: 26.3
click at [152, 236] on input "MH122" at bounding box center [381, 232] width 506 height 9
type input "MH123"
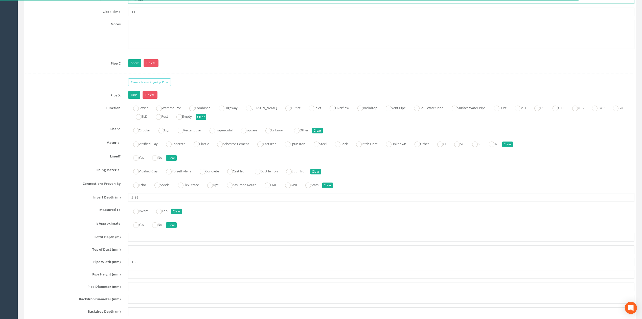
scroll to position [1523, 0]
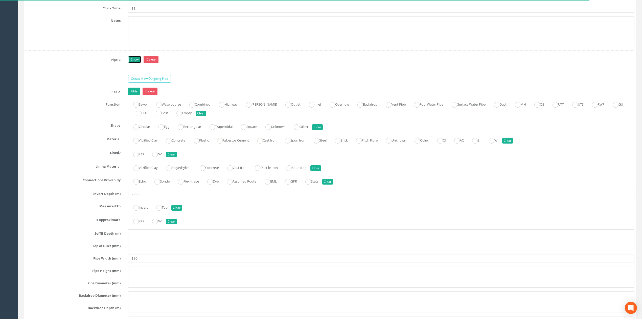
click at [137, 63] on link "Show" at bounding box center [134, 60] width 13 height 8
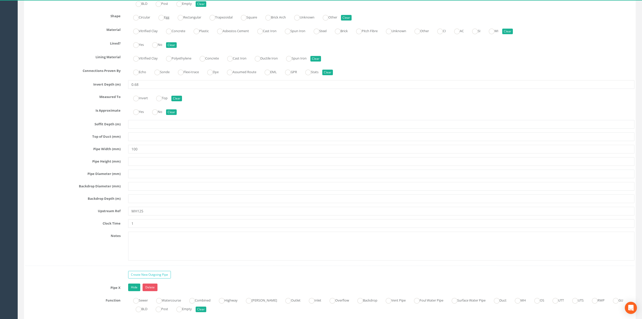
scroll to position [1658, 0]
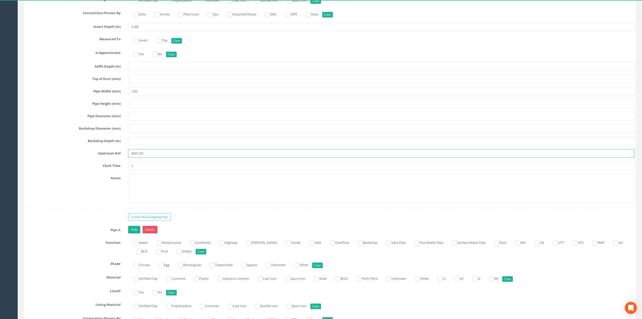
click at [185, 158] on input "MH125" at bounding box center [381, 153] width 506 height 9
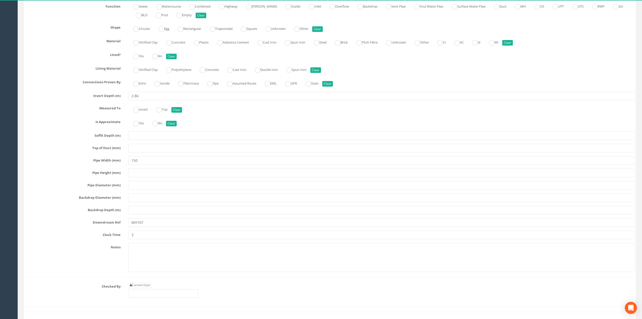
scroll to position [1927, 0]
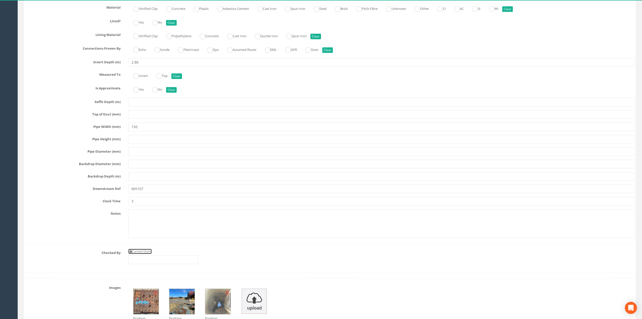
click at [152, 254] on link "Current User" at bounding box center [140, 251] width 24 height 6
type input "[PERSON_NAME]"
click at [175, 264] on input "[PERSON_NAME]" at bounding box center [163, 259] width 70 height 9
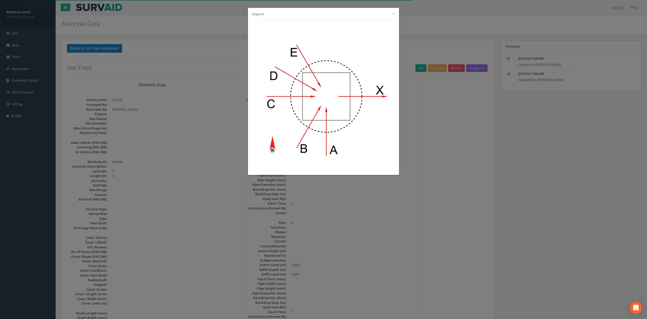
click at [131, 82] on div "Diagram ×" at bounding box center [323, 159] width 647 height 319
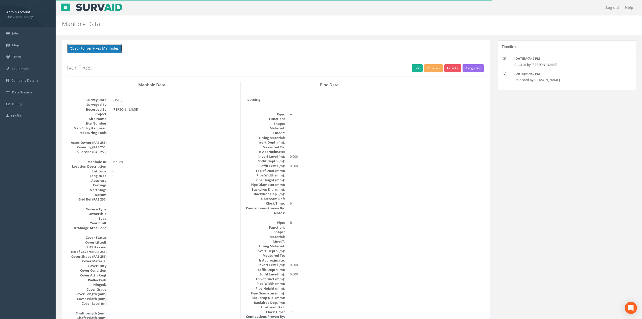
click at [117, 50] on button "Back to Iver Fixes Manholes" at bounding box center [94, 48] width 55 height 9
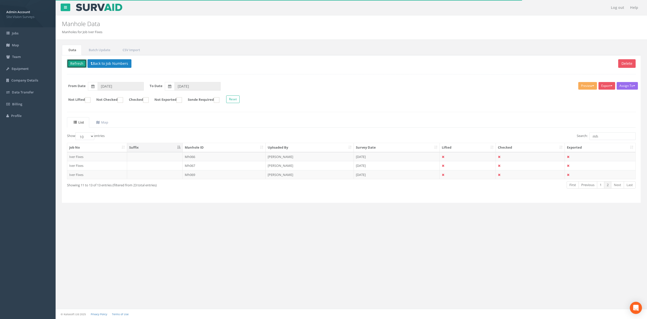
click at [81, 63] on button "Refresh" at bounding box center [77, 63] width 20 height 9
click at [197, 87] on input "02/09/2025" at bounding box center [197, 86] width 46 height 9
click at [210, 111] on span "03" at bounding box center [209, 109] width 10 height 7
type input "[DATE]"
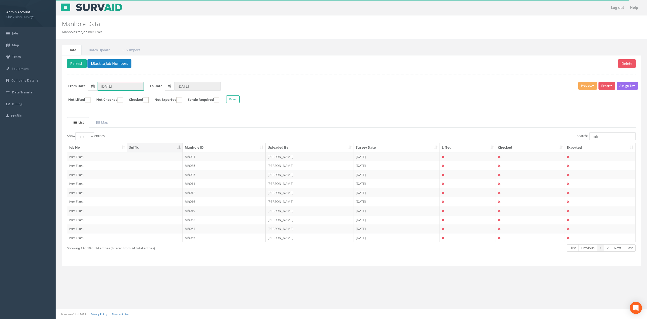
click at [136, 86] on input "28/08/2025" at bounding box center [121, 86] width 46 height 9
click at [137, 142] on span "03" at bounding box center [132, 143] width 10 height 7
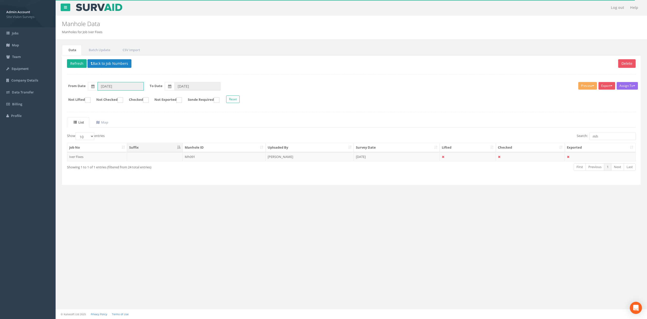
type input "[DATE]"
click at [232, 161] on td "Mh091" at bounding box center [224, 156] width 83 height 9
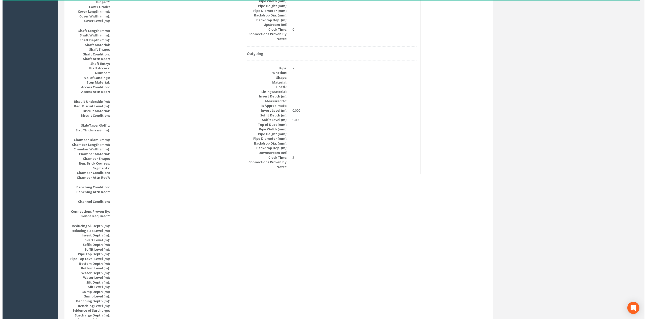
scroll to position [462, 0]
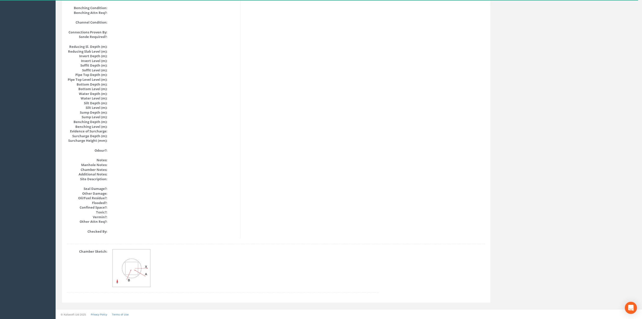
click at [144, 272] on img at bounding box center [132, 268] width 38 height 38
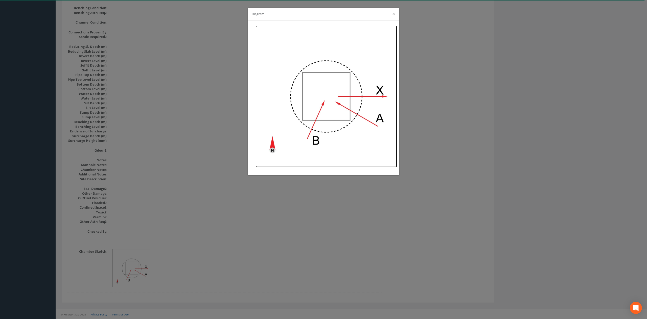
drag, startPoint x: 330, startPoint y: 101, endPoint x: 322, endPoint y: 102, distance: 8.3
click at [322, 102] on img at bounding box center [327, 97] width 142 height 142
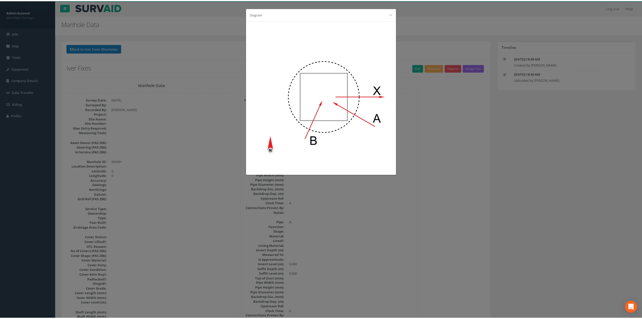
scroll to position [462, 0]
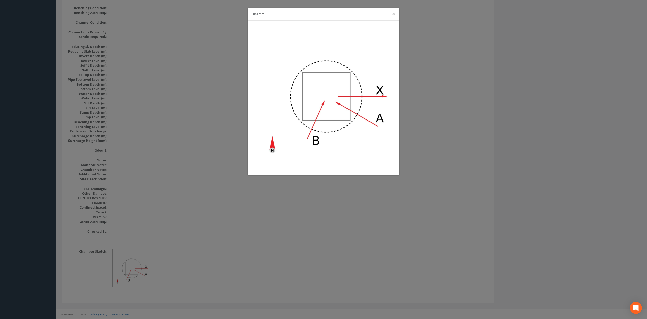
click at [435, 142] on div "Diagram ×" at bounding box center [323, 159] width 647 height 319
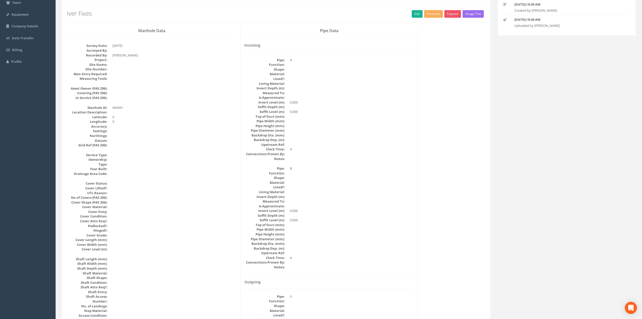
scroll to position [24, 0]
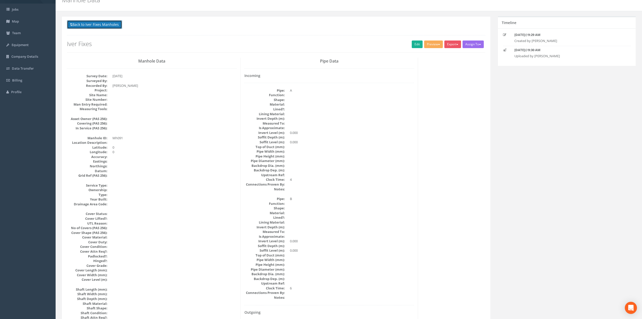
click at [107, 26] on button "Back to Iver Fixes Manholes" at bounding box center [94, 24] width 55 height 9
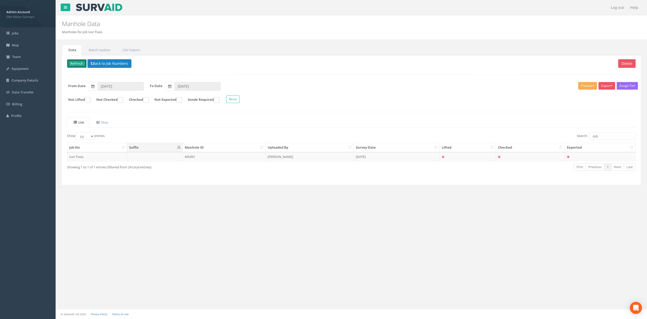
click at [79, 65] on button "Refresh" at bounding box center [77, 63] width 20 height 9
click at [105, 65] on button "Back to Job Numbers" at bounding box center [113, 63] width 44 height 9
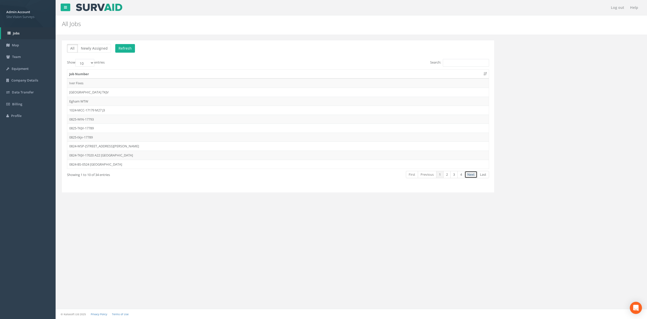
click at [474, 173] on link "Next" at bounding box center [471, 174] width 13 height 7
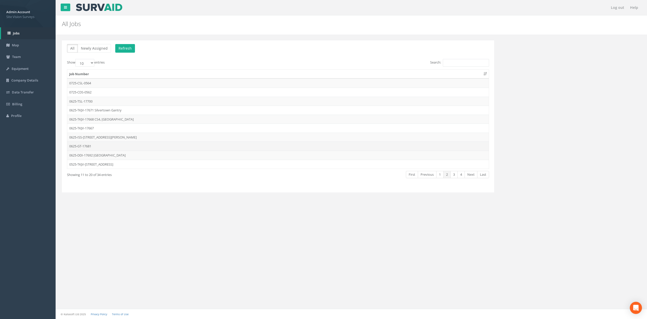
click at [113, 148] on td "0625-GT-17681" at bounding box center [278, 145] width 422 height 9
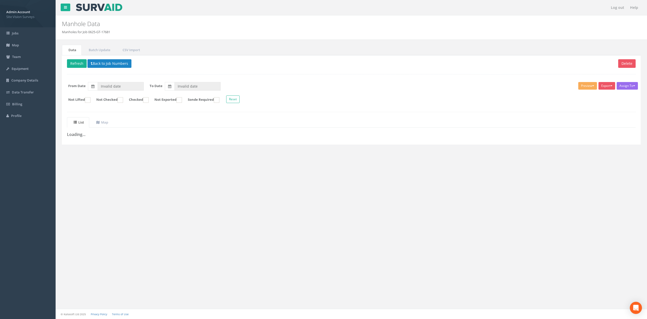
type input "[DATE]"
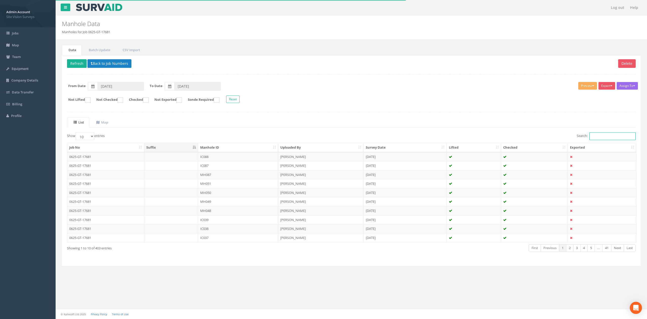
click at [590, 134] on input "Search:" at bounding box center [613, 136] width 46 height 8
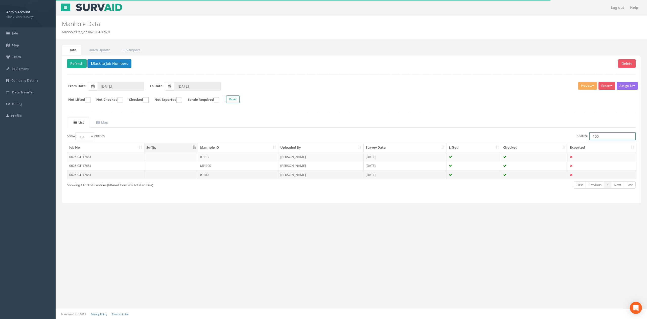
type input "100"
click at [175, 178] on td at bounding box center [171, 174] width 54 height 9
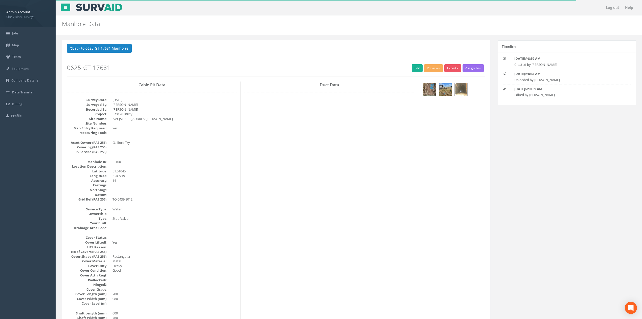
click at [450, 92] on img at bounding box center [445, 89] width 13 height 13
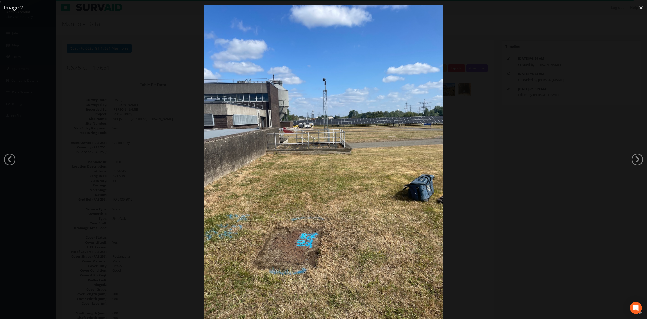
click at [538, 141] on div at bounding box center [323, 164] width 647 height 319
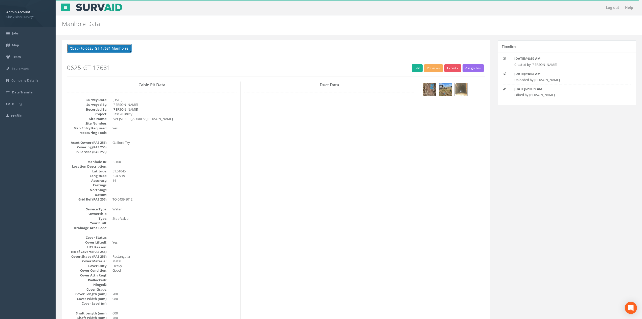
click at [103, 48] on button "Back to 0625-GT-17681 Manholes" at bounding box center [99, 48] width 65 height 9
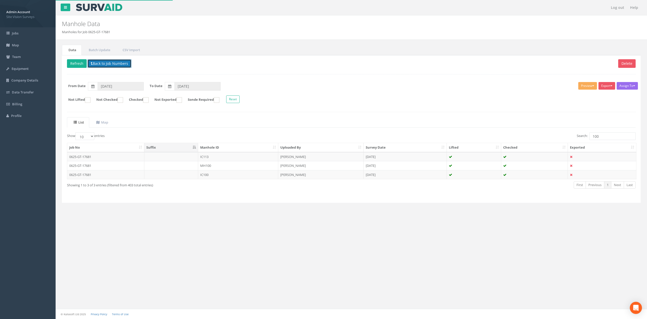
click at [106, 65] on button "Back to Job Numbers" at bounding box center [109, 63] width 44 height 9
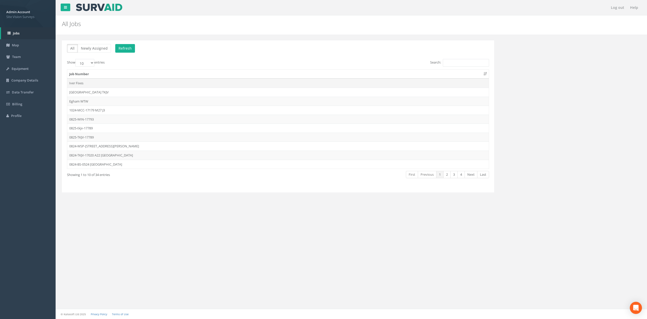
click at [98, 85] on td "Iver Fixes" at bounding box center [278, 82] width 422 height 9
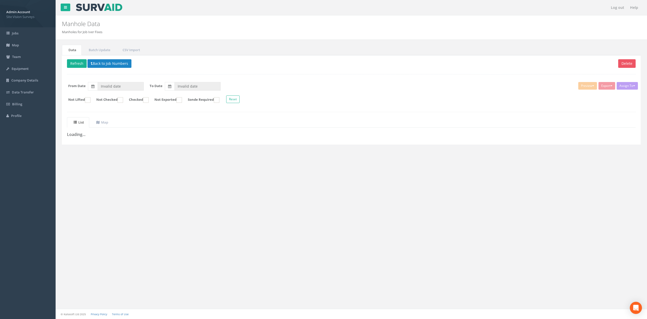
type input "28/08/2025"
type input "[DATE]"
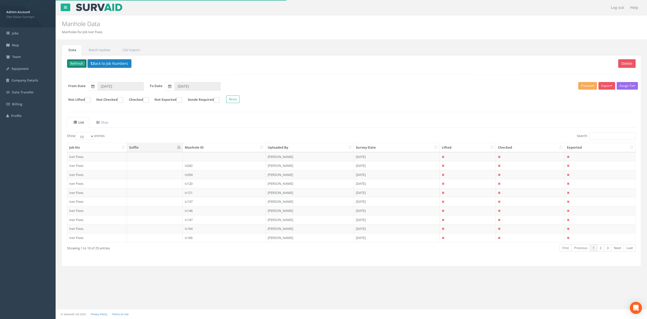
click at [80, 64] on button "Refresh" at bounding box center [77, 63] width 20 height 9
click at [133, 88] on input "28/08/2025" at bounding box center [121, 86] width 46 height 9
click at [130, 144] on span "03" at bounding box center [132, 143] width 10 height 7
type input "[DATE]"
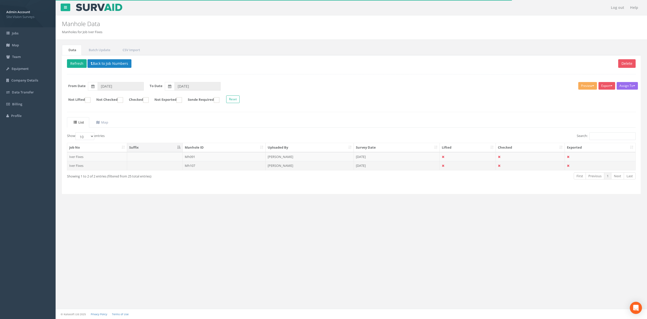
click at [202, 164] on td "Mh107" at bounding box center [224, 165] width 83 height 9
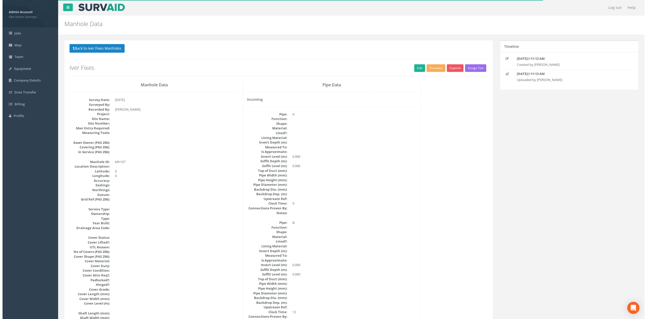
scroll to position [462, 0]
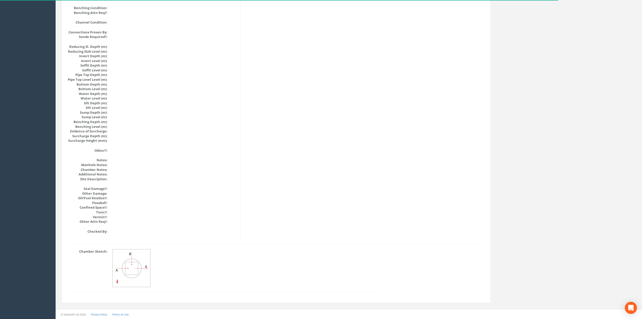
click at [142, 266] on img at bounding box center [132, 268] width 38 height 38
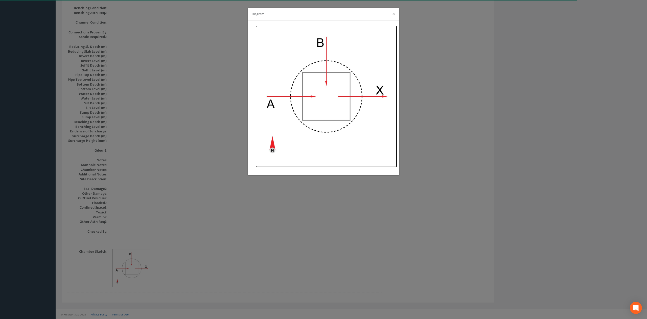
click at [339, 98] on img at bounding box center [327, 97] width 142 height 142
